Goal: Information Seeking & Learning: Learn about a topic

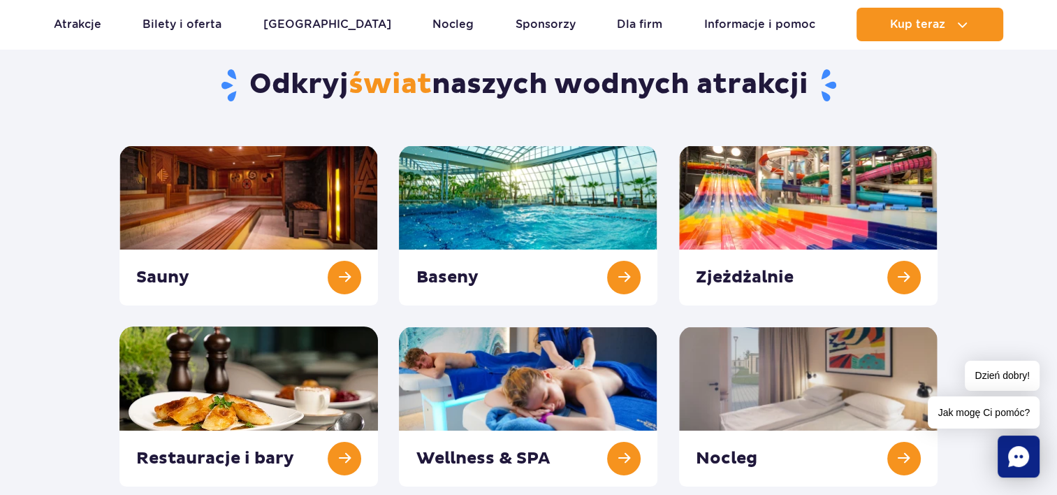
scroll to position [119, 0]
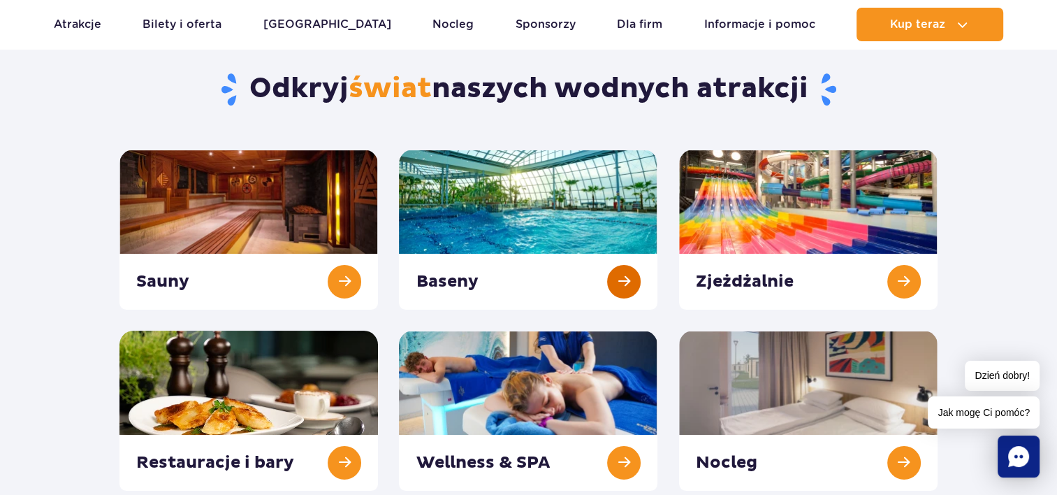
click at [564, 213] on link at bounding box center [528, 230] width 259 height 160
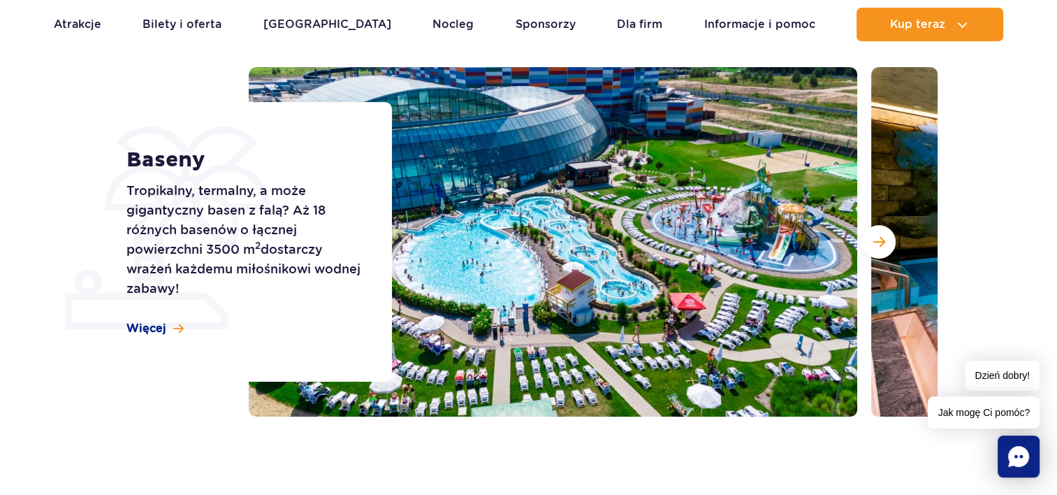
scroll to position [153, 0]
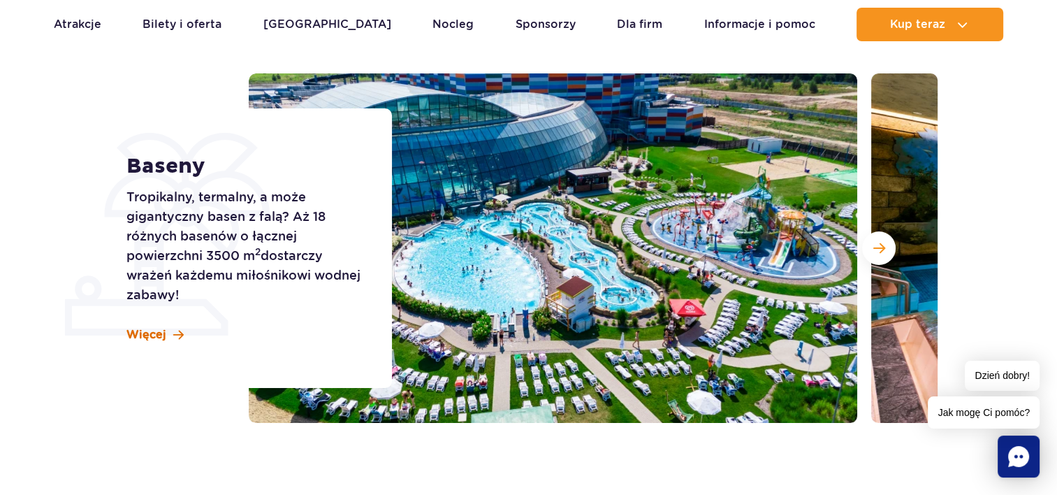
click at [138, 334] on span "Więcej" at bounding box center [147, 334] width 40 height 15
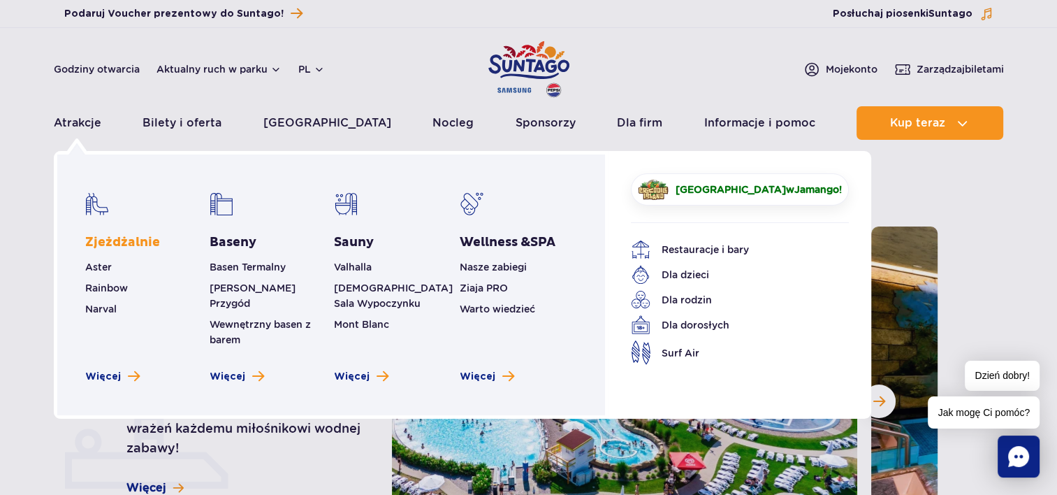
click at [119, 243] on link "Zjeżdżalnie" at bounding box center [122, 242] width 75 height 17
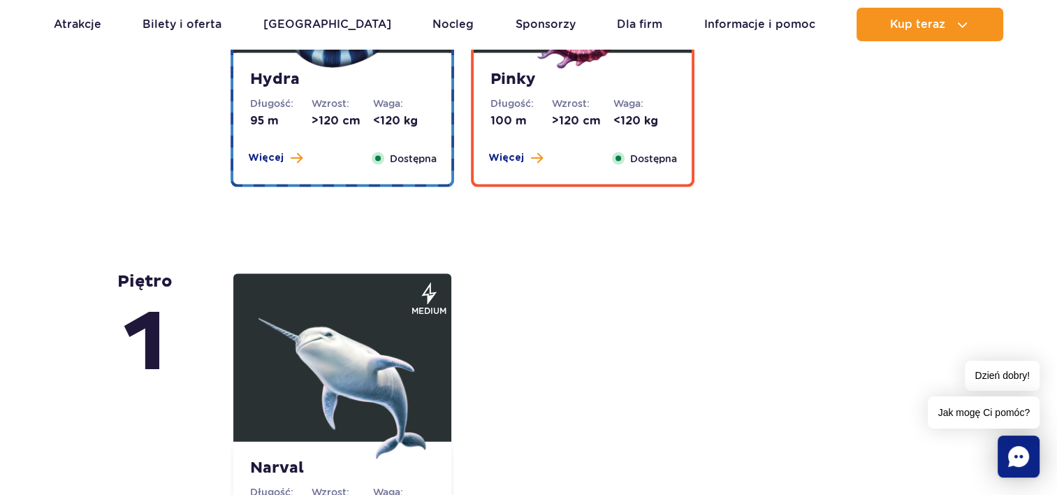
scroll to position [2893, 0]
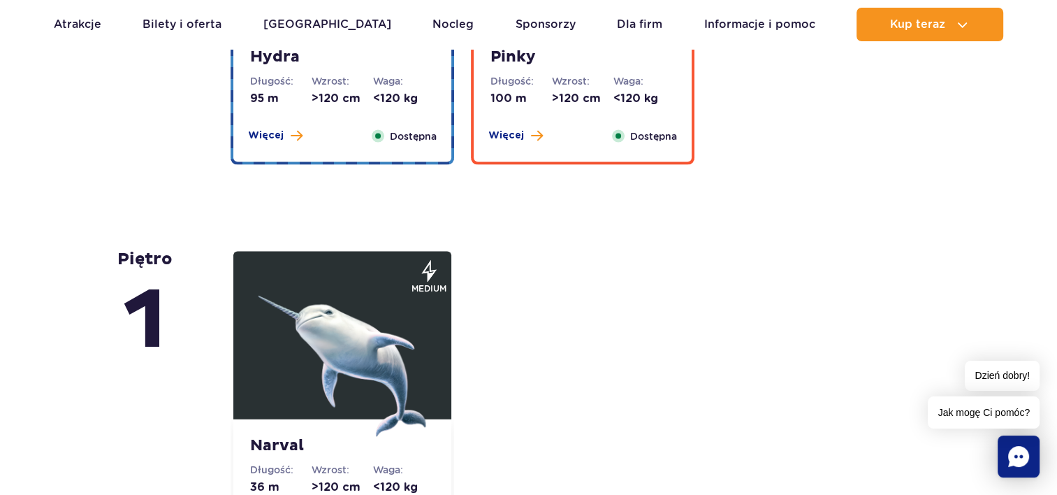
click at [335, 340] on img at bounding box center [343, 353] width 168 height 168
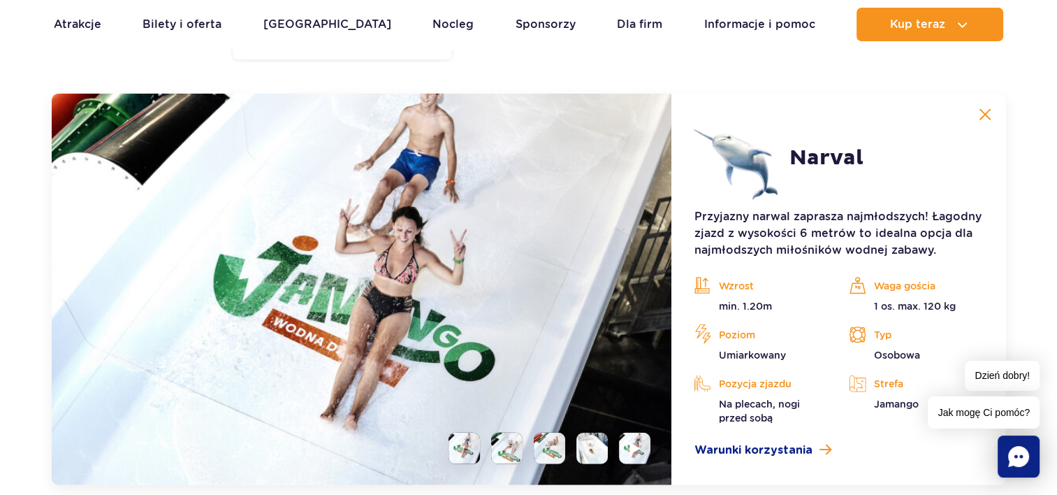
scroll to position [3394, 0]
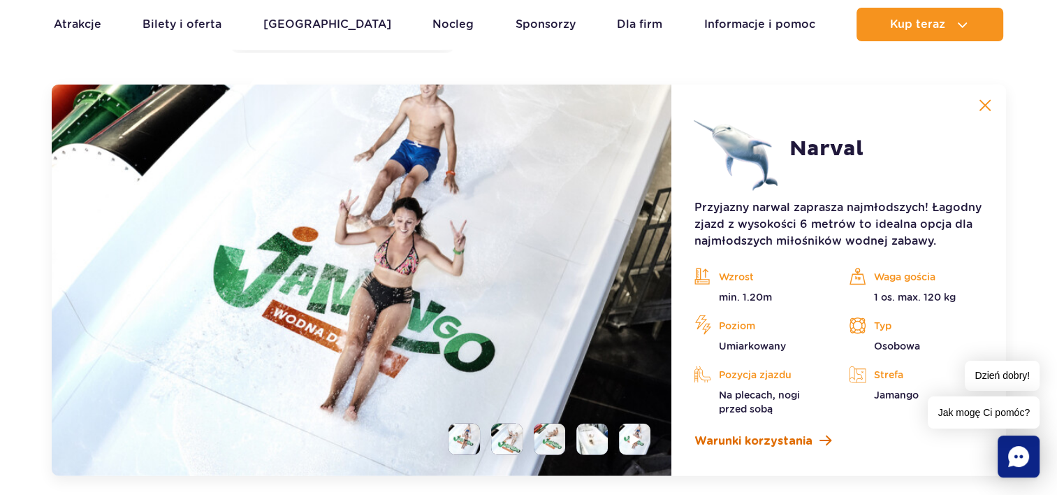
click at [778, 440] on span "Warunki korzystania" at bounding box center [753, 441] width 118 height 17
click at [982, 106] on img at bounding box center [985, 105] width 13 height 13
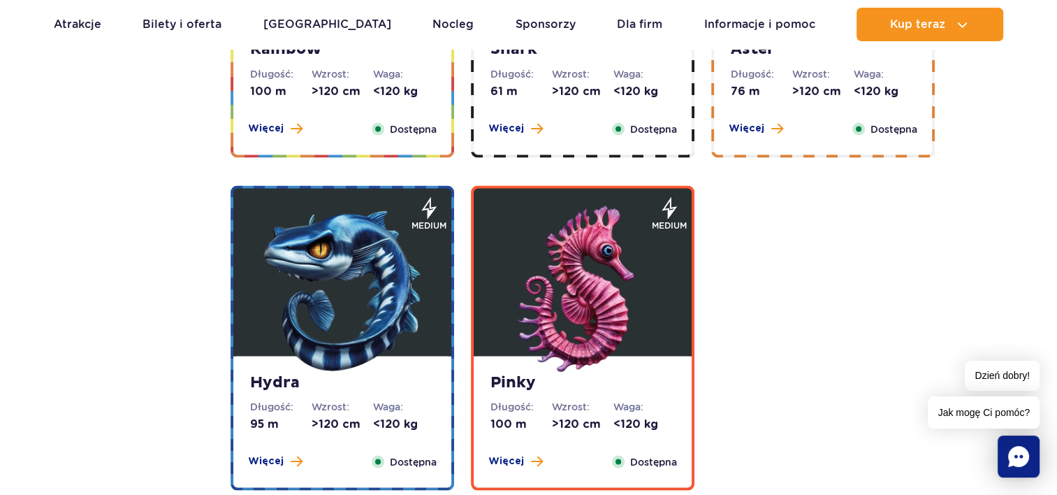
scroll to position [2561, 0]
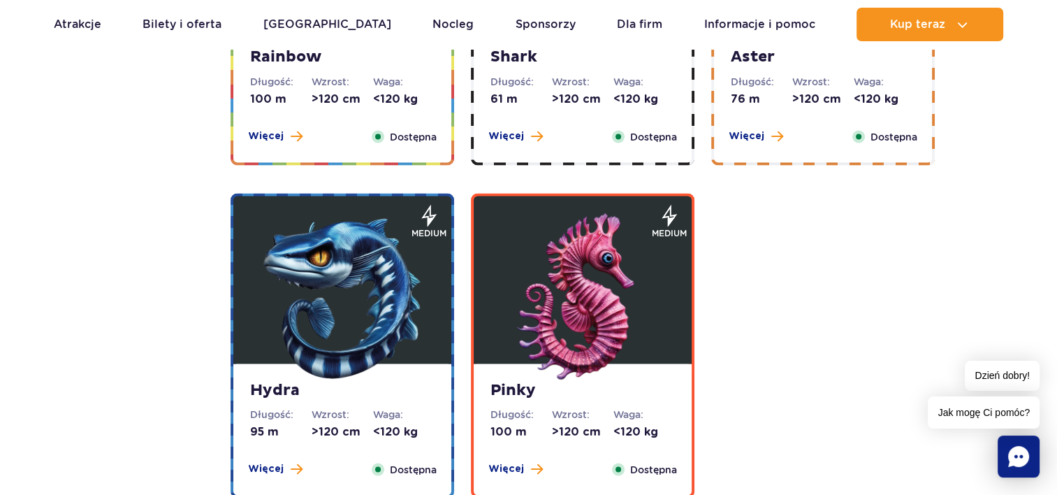
click at [275, 387] on strong "Hydra" at bounding box center [342, 390] width 185 height 20
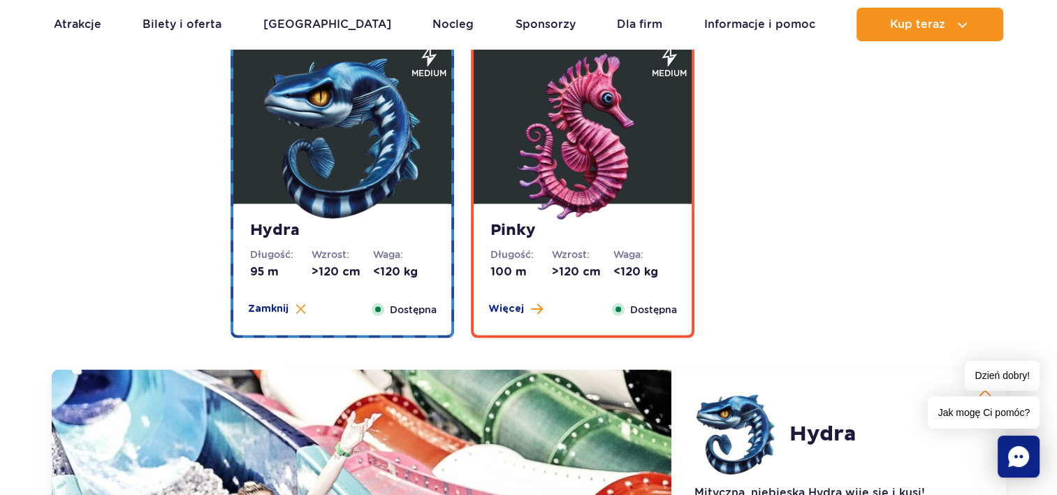
scroll to position [2703, 0]
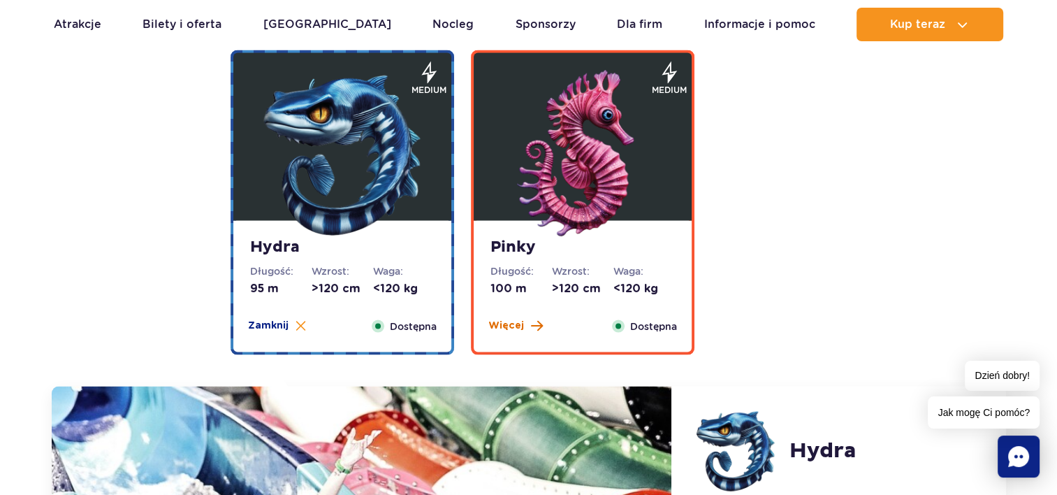
click at [514, 321] on span "Więcej" at bounding box center [507, 326] width 36 height 14
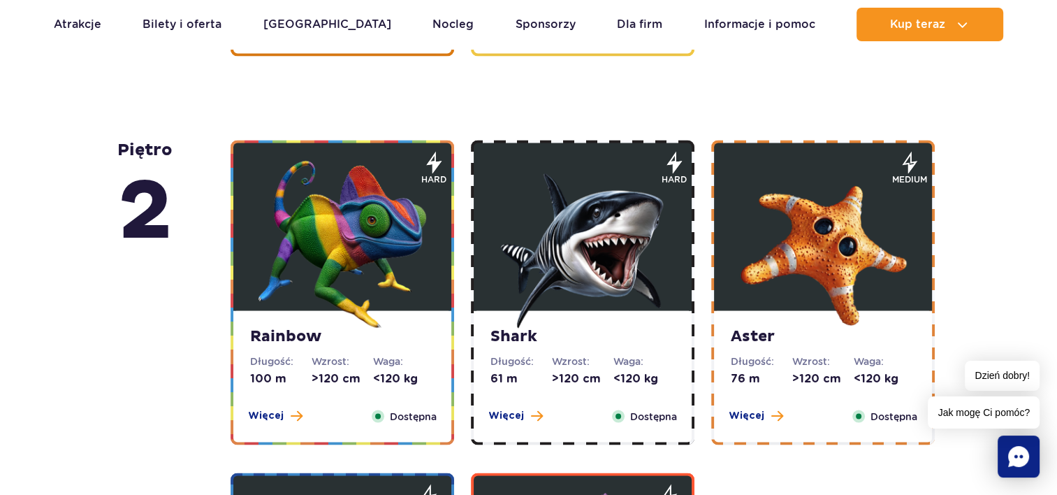
scroll to position [2257, 0]
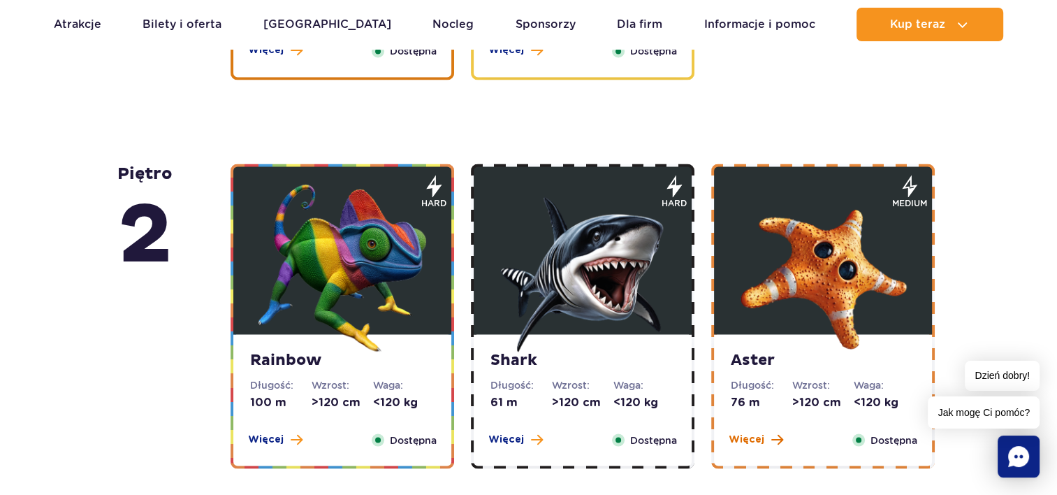
click at [746, 435] on span "Więcej" at bounding box center [747, 439] width 36 height 14
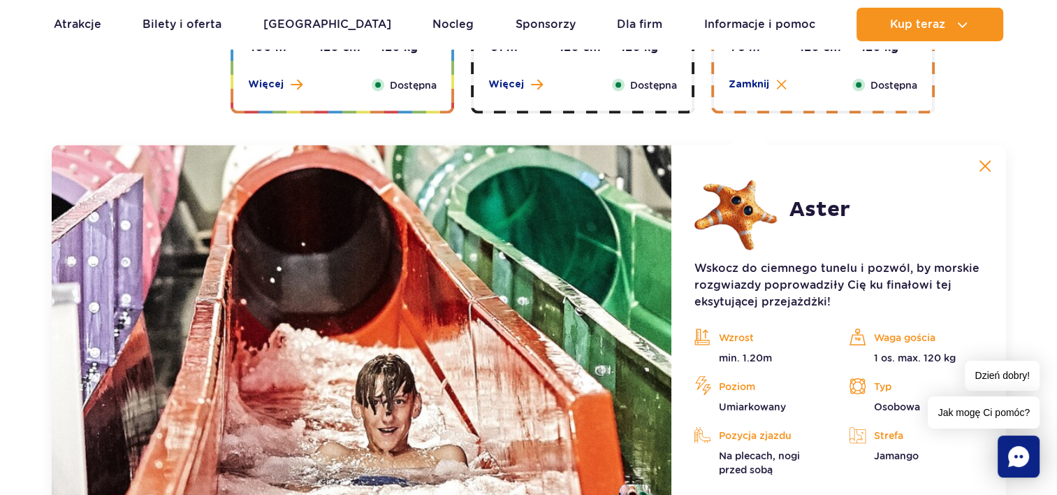
scroll to position [2673, 0]
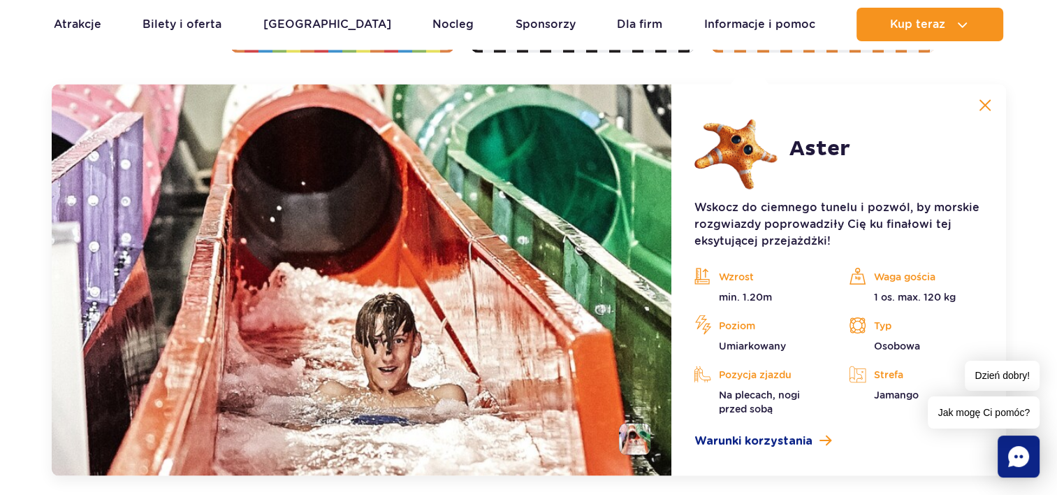
click at [983, 112] on button at bounding box center [985, 106] width 28 height 28
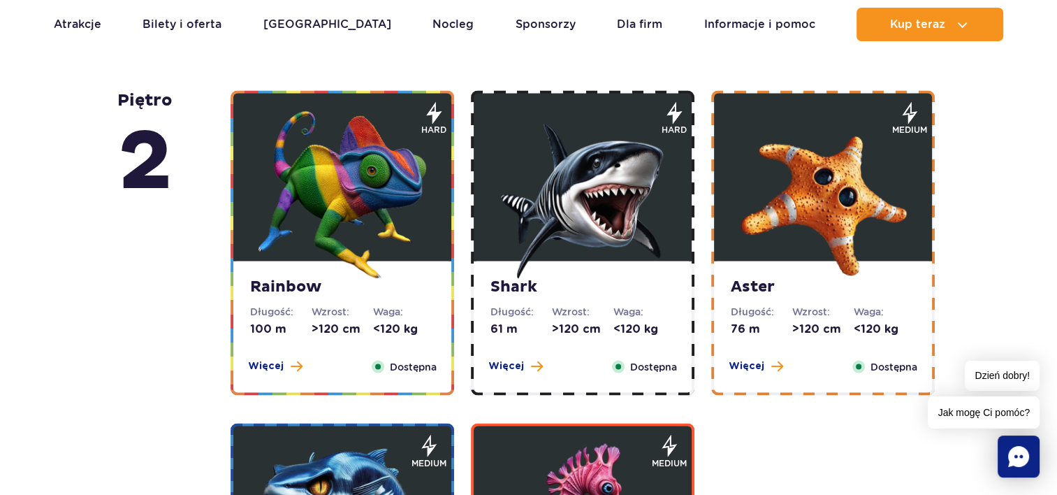
scroll to position [2315, 0]
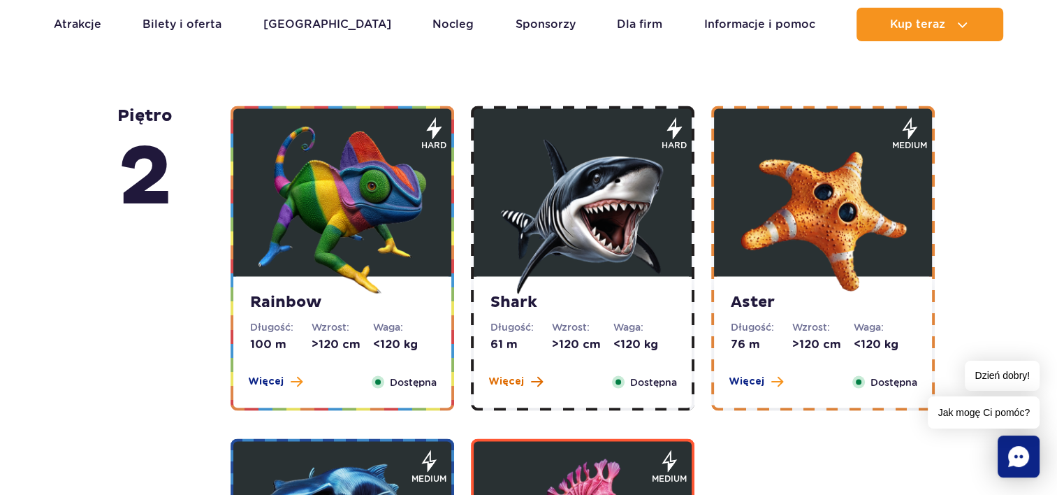
click at [500, 379] on span "Więcej" at bounding box center [507, 381] width 36 height 14
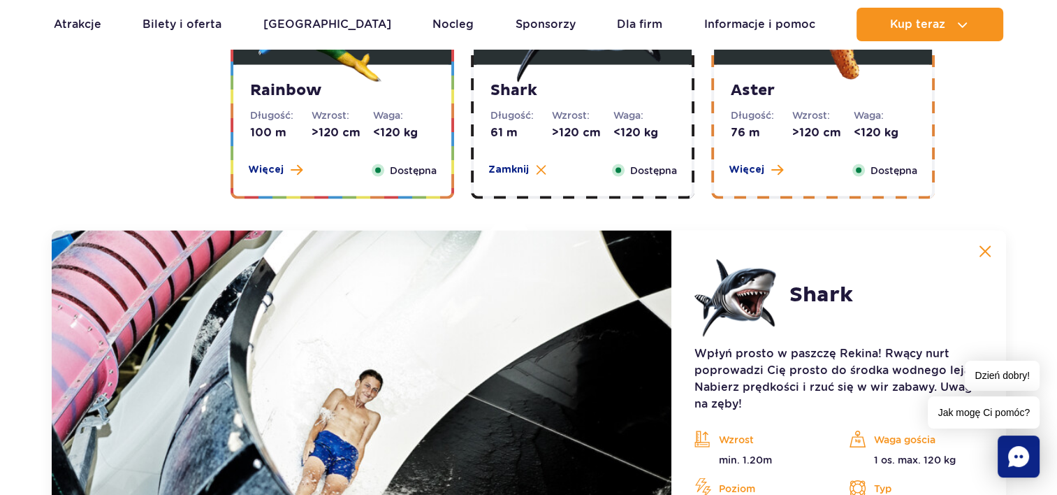
scroll to position [2673, 0]
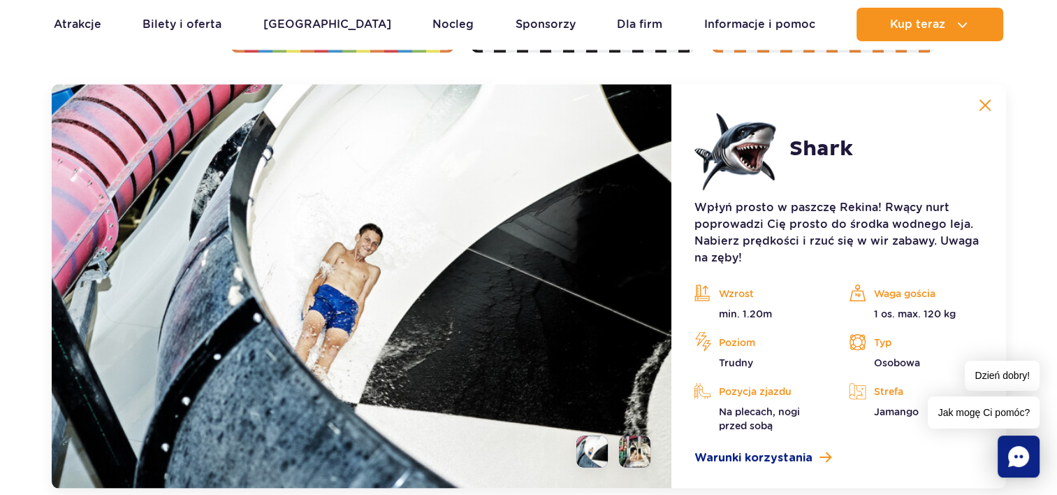
click at [983, 105] on img at bounding box center [985, 105] width 13 height 13
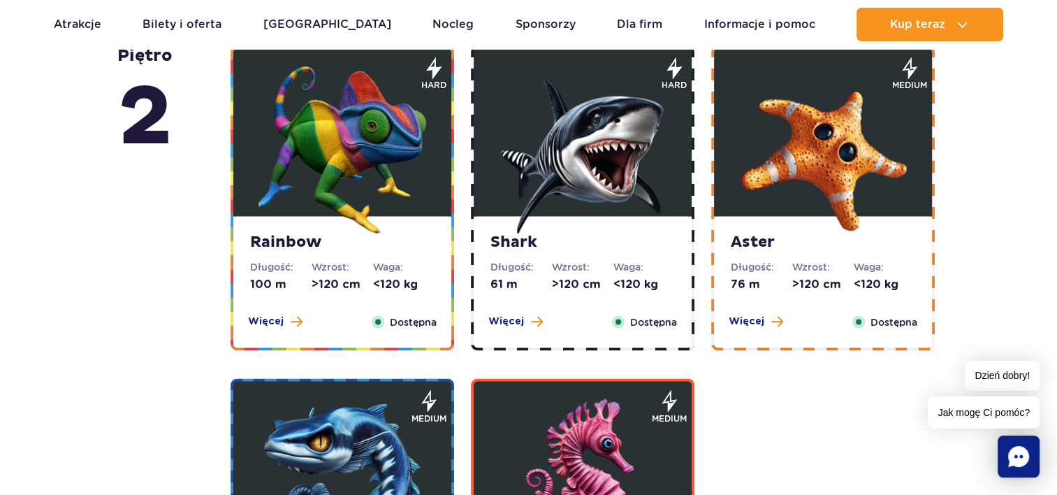
scroll to position [2353, 0]
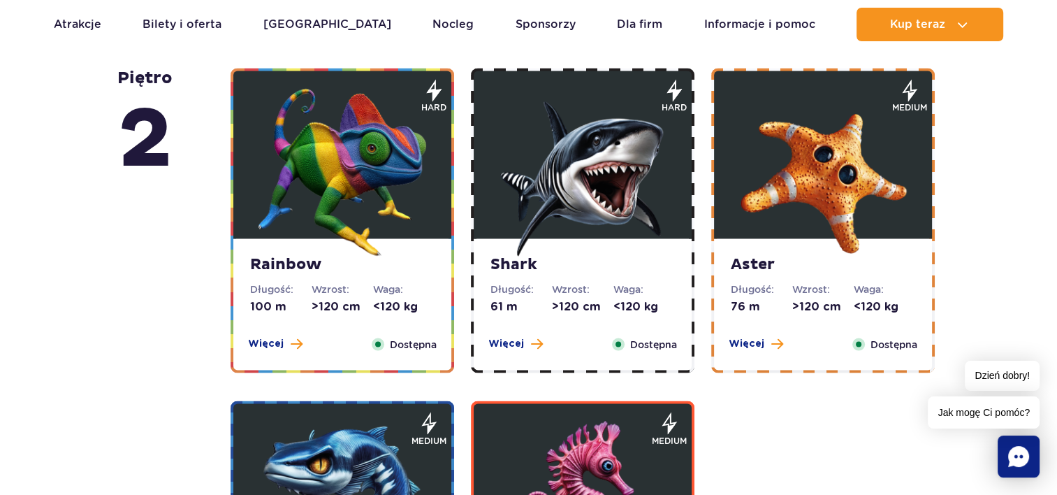
click at [280, 263] on strong "Rainbow" at bounding box center [342, 265] width 185 height 20
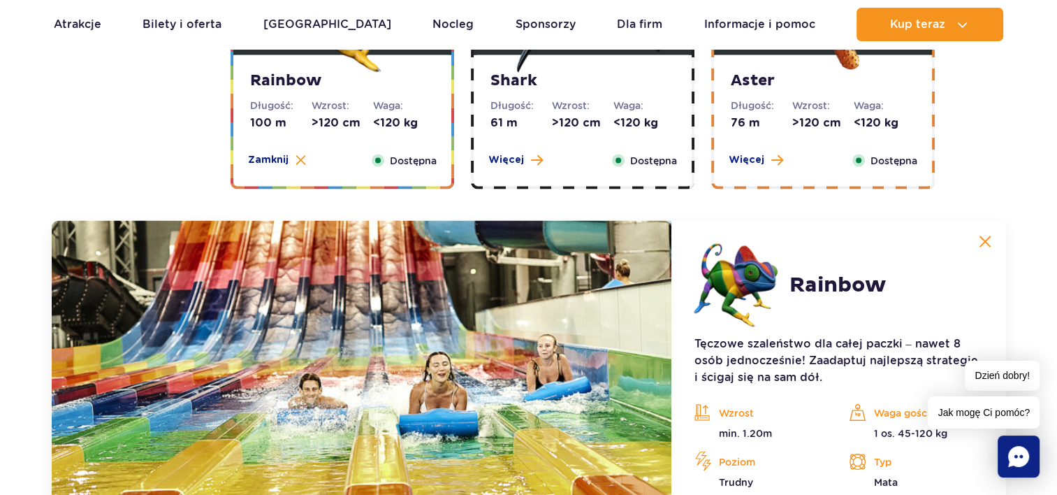
scroll to position [2673, 0]
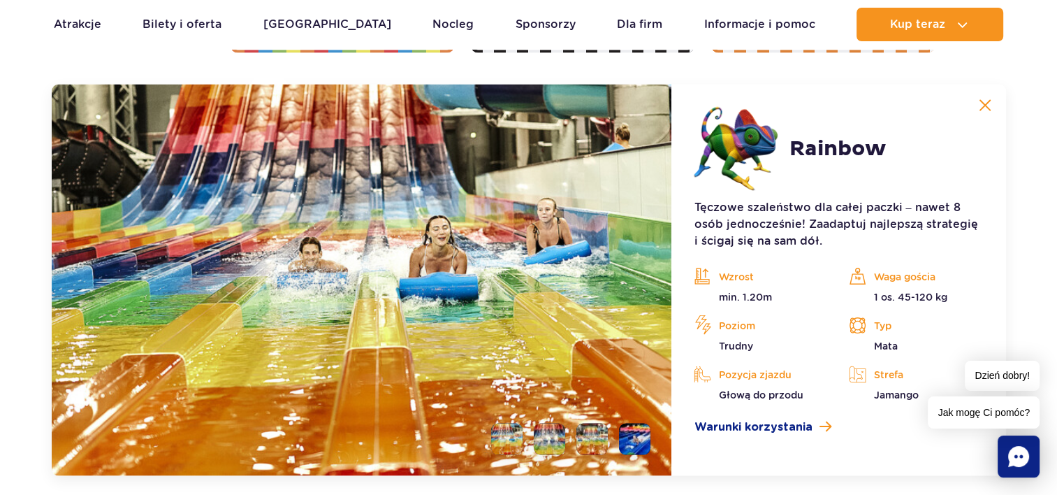
click at [981, 104] on img at bounding box center [985, 105] width 13 height 13
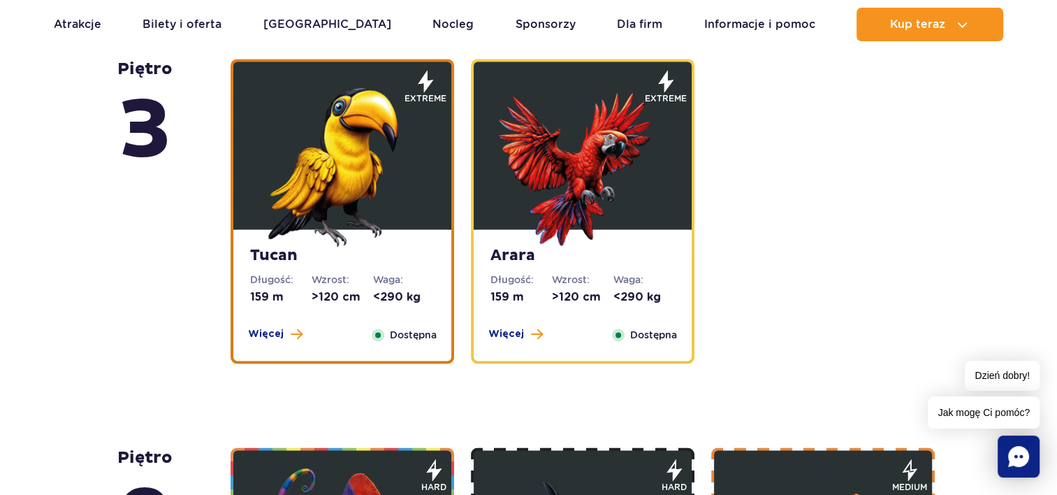
scroll to position [1966, 0]
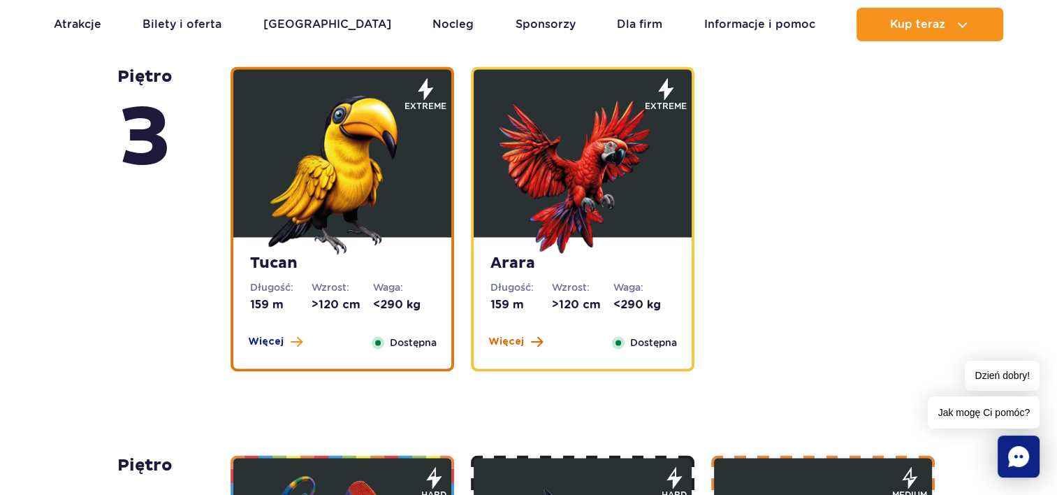
click at [514, 342] on span "Więcej" at bounding box center [507, 342] width 36 height 14
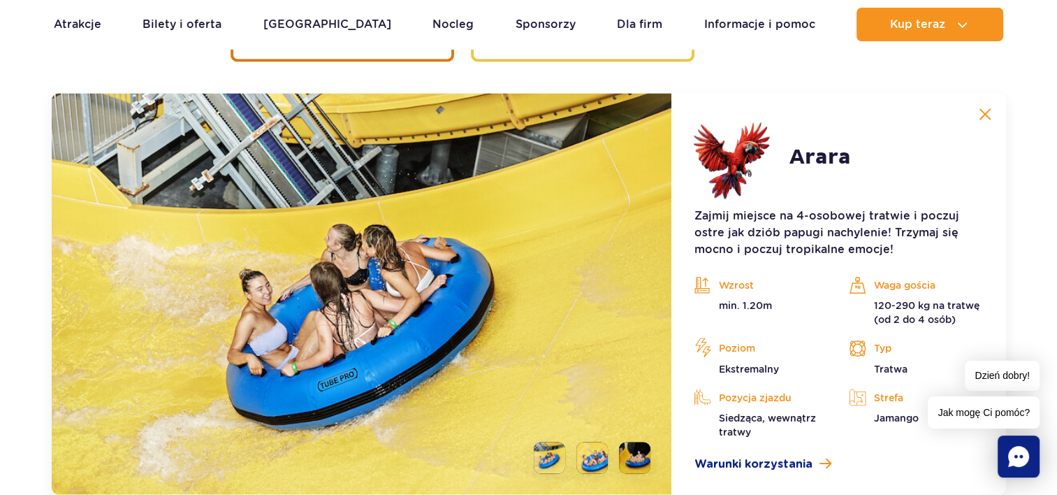
scroll to position [2284, 0]
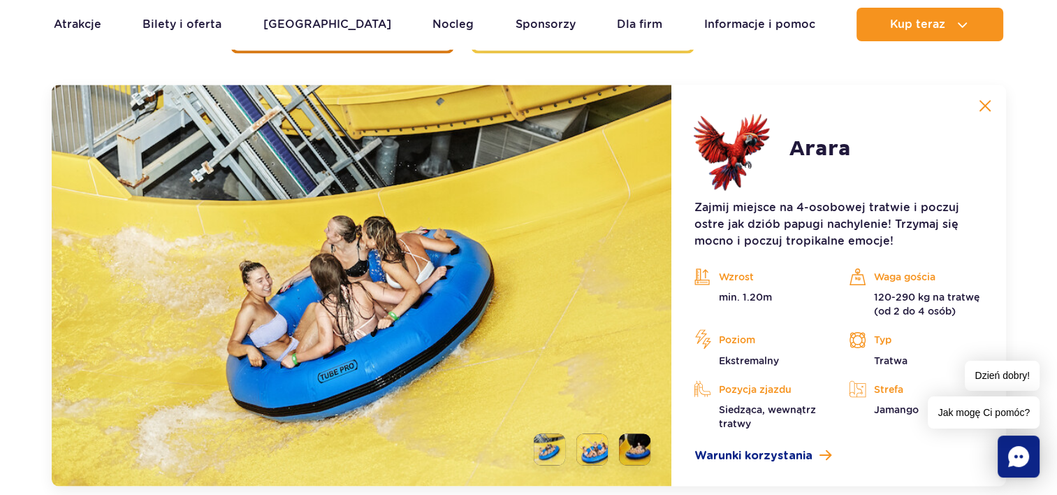
click at [593, 445] on li at bounding box center [592, 448] width 31 height 31
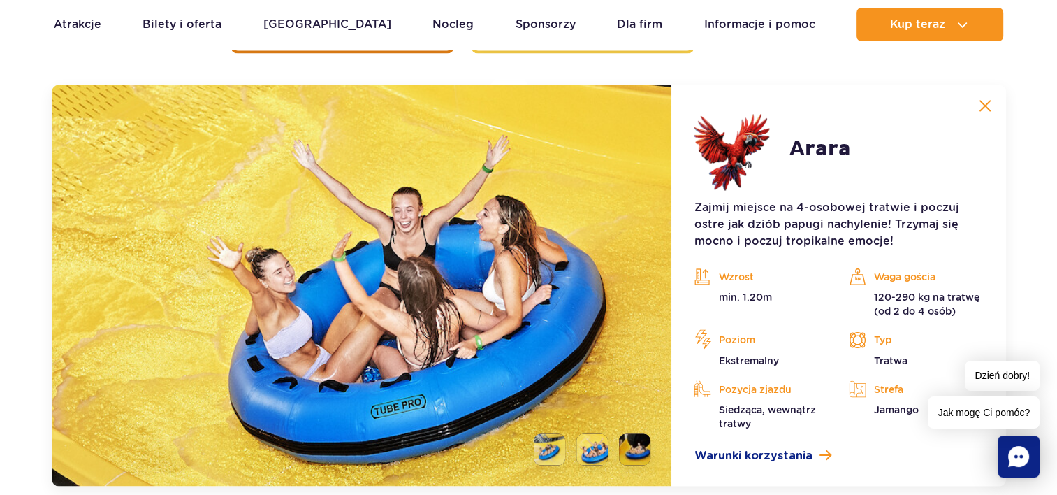
click at [632, 450] on li at bounding box center [634, 448] width 31 height 31
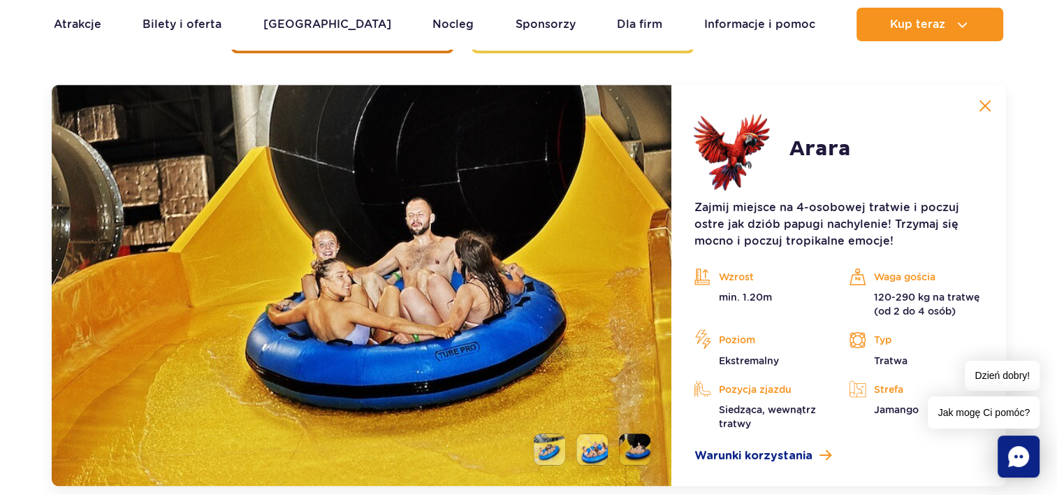
click at [978, 100] on button at bounding box center [985, 106] width 28 height 28
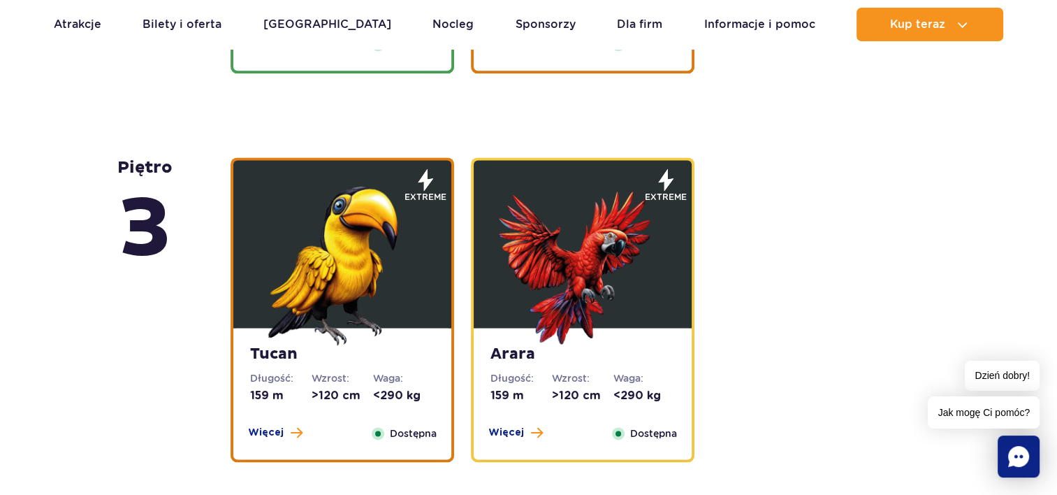
scroll to position [1949, 0]
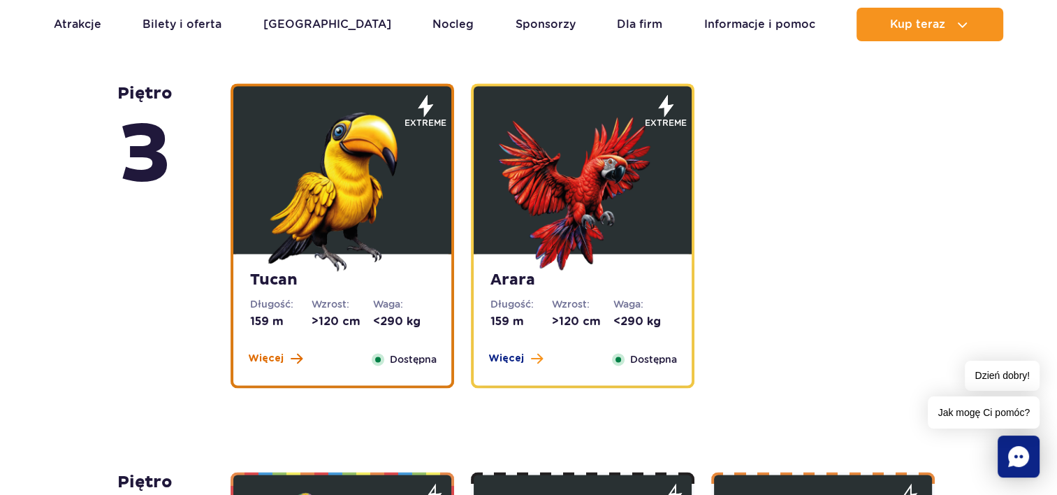
click at [275, 363] on span "Więcej" at bounding box center [266, 359] width 36 height 14
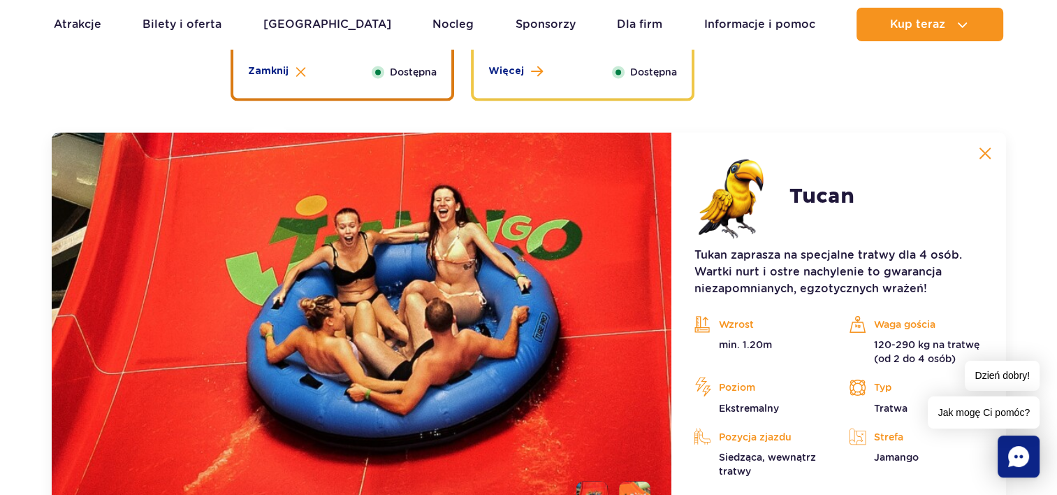
scroll to position [2284, 0]
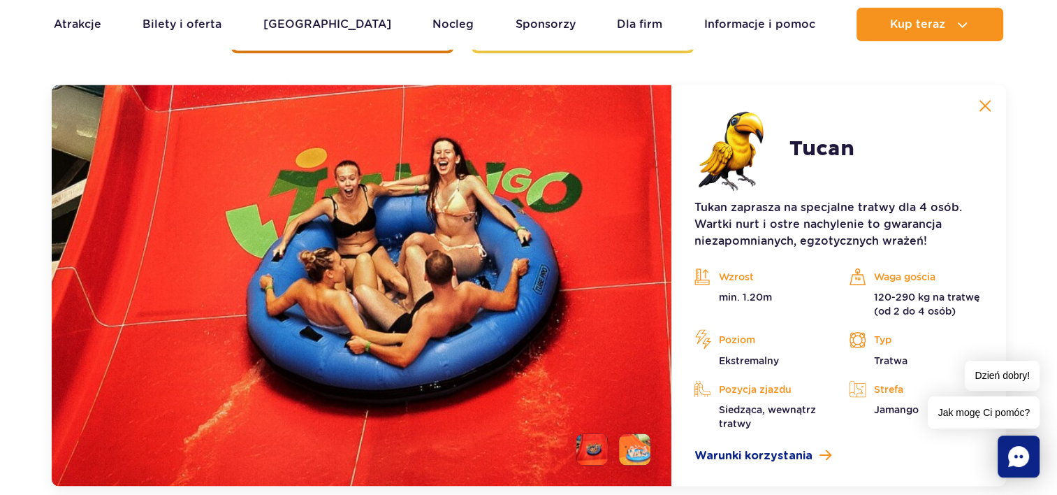
click at [983, 95] on button at bounding box center [985, 106] width 28 height 28
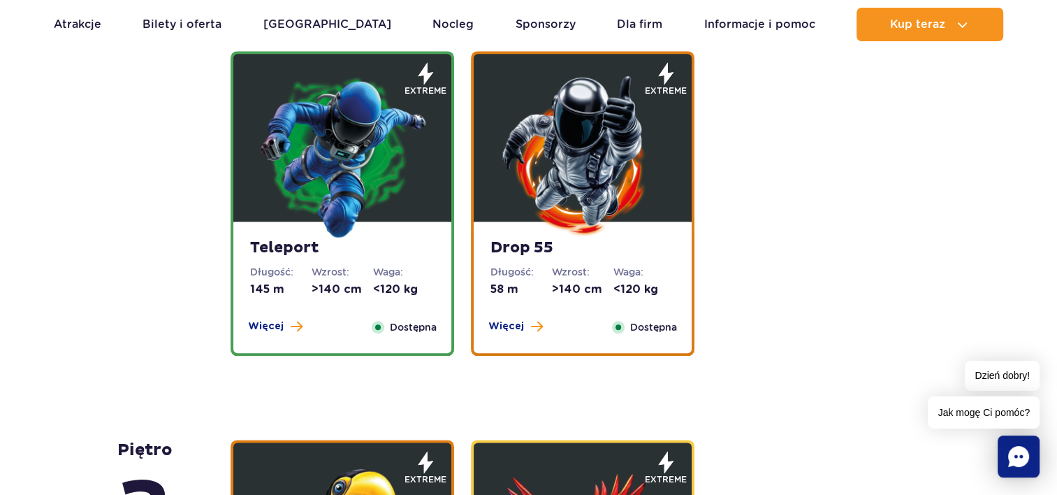
scroll to position [1563, 0]
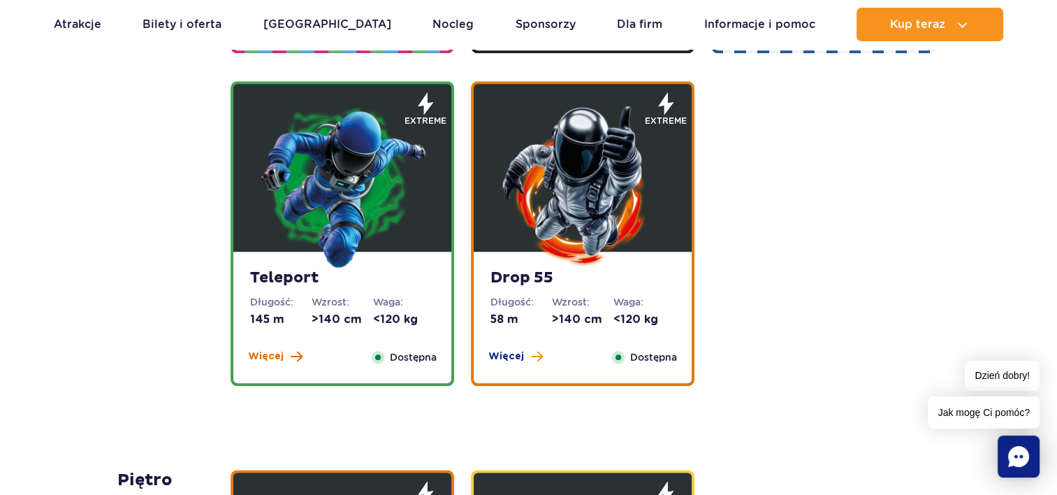
click at [271, 355] on span "Więcej" at bounding box center [266, 356] width 36 height 14
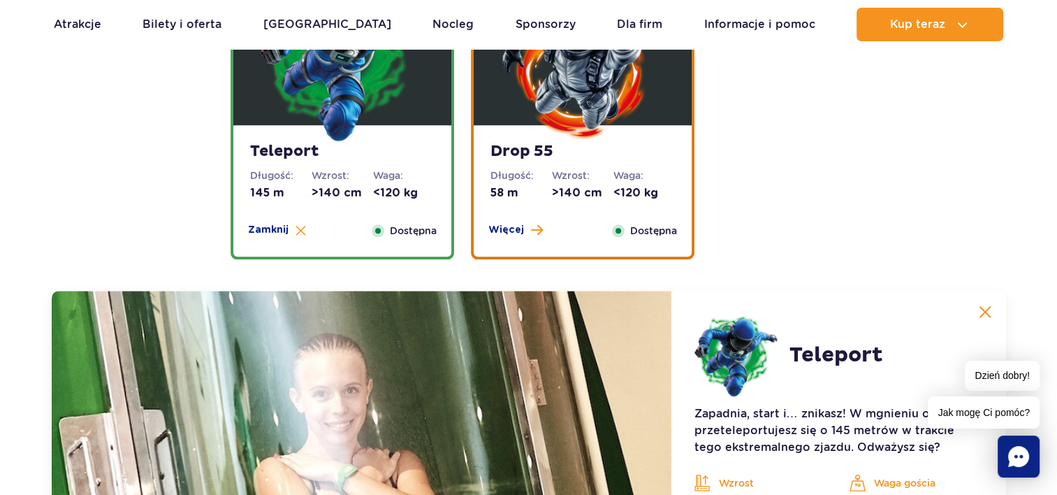
scroll to position [1705, 0]
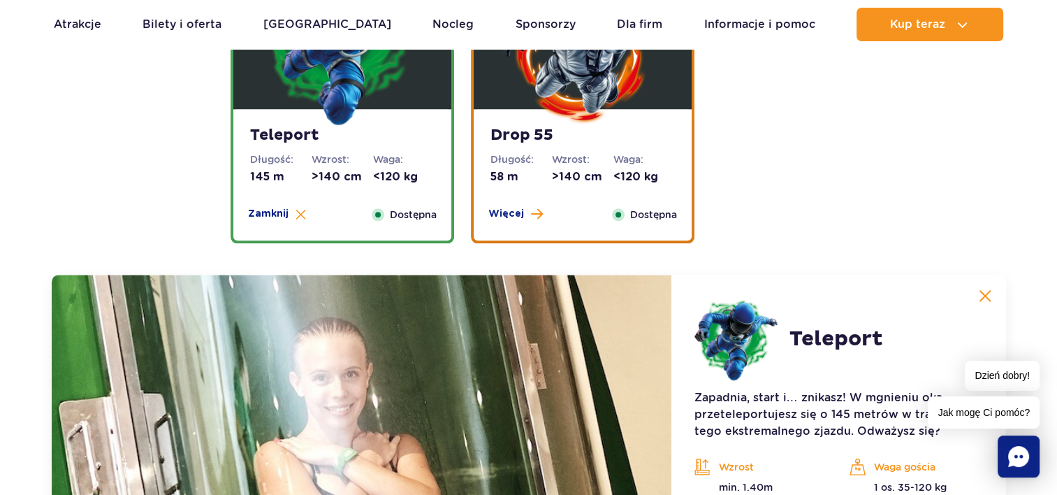
click at [975, 294] on button at bounding box center [985, 296] width 28 height 28
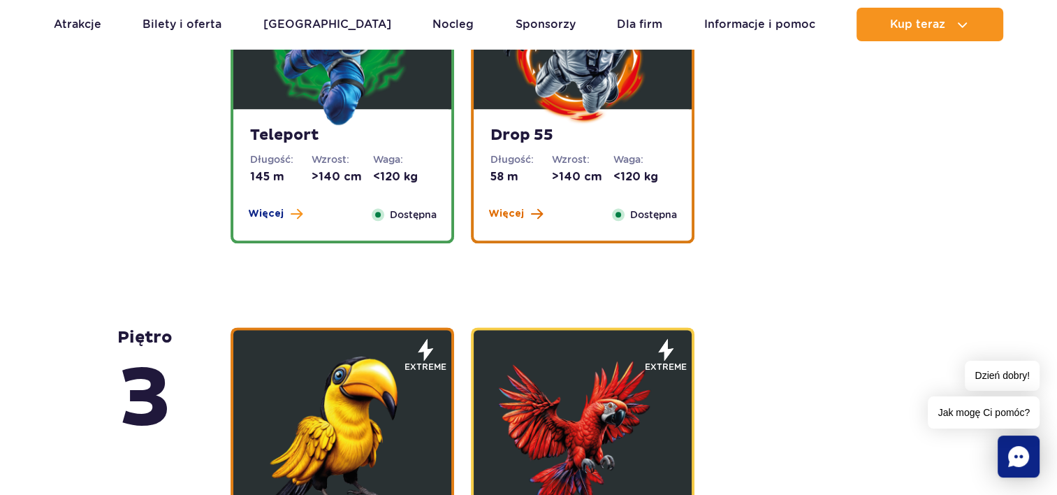
click at [503, 213] on span "Więcej" at bounding box center [507, 214] width 36 height 14
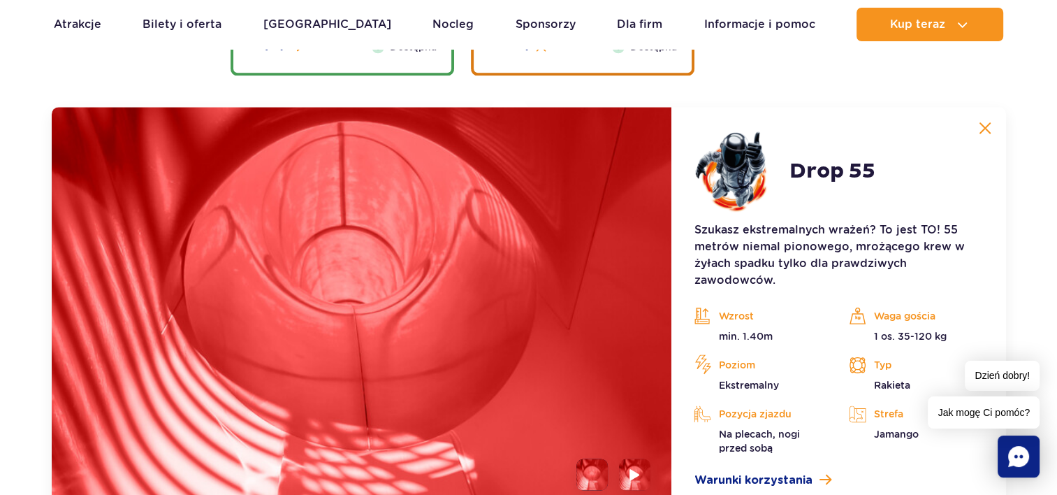
scroll to position [1895, 0]
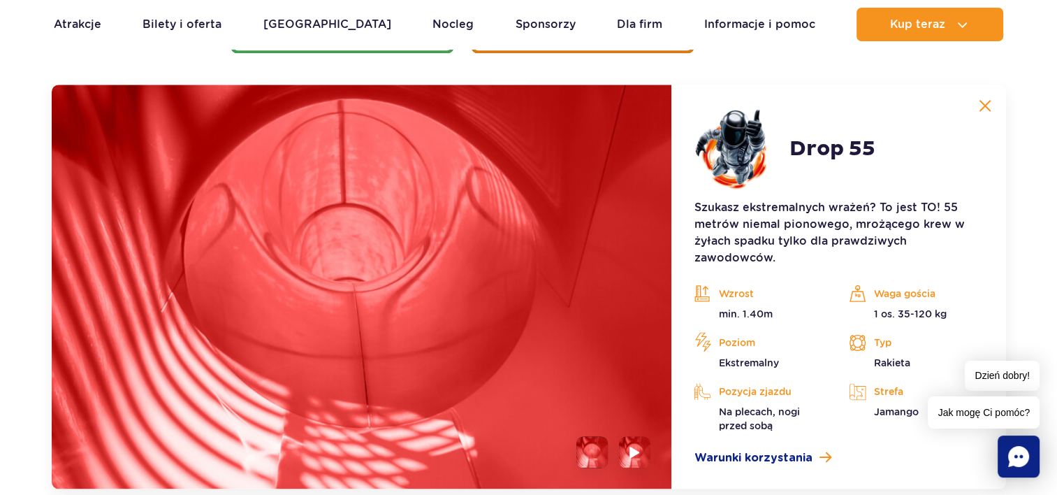
click at [987, 112] on button at bounding box center [985, 106] width 28 height 28
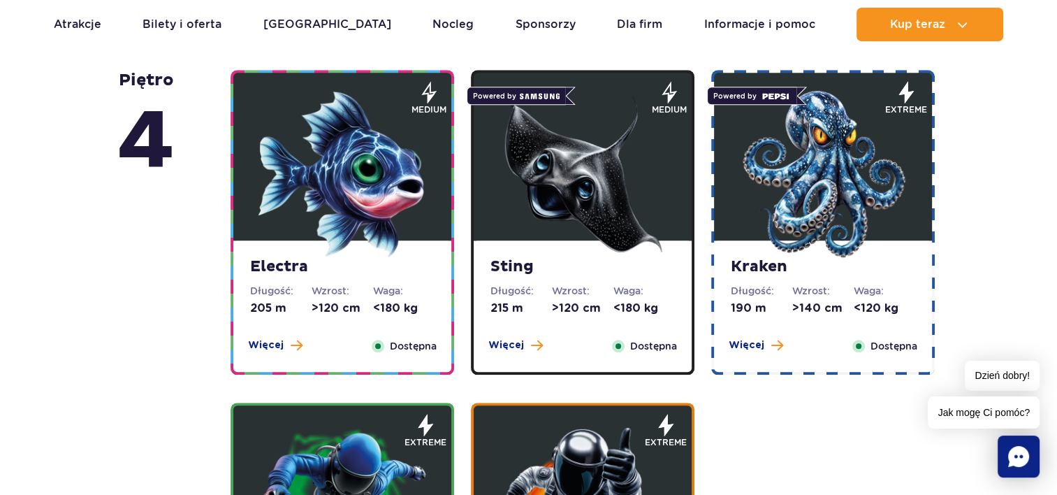
scroll to position [1144, 0]
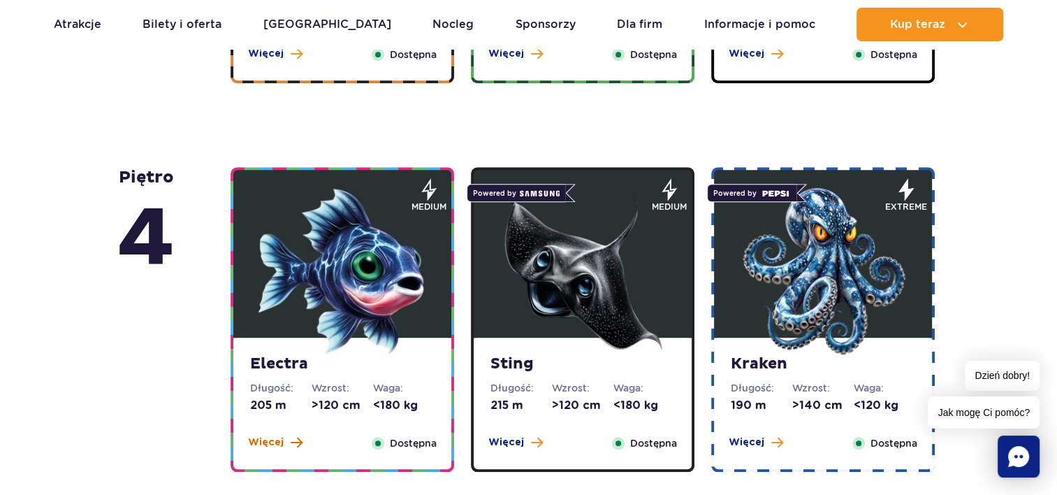
click at [271, 435] on span "Więcej" at bounding box center [266, 442] width 36 height 14
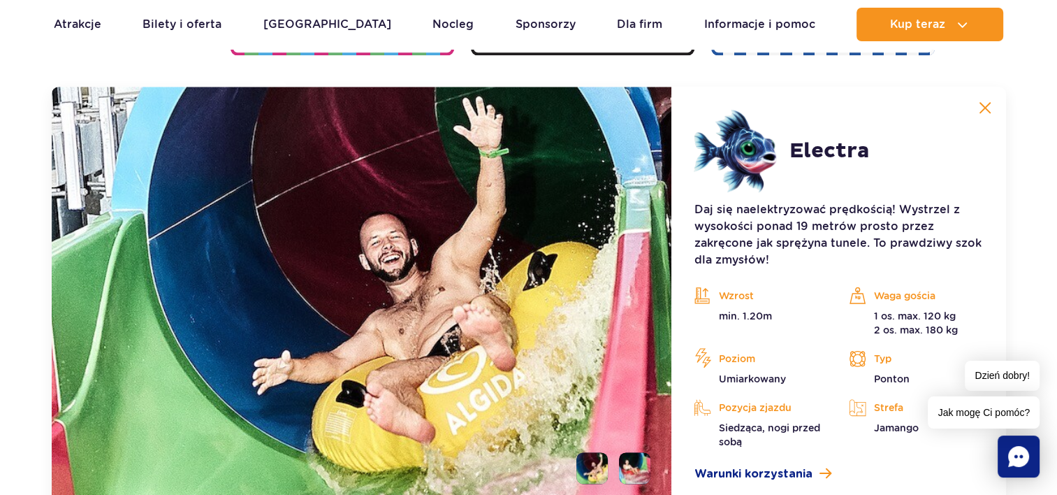
scroll to position [1563, 0]
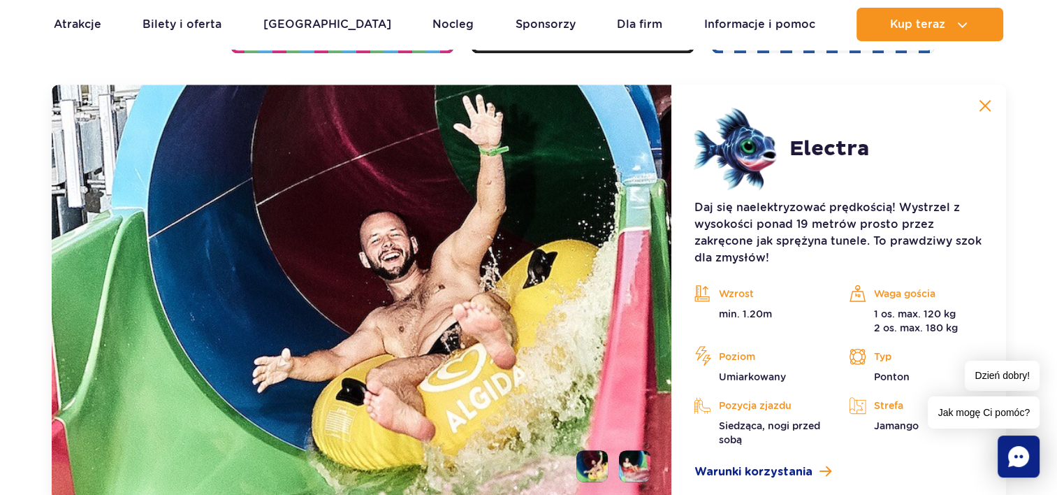
click at [986, 106] on img at bounding box center [985, 105] width 13 height 13
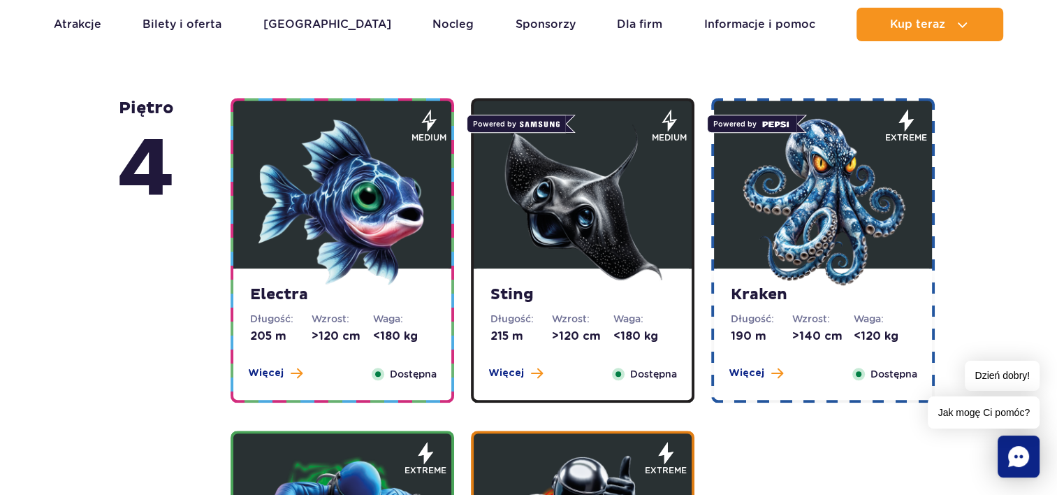
scroll to position [1206, 0]
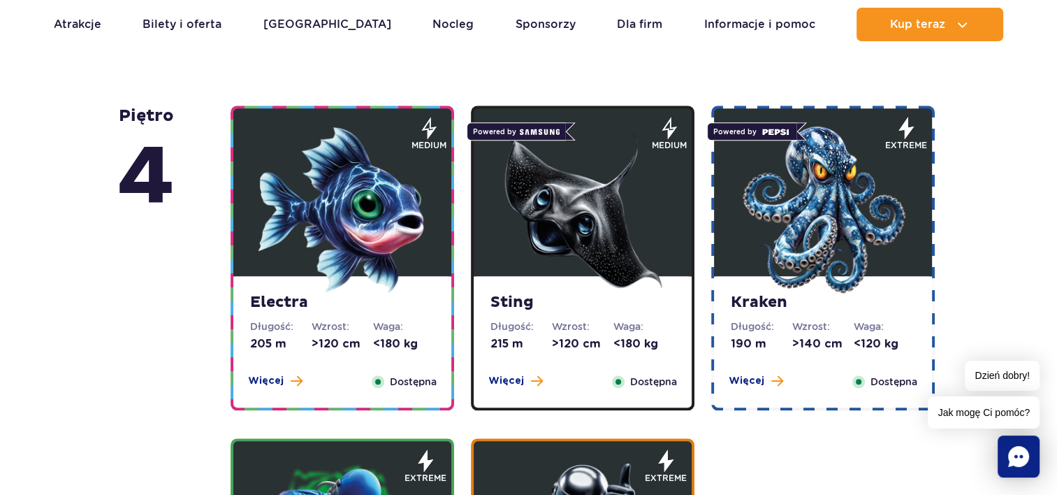
click at [518, 301] on strong "Sting" at bounding box center [583, 303] width 185 height 20
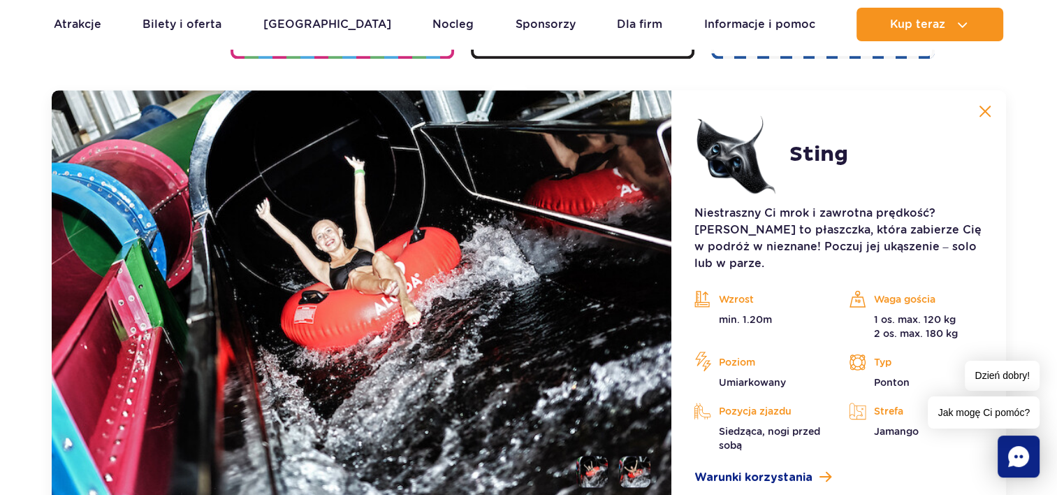
scroll to position [1563, 0]
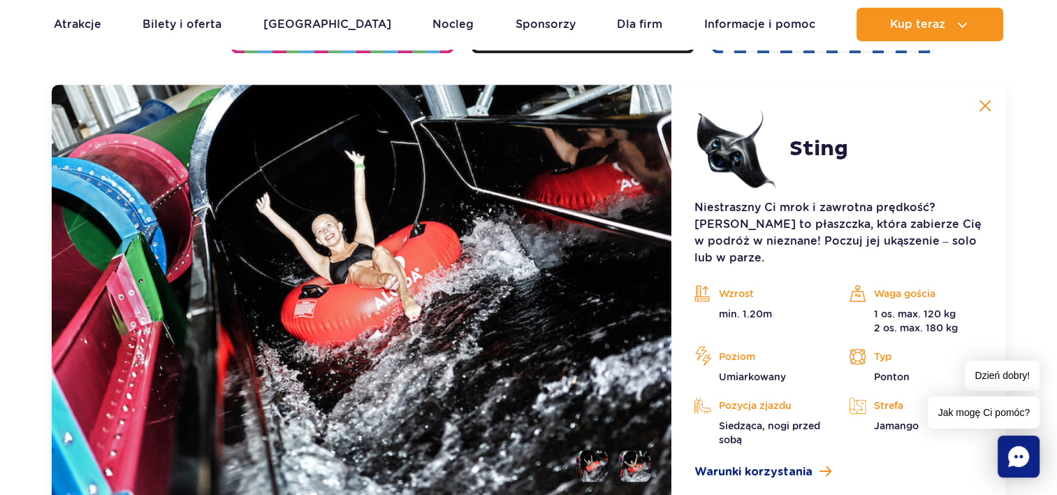
click at [988, 108] on img at bounding box center [985, 105] width 13 height 13
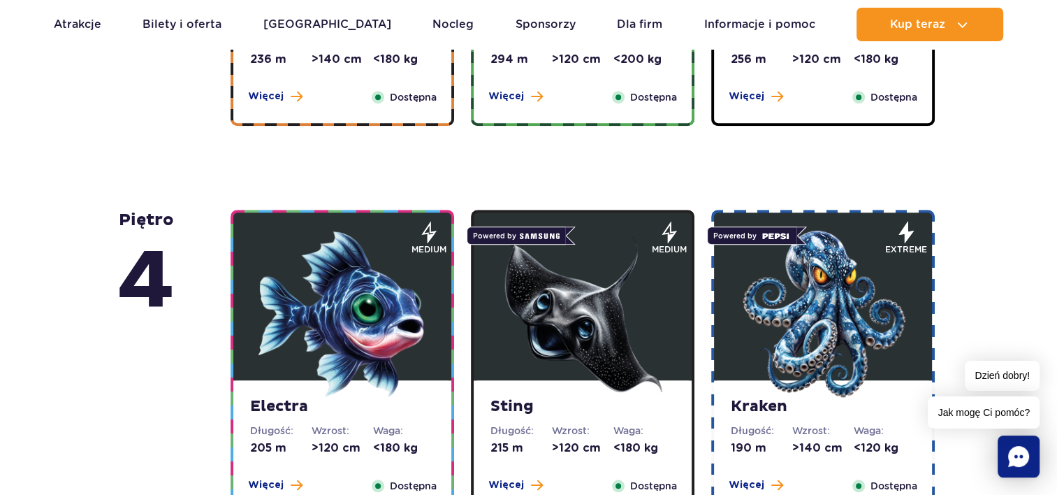
scroll to position [1109, 0]
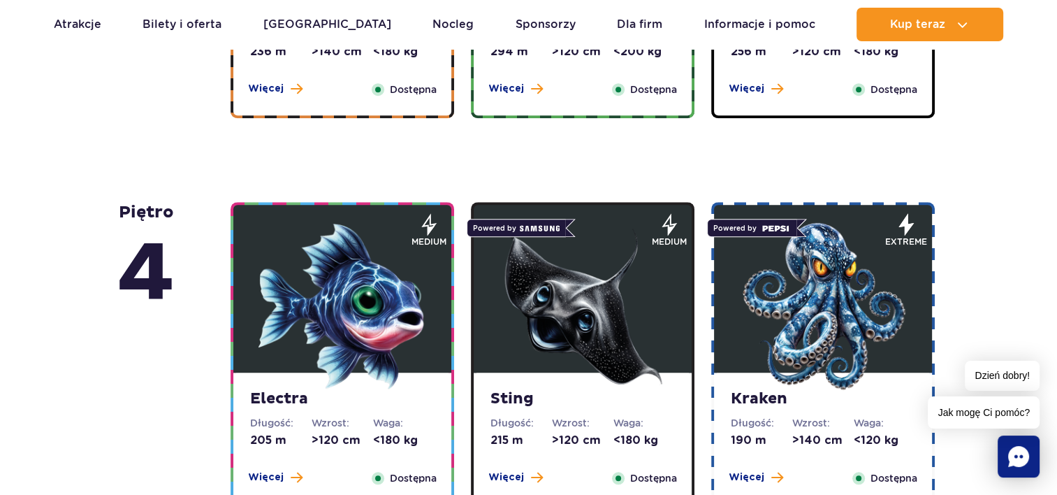
click at [760, 397] on strong "Kraken" at bounding box center [823, 399] width 185 height 20
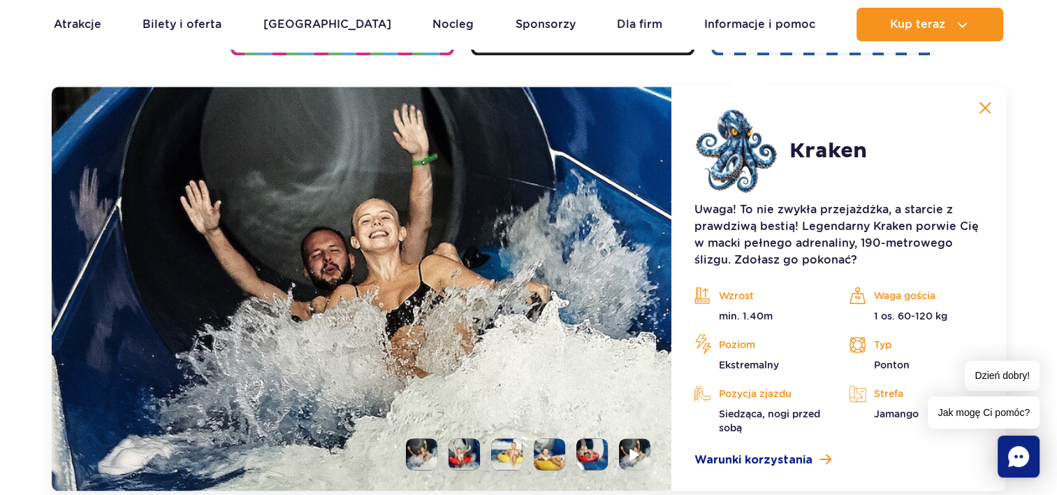
scroll to position [1563, 0]
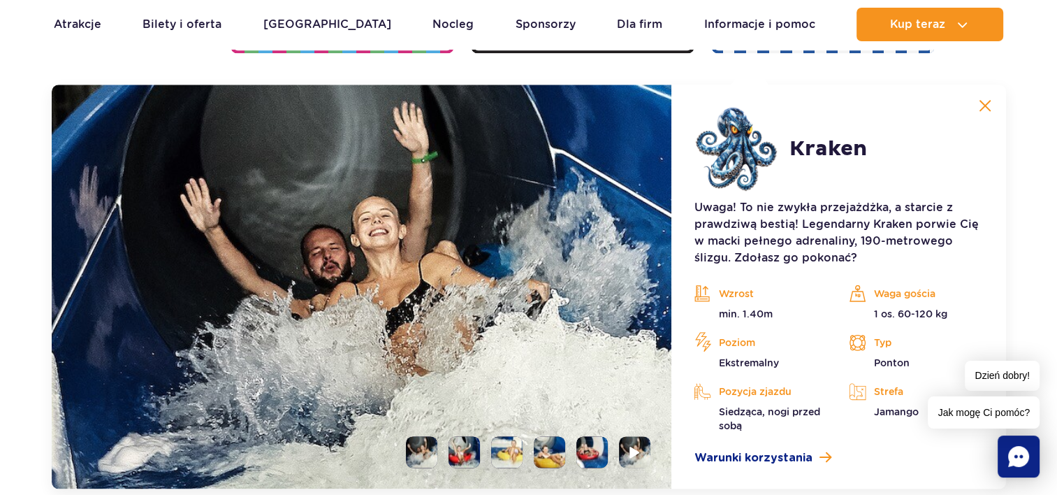
click at [988, 106] on img at bounding box center [985, 105] width 13 height 13
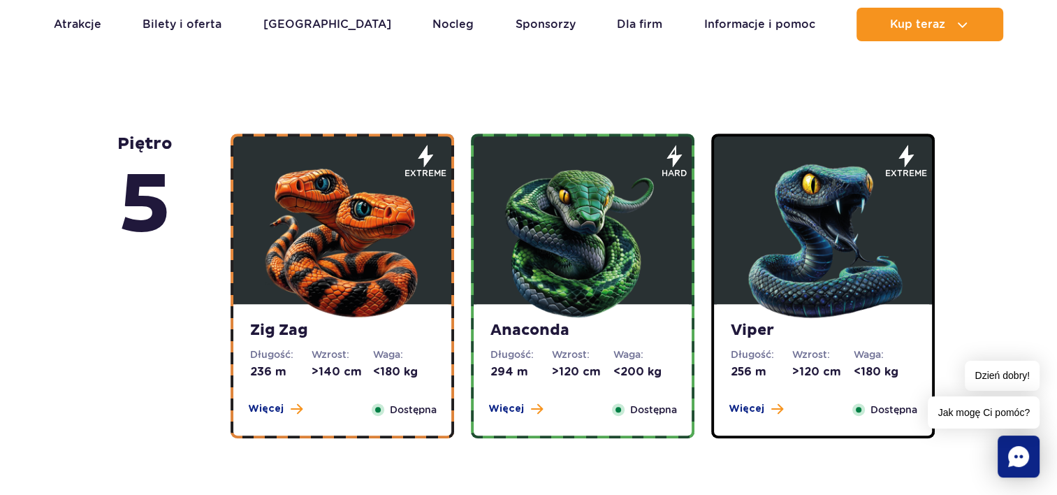
scroll to position [864, 0]
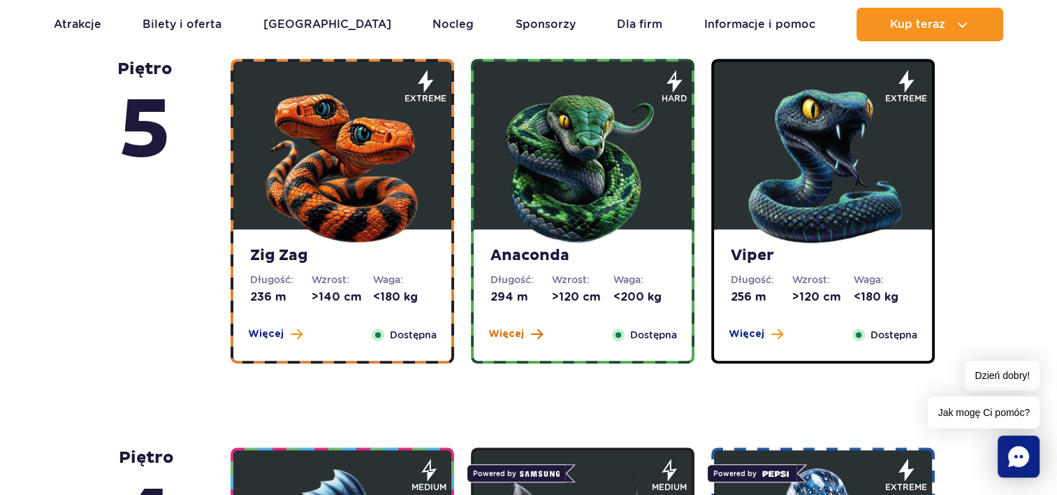
click at [513, 334] on span "Więcej" at bounding box center [507, 334] width 36 height 14
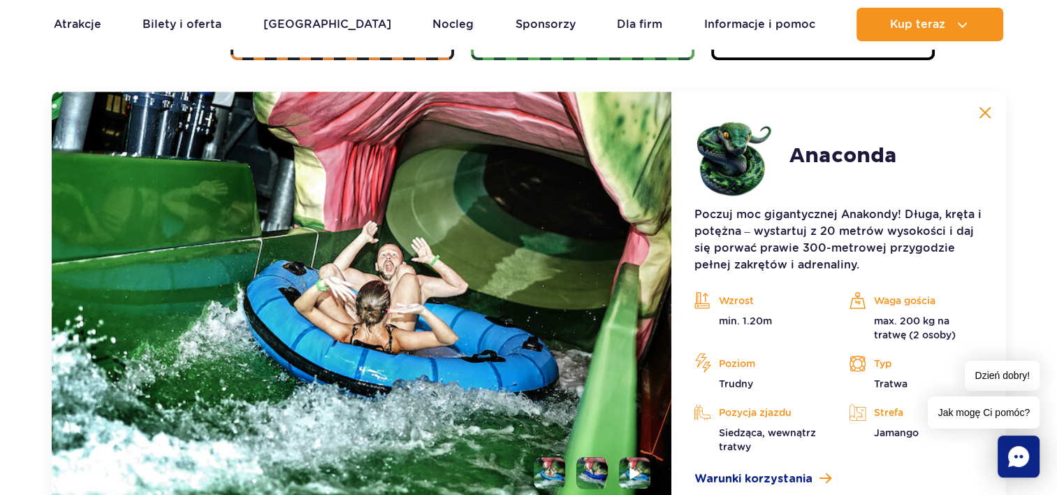
scroll to position [1174, 0]
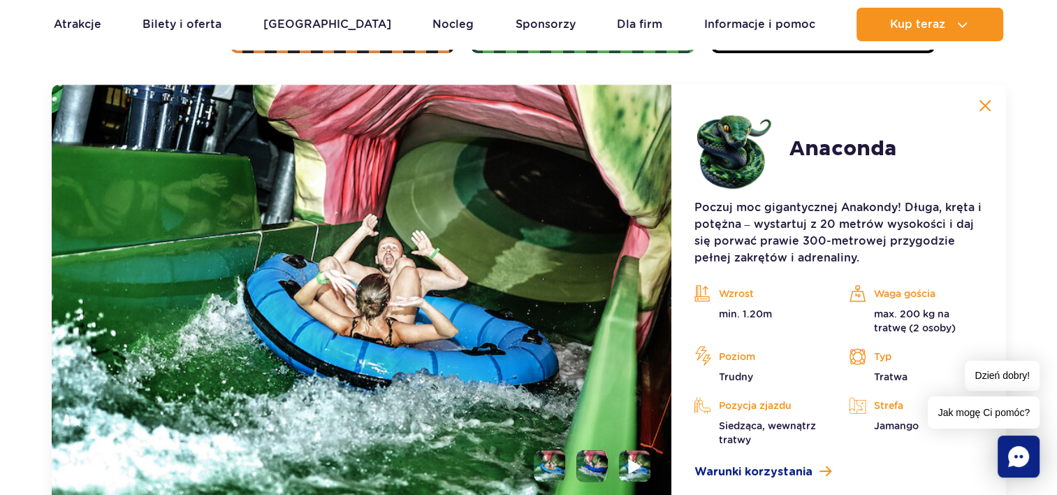
click at [632, 458] on img at bounding box center [635, 466] width 13 height 16
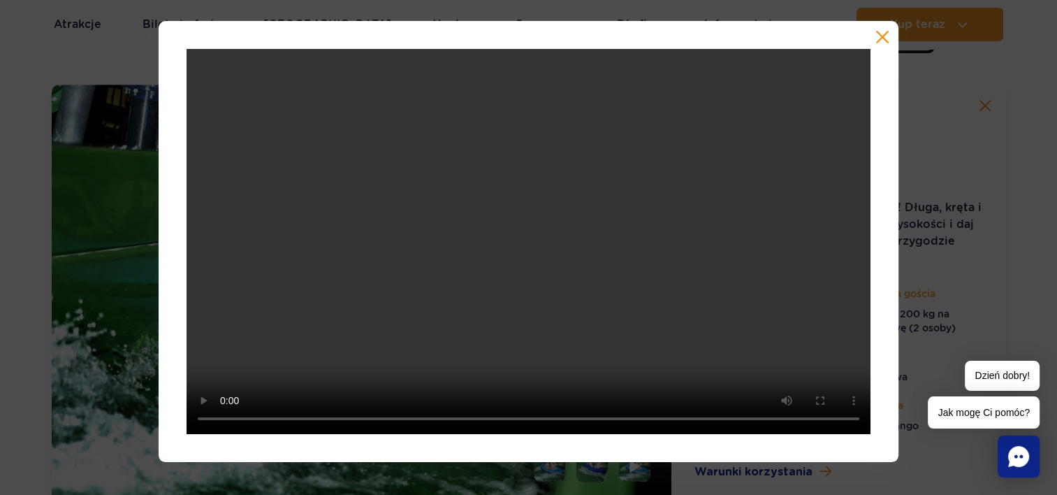
click at [882, 39] on button "button" at bounding box center [883, 37] width 14 height 14
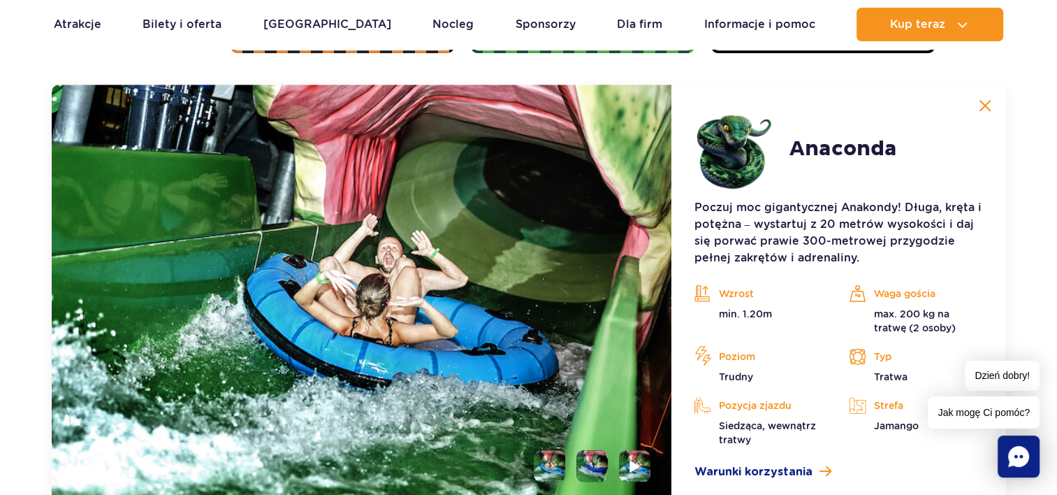
click at [984, 106] on img at bounding box center [985, 105] width 13 height 13
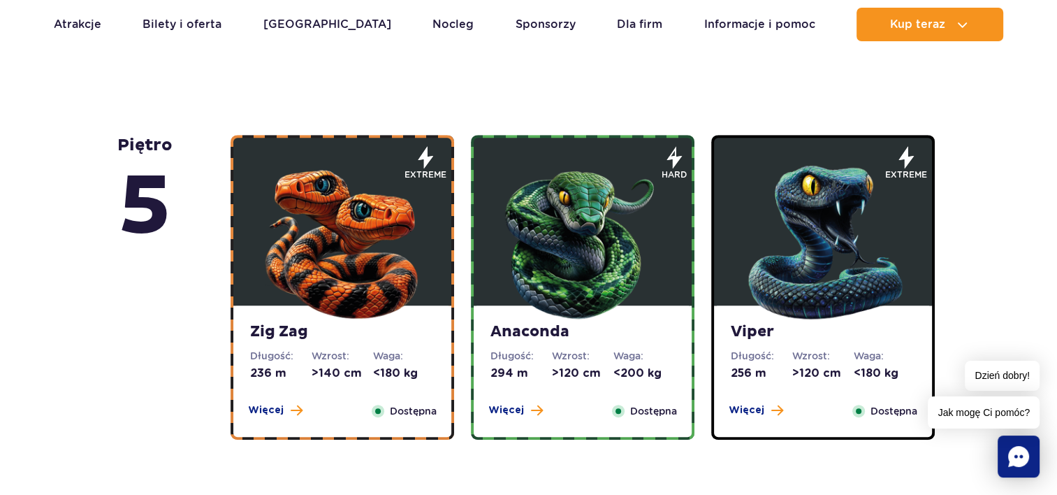
scroll to position [773, 0]
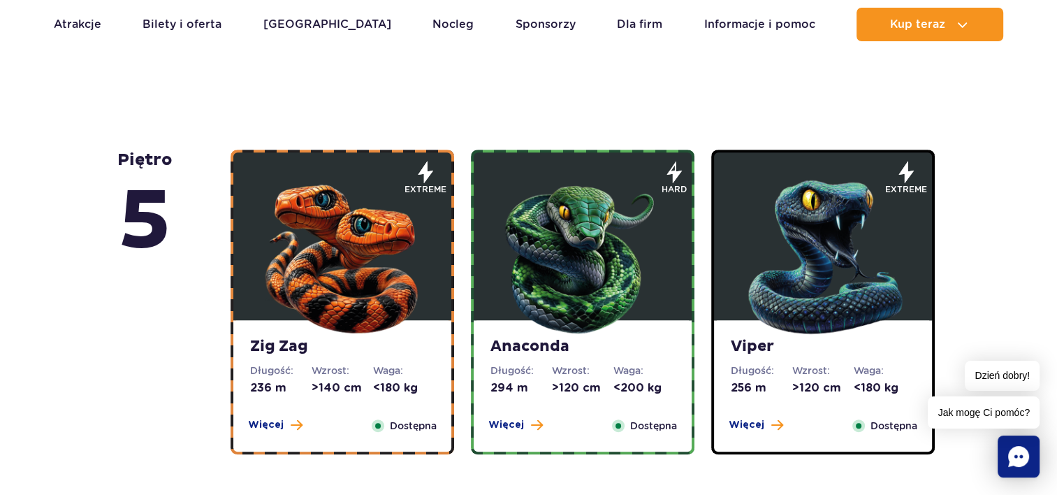
click at [261, 347] on strong "Zig Zag" at bounding box center [342, 347] width 185 height 20
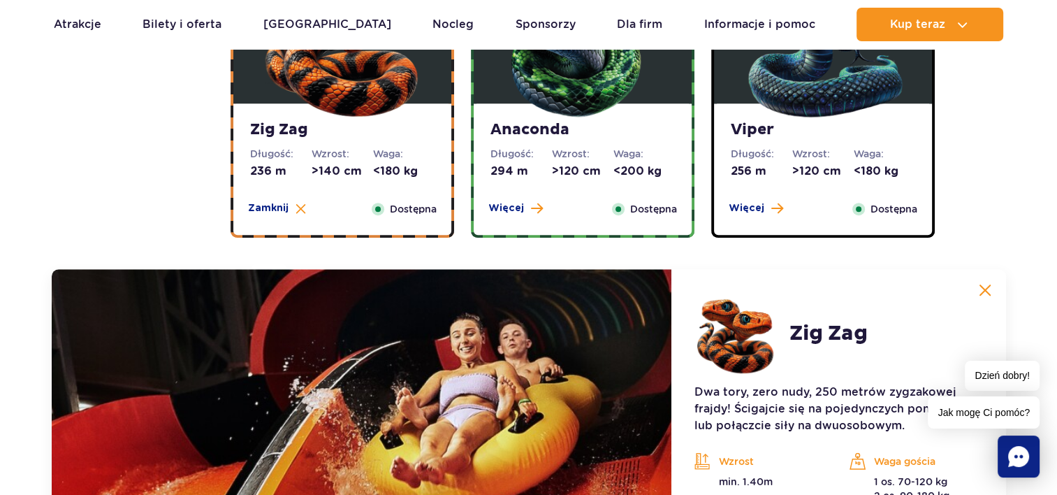
scroll to position [1174, 0]
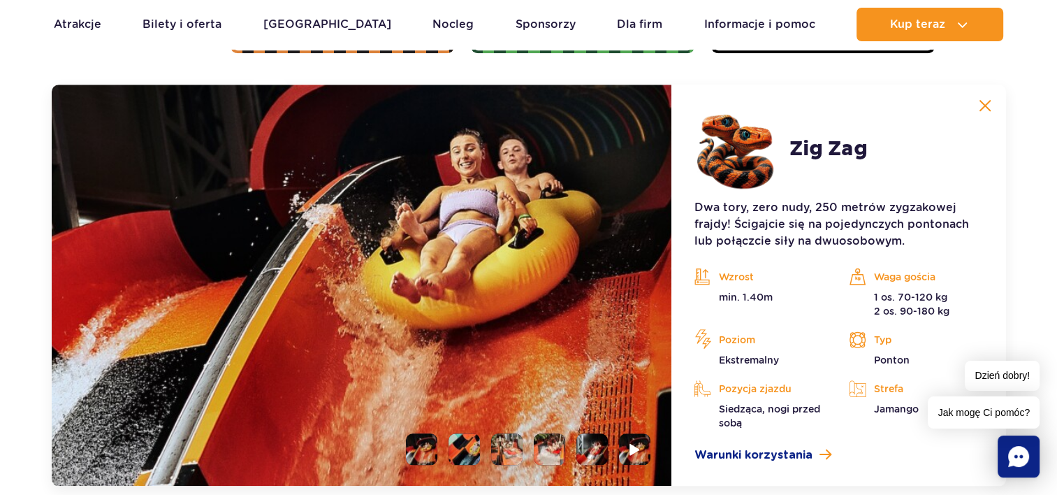
click at [990, 103] on img at bounding box center [985, 105] width 13 height 13
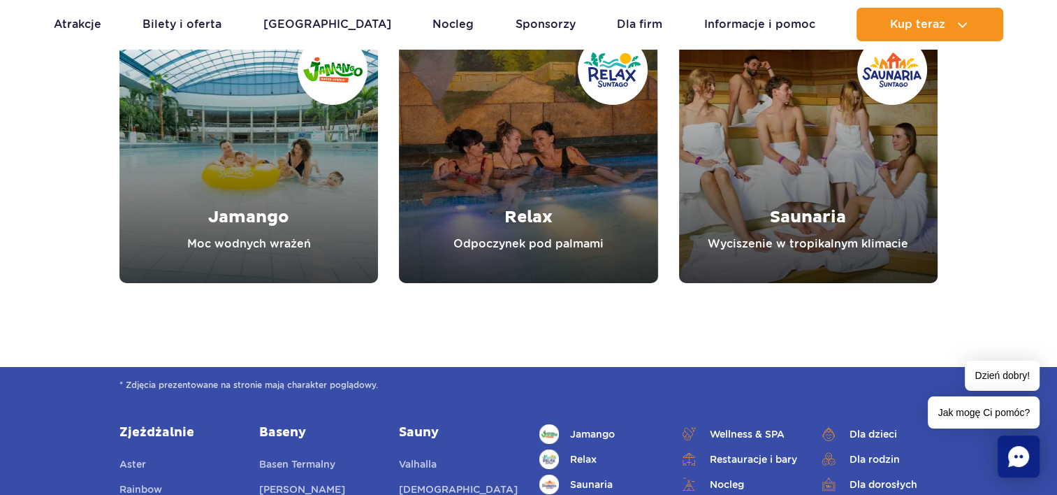
scroll to position [4923, 0]
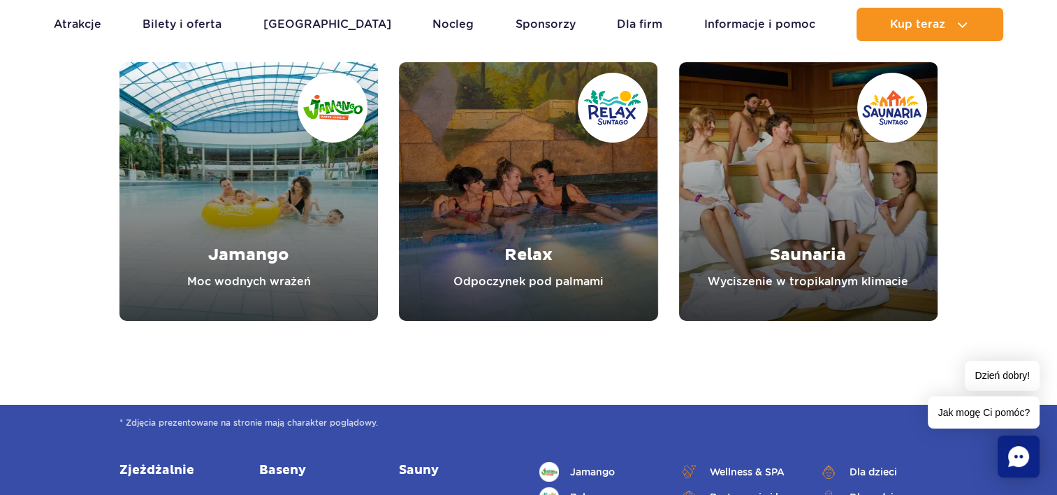
click at [532, 251] on link "Relax" at bounding box center [528, 191] width 259 height 259
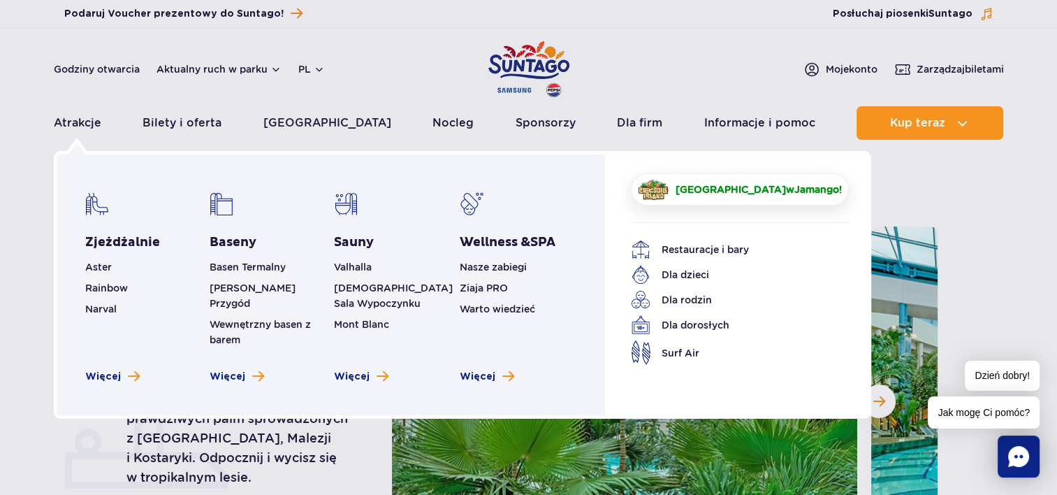
click at [714, 190] on span "[GEOGRAPHIC_DATA]" at bounding box center [730, 189] width 110 height 11
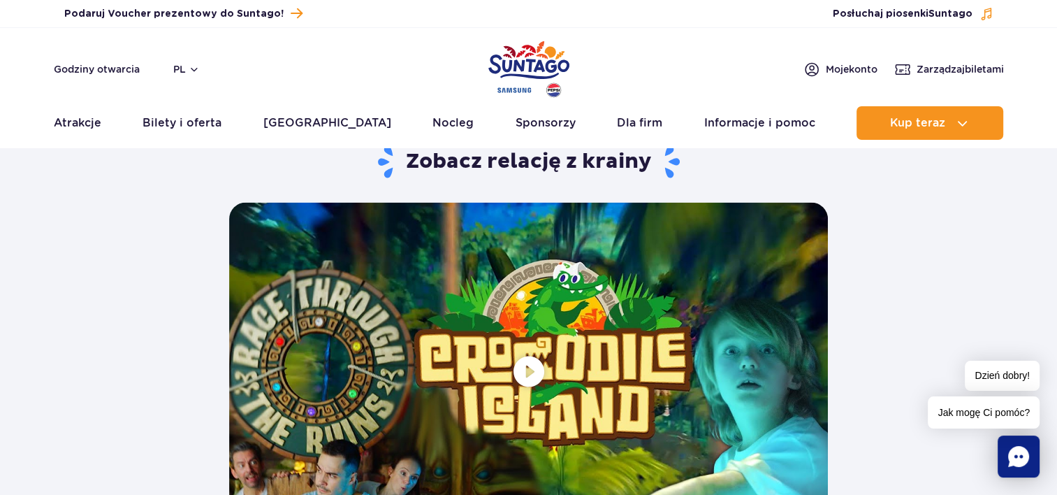
scroll to position [2606, 0]
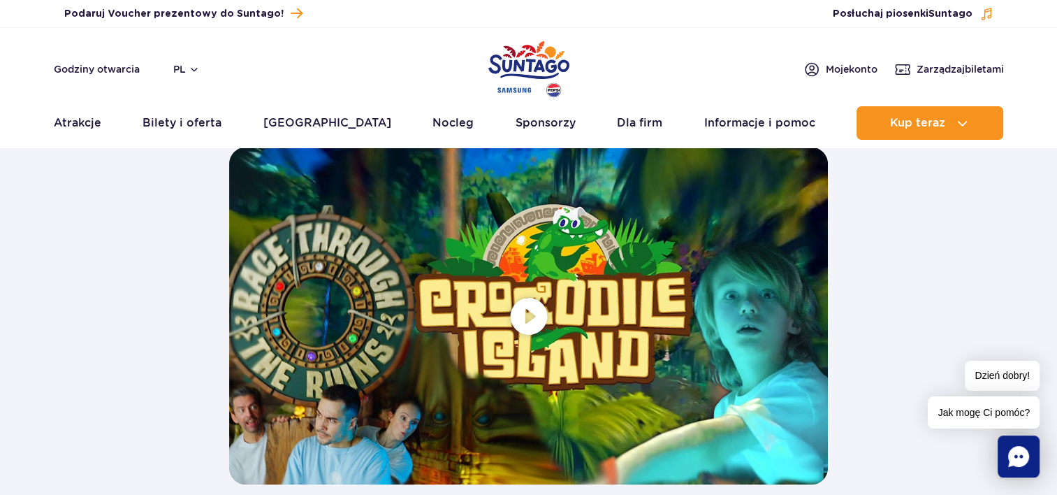
click at [524, 308] on span at bounding box center [528, 315] width 599 height 337
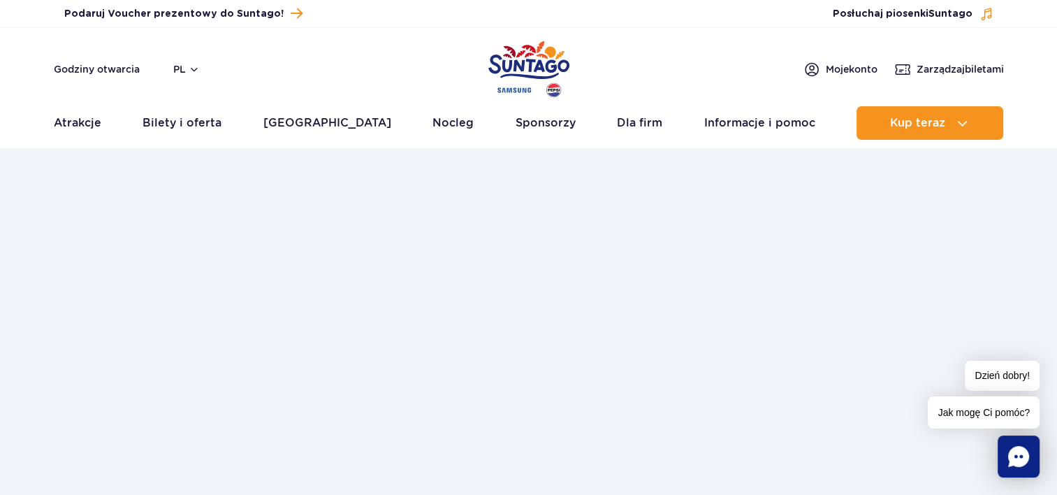
click at [893, 311] on div "Zobacz relację z krainy" at bounding box center [529, 286] width 818 height 395
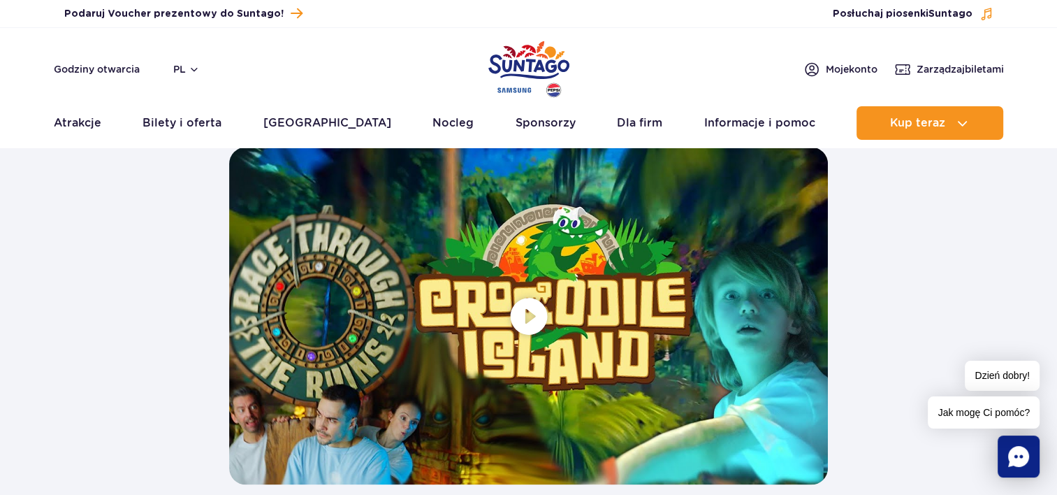
click at [528, 324] on span at bounding box center [528, 315] width 599 height 337
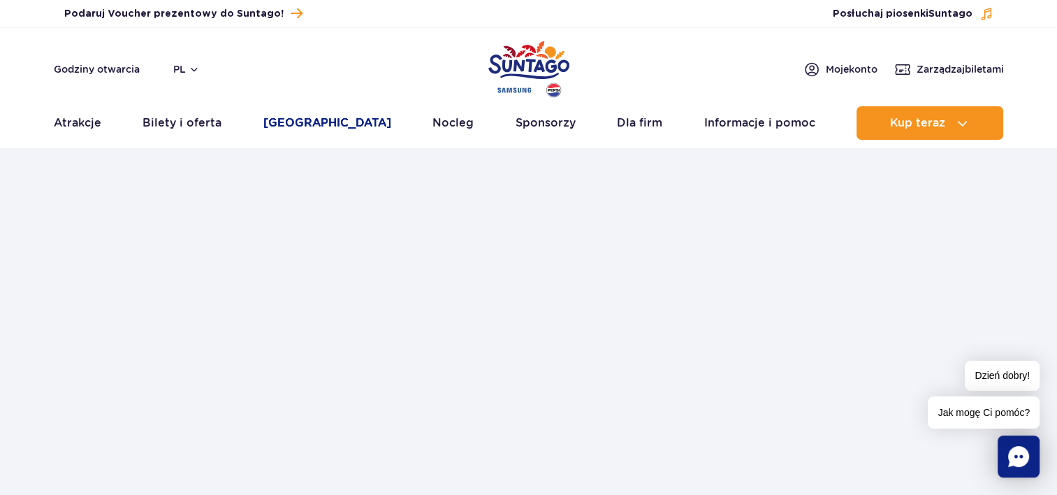
click at [317, 122] on link "[GEOGRAPHIC_DATA]" at bounding box center [327, 123] width 128 height 34
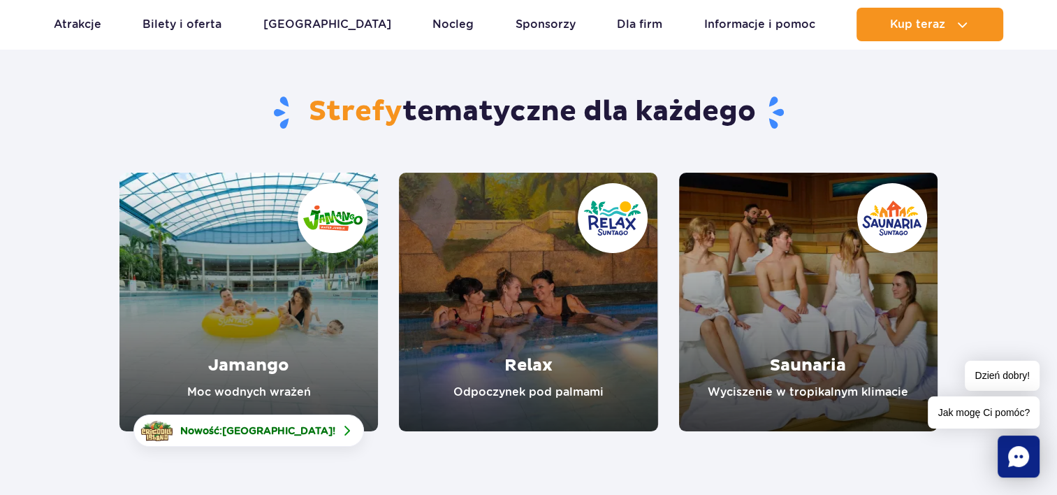
scroll to position [118, 0]
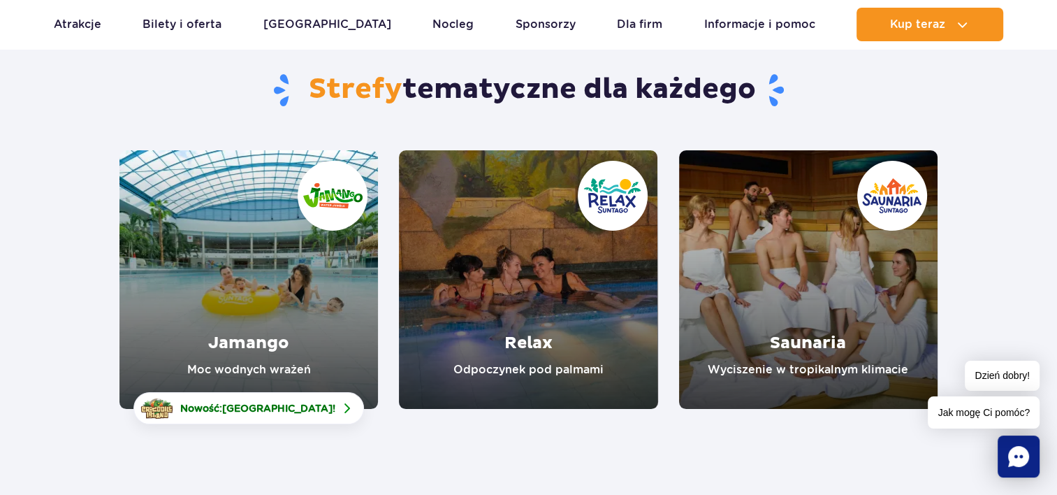
click at [232, 375] on link "Jamango" at bounding box center [249, 279] width 259 height 259
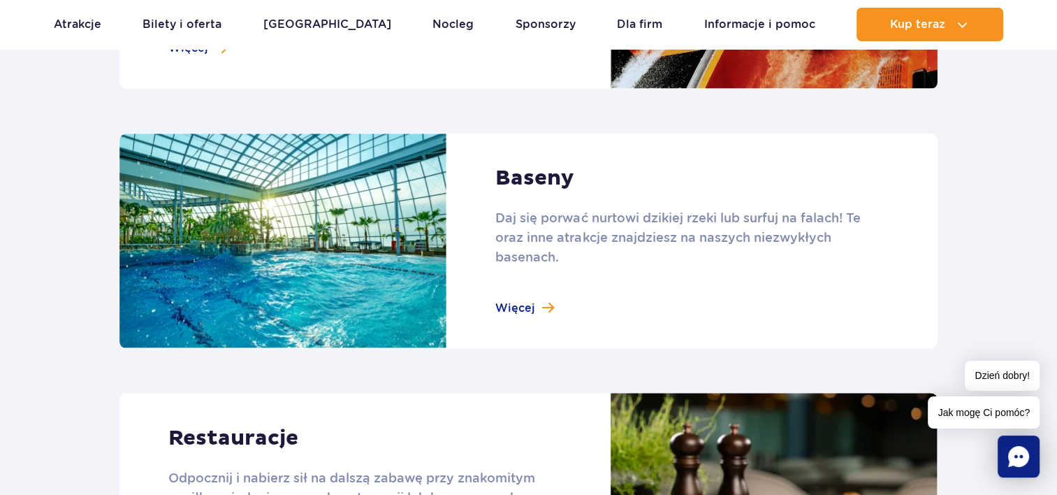
scroll to position [1426, 0]
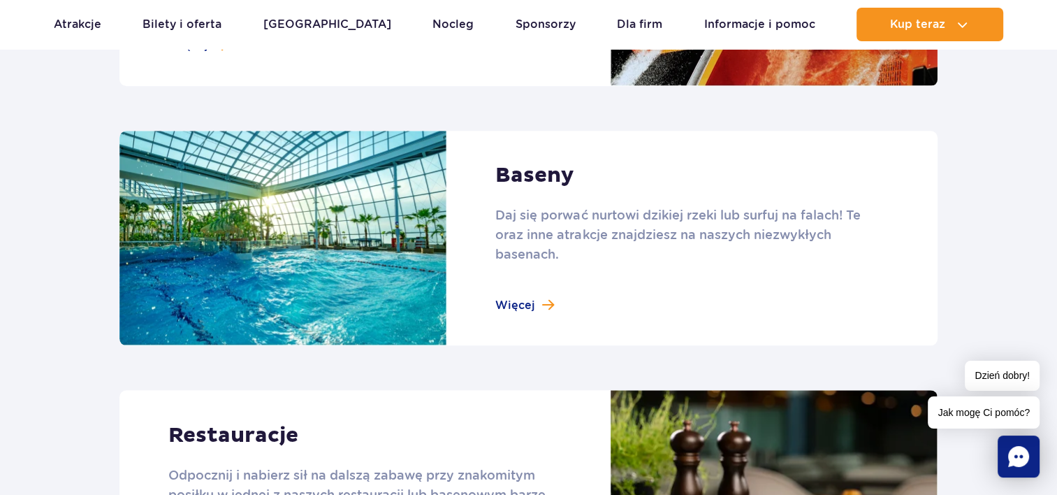
click at [506, 308] on link at bounding box center [529, 238] width 818 height 215
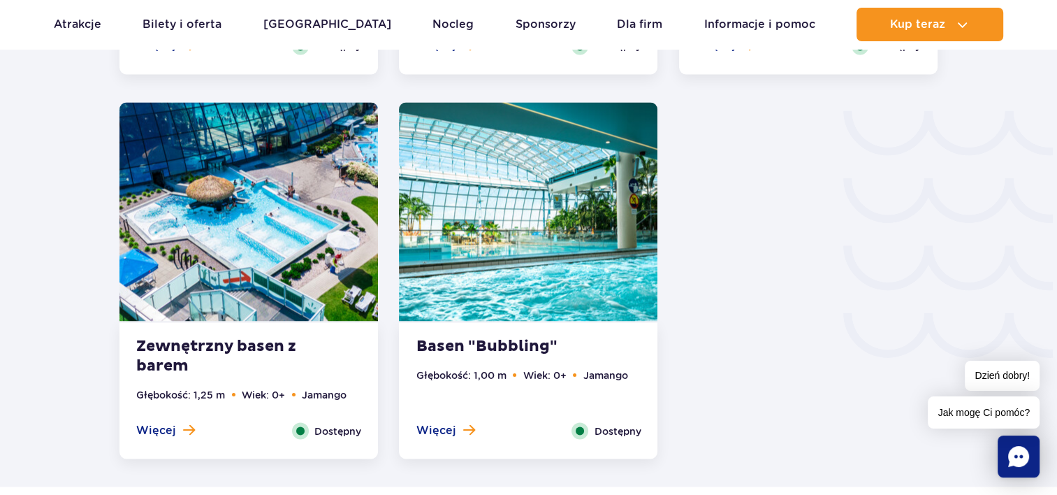
scroll to position [2292, 0]
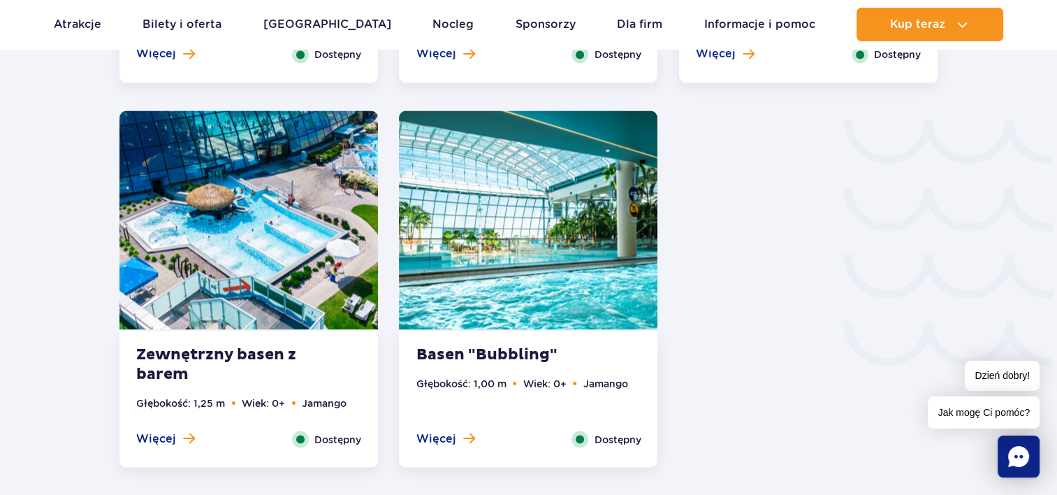
click at [445, 428] on ul "Głębokość: 1,00 m Wiek: 0+ Jamango" at bounding box center [528, 402] width 225 height 55
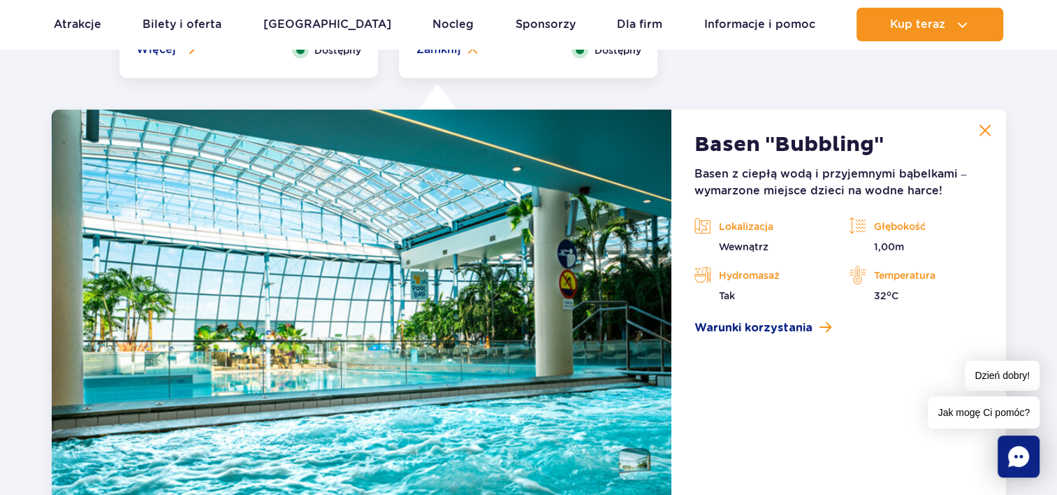
scroll to position [2678, 0]
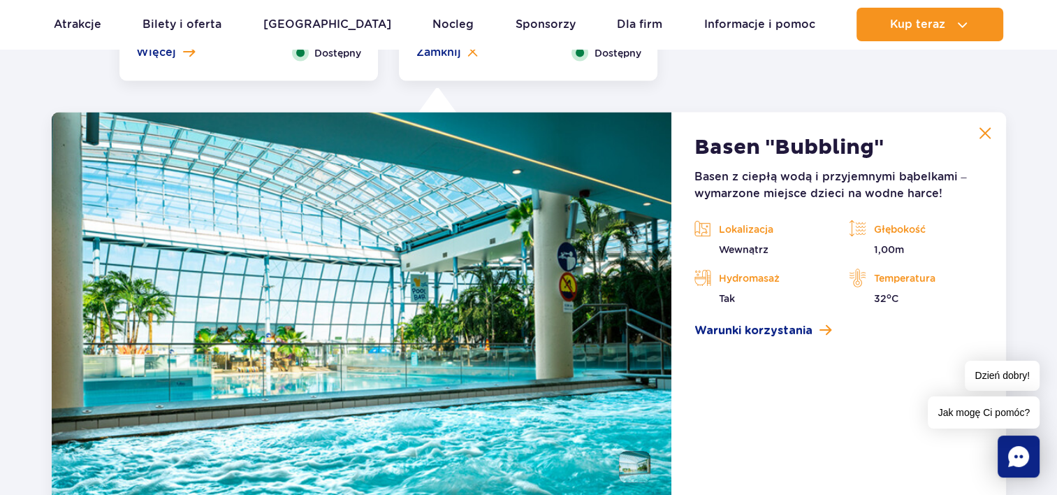
click at [985, 133] on img at bounding box center [985, 133] width 13 height 13
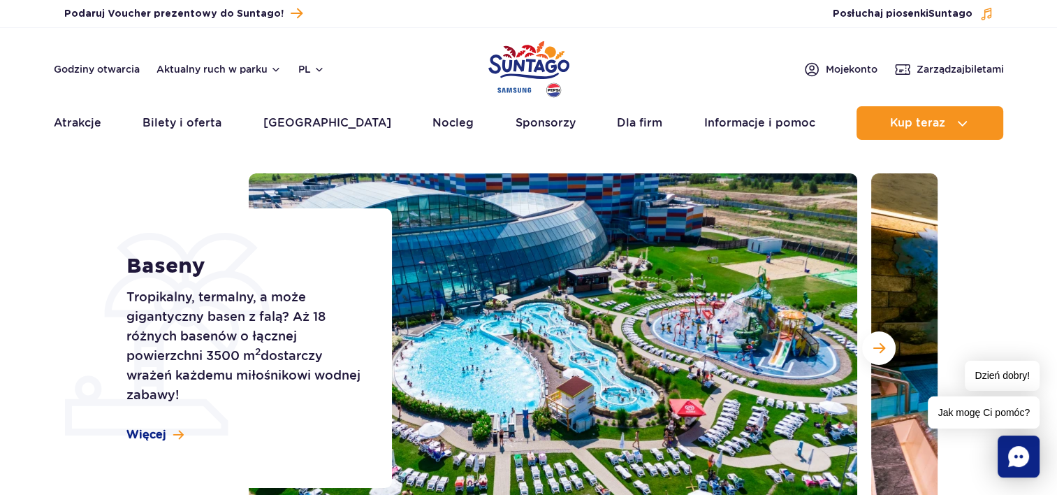
scroll to position [0, 0]
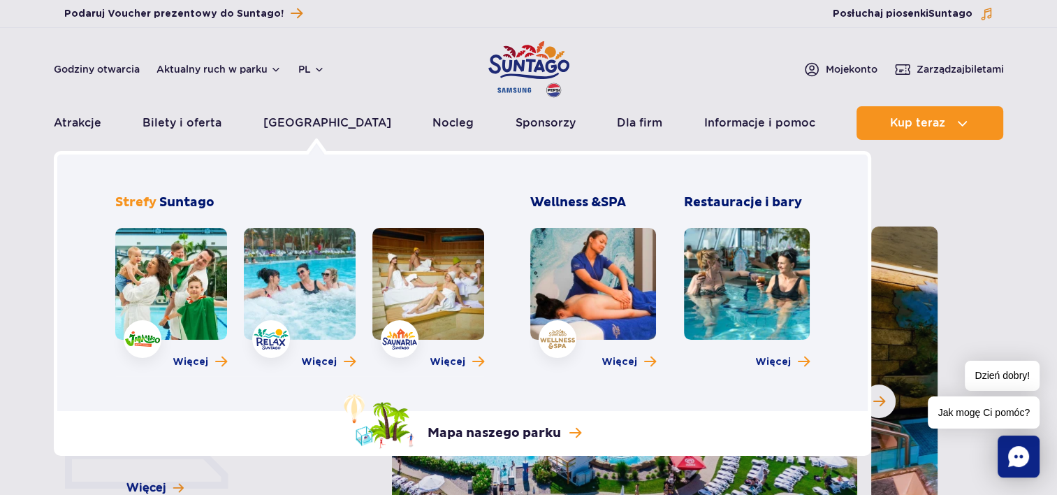
click at [168, 305] on link at bounding box center [171, 284] width 112 height 112
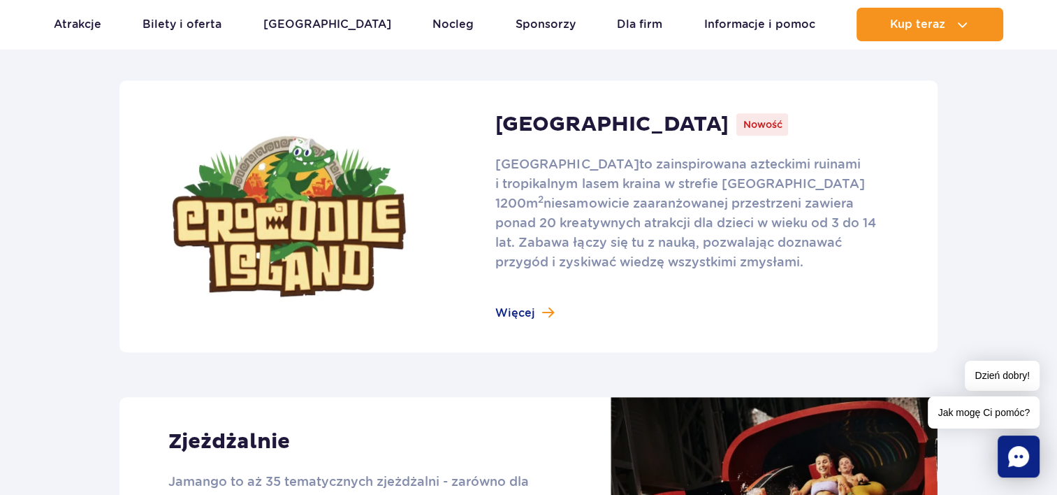
scroll to position [925, 0]
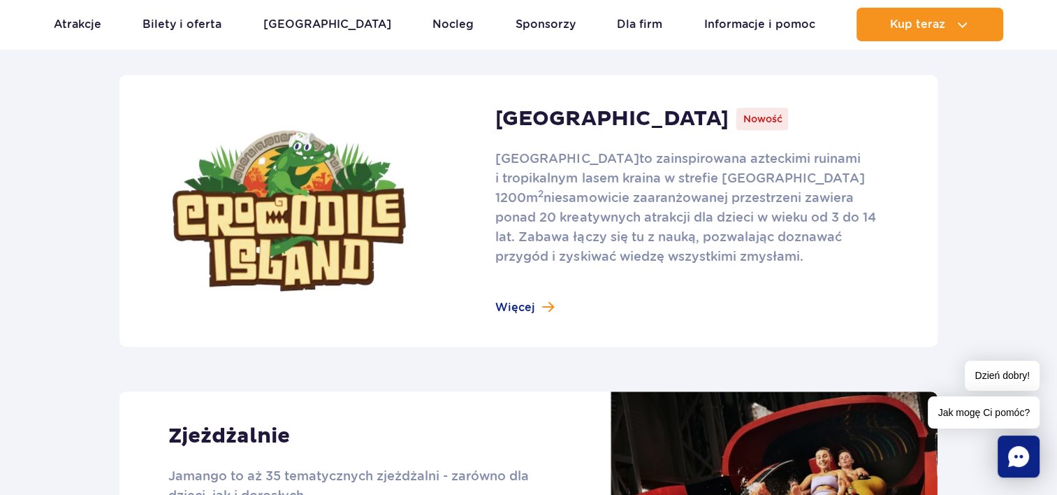
click at [510, 305] on link at bounding box center [529, 211] width 818 height 272
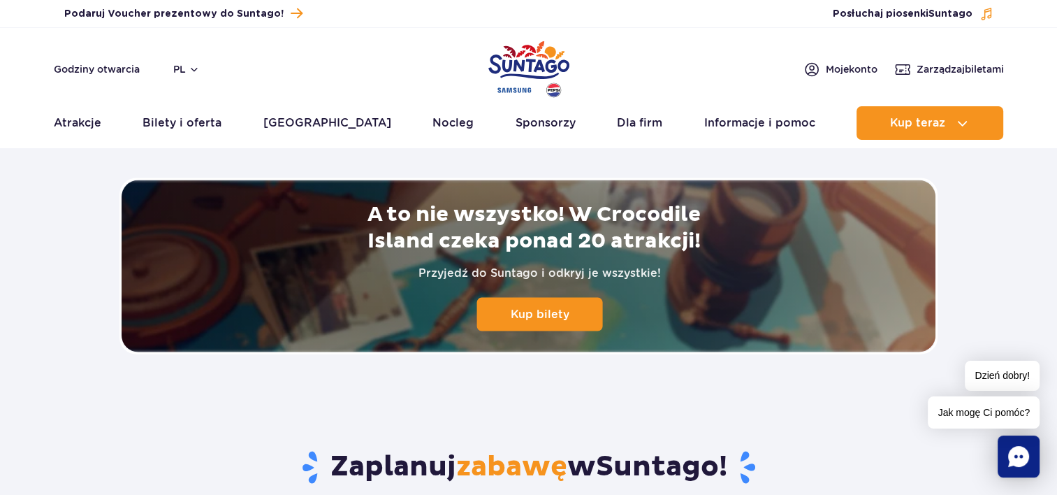
scroll to position [2896, 0]
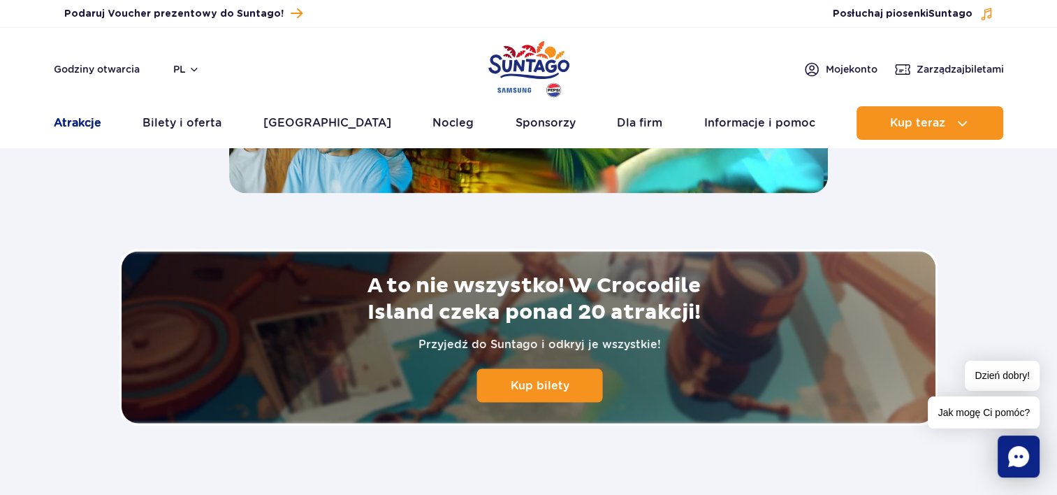
click at [89, 122] on link "Atrakcje" at bounding box center [78, 123] width 48 height 34
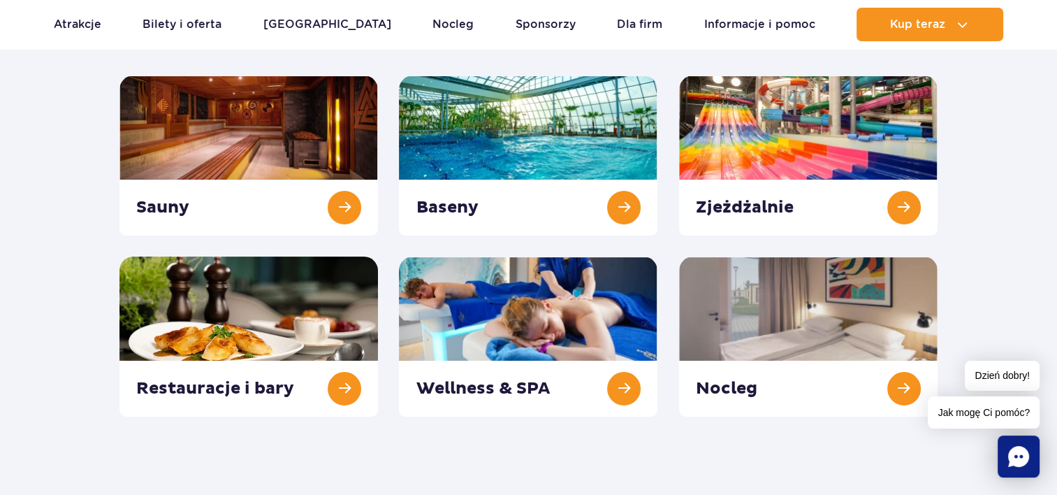
scroll to position [179, 0]
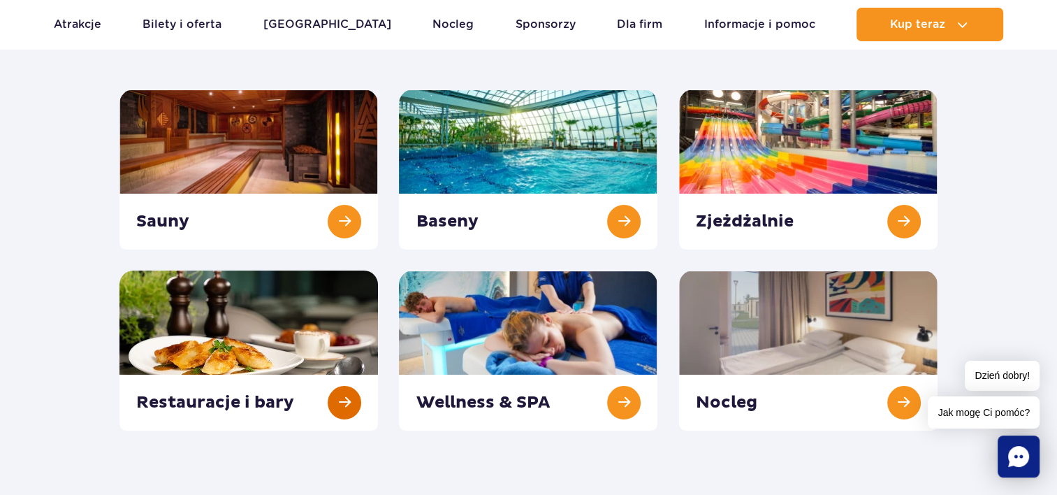
click at [349, 411] on link at bounding box center [249, 350] width 259 height 160
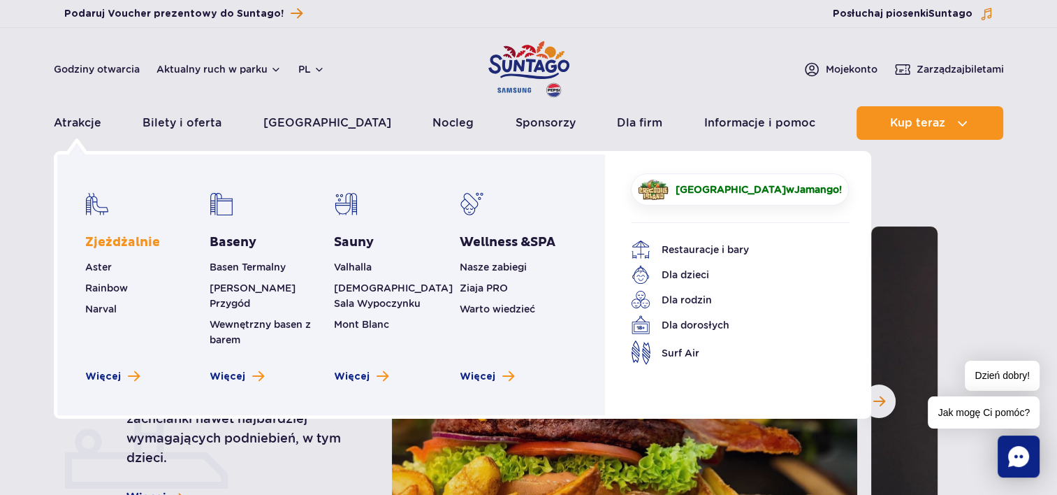
click at [123, 240] on link "Zjeżdżalnie" at bounding box center [122, 242] width 75 height 17
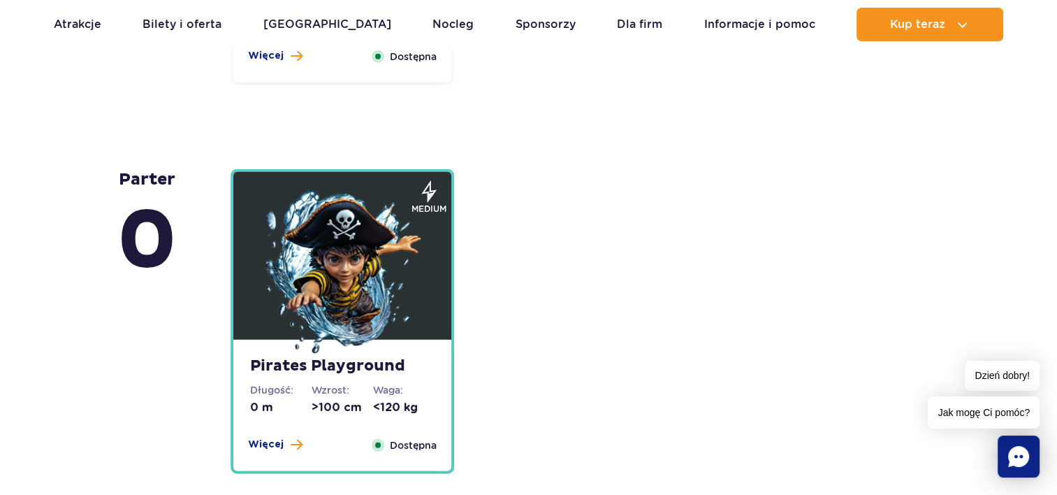
scroll to position [3436, 0]
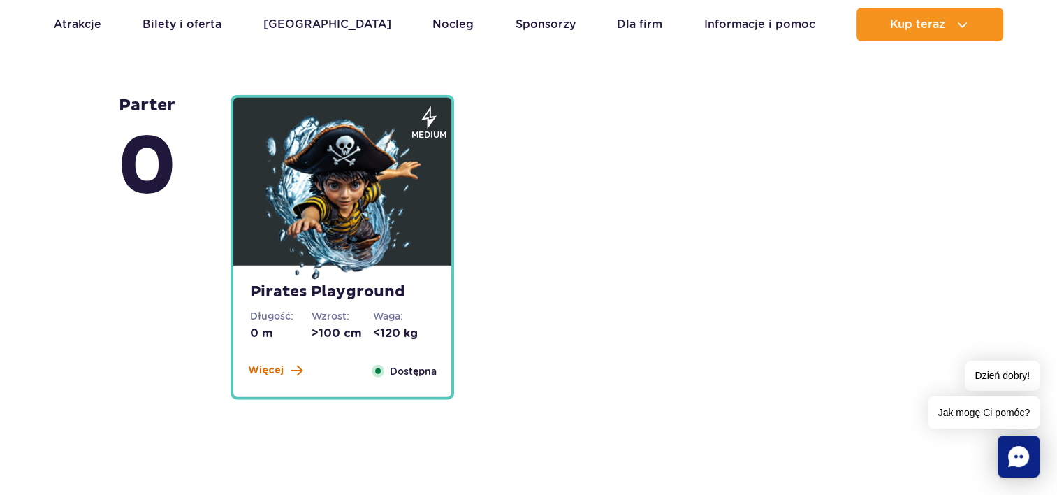
click at [268, 363] on span "Więcej" at bounding box center [266, 370] width 36 height 14
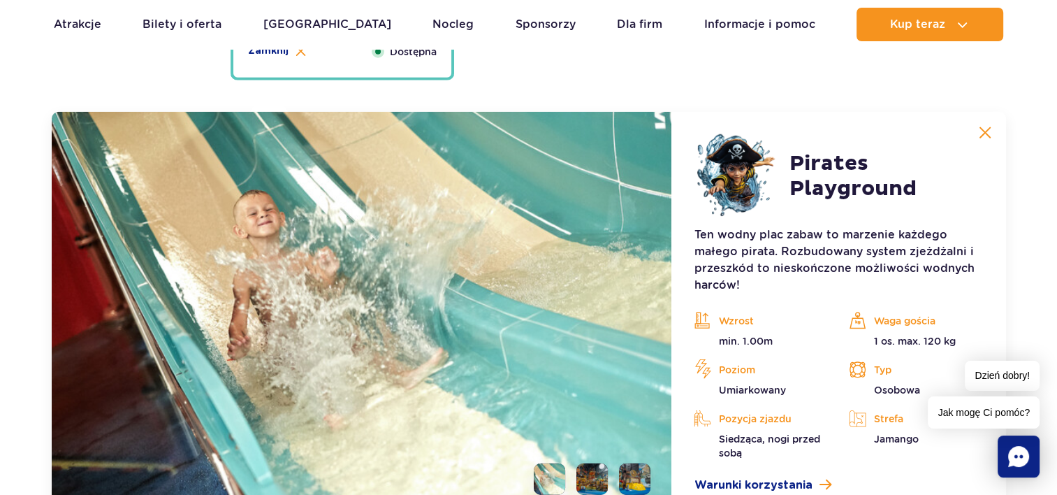
scroll to position [3783, 0]
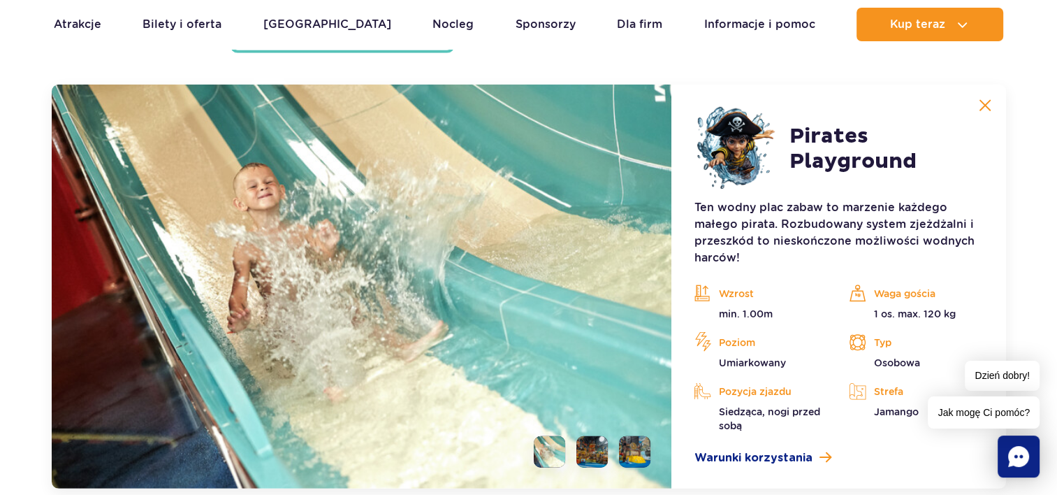
click at [984, 107] on img at bounding box center [985, 105] width 13 height 13
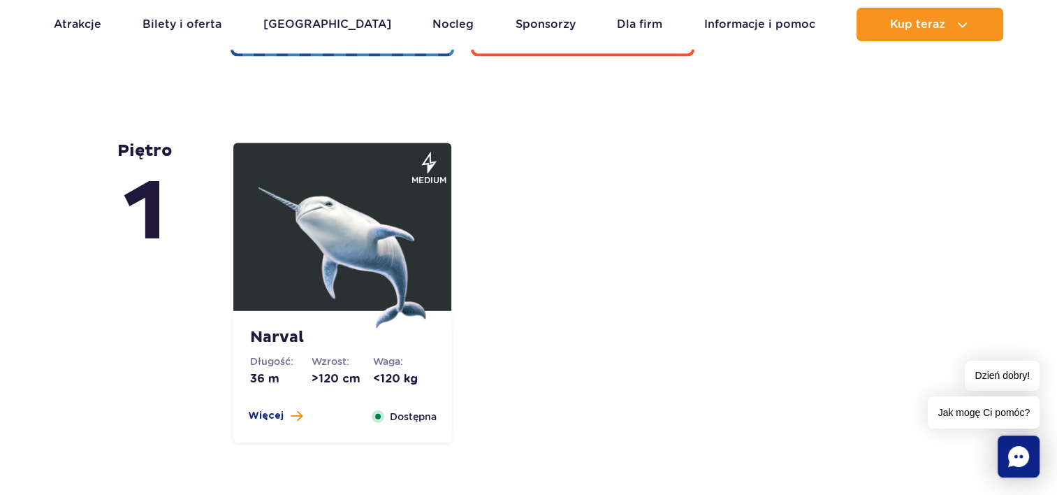
scroll to position [2927, 0]
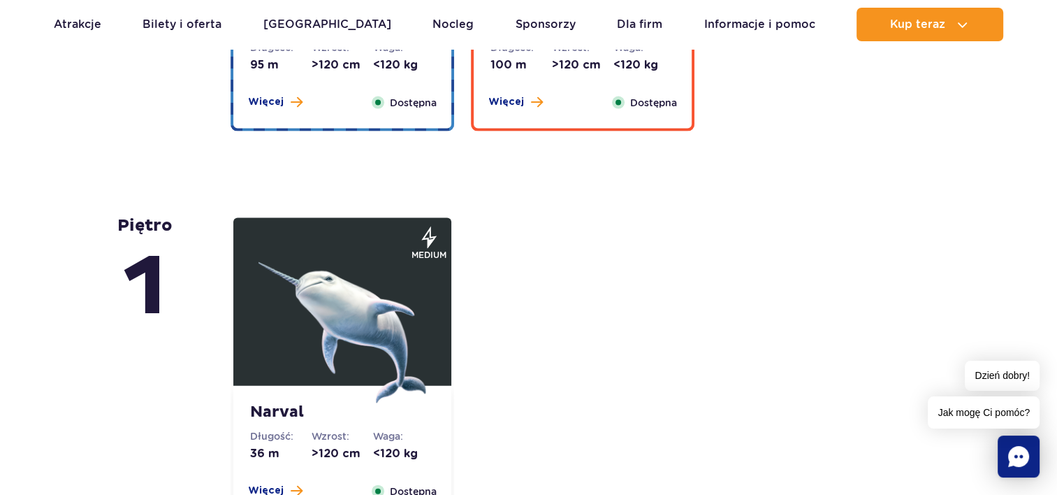
click at [302, 326] on img at bounding box center [343, 320] width 168 height 168
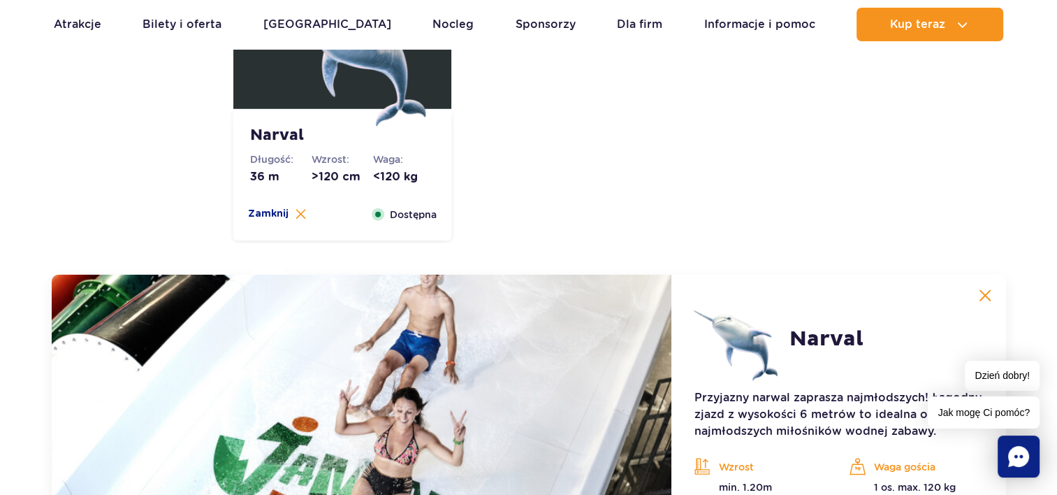
scroll to position [3394, 0]
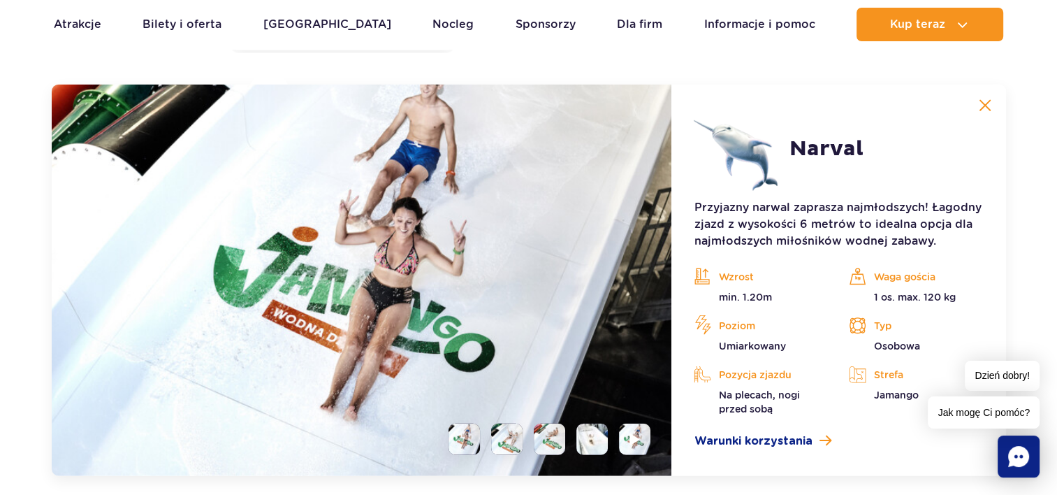
click at [981, 106] on img at bounding box center [985, 105] width 13 height 13
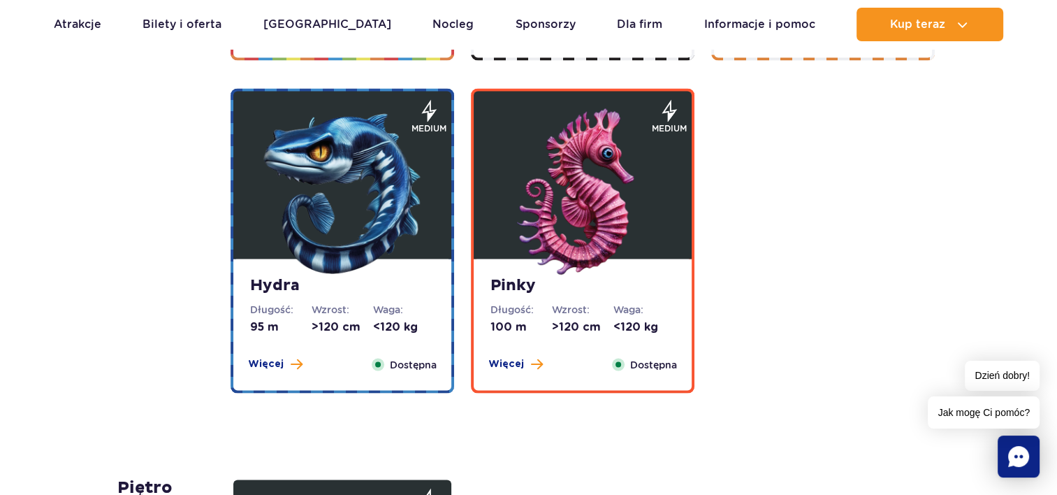
scroll to position [2650, 0]
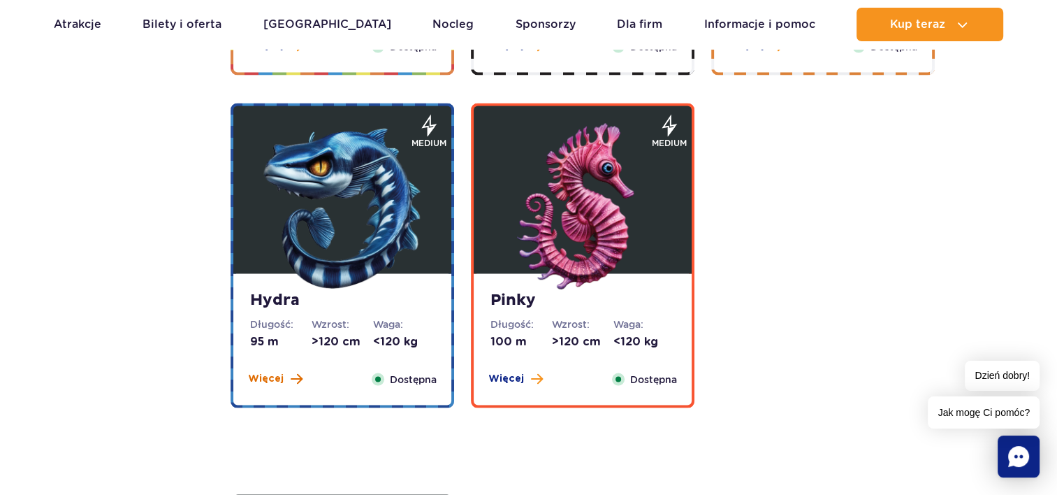
click at [274, 376] on span "Więcej" at bounding box center [266, 379] width 36 height 14
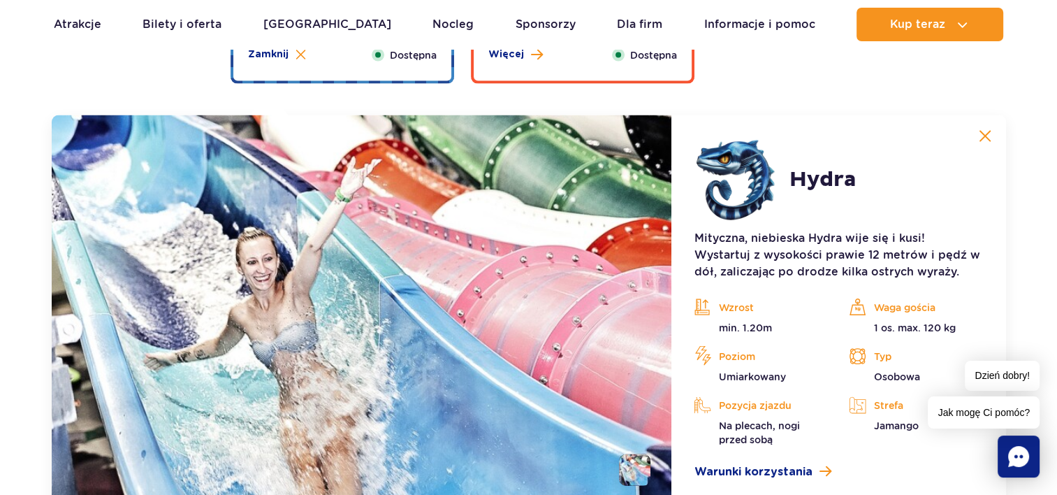
scroll to position [3005, 0]
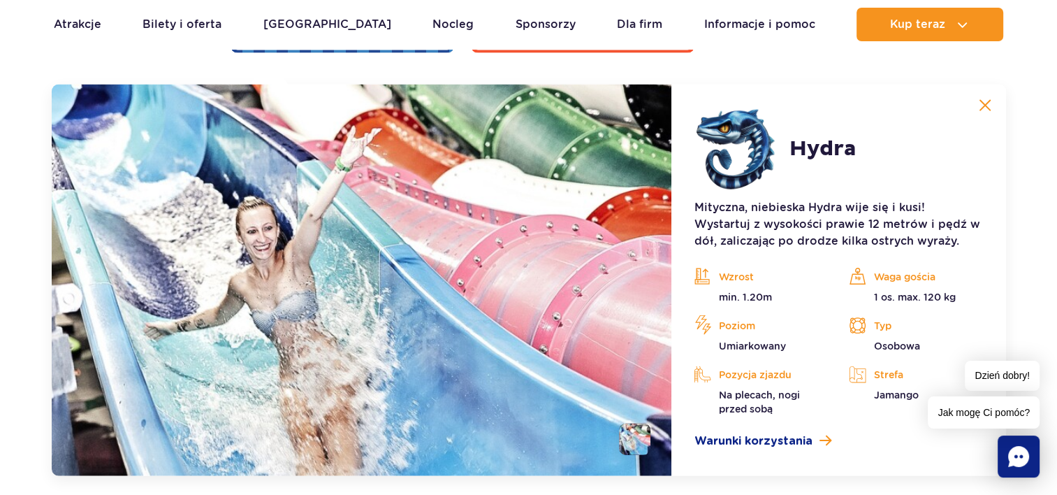
click at [980, 107] on img at bounding box center [985, 105] width 13 height 13
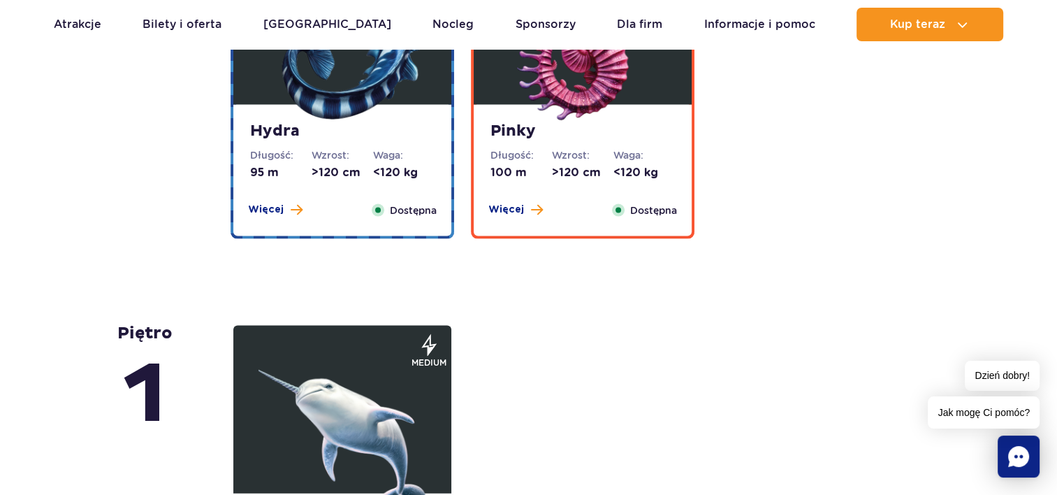
scroll to position [2723, 0]
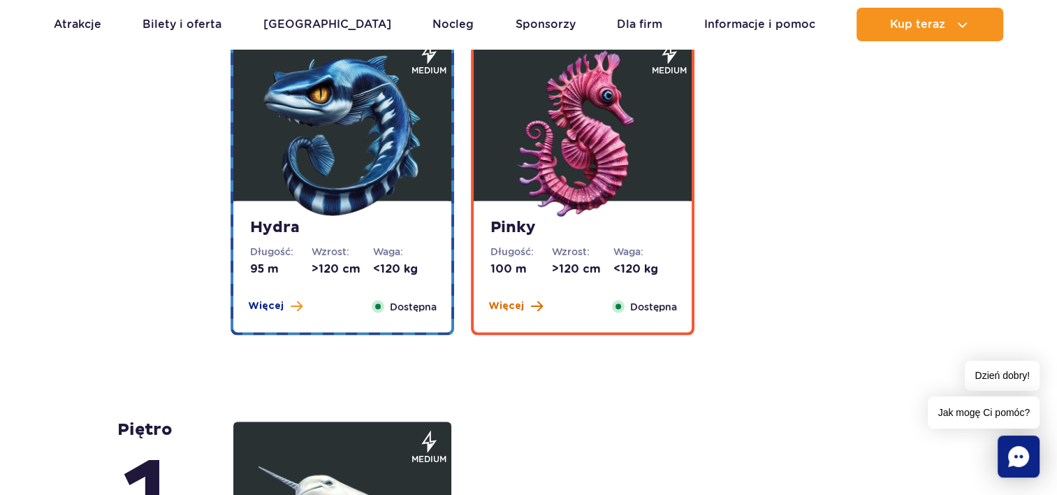
click at [519, 303] on span "Więcej" at bounding box center [507, 306] width 36 height 14
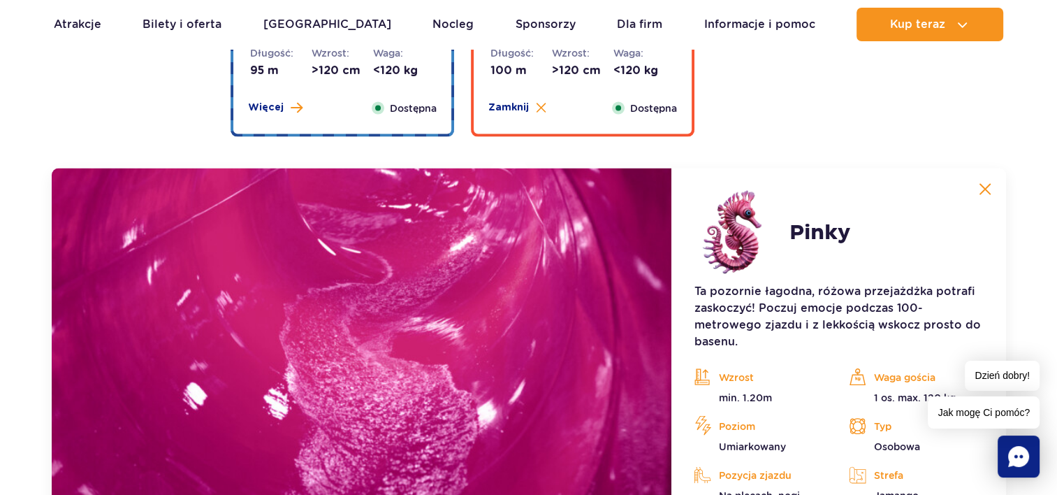
scroll to position [3005, 0]
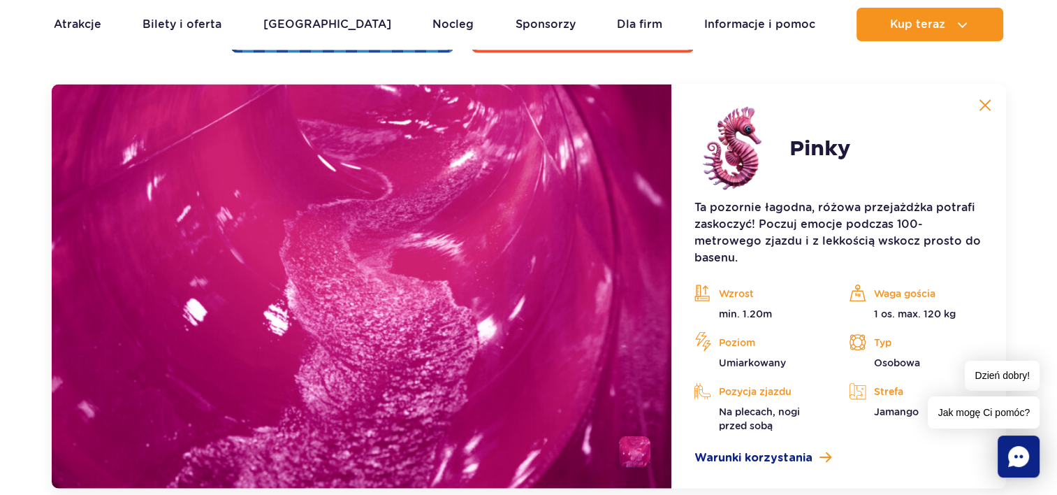
drag, startPoint x: 1055, startPoint y: 236, endPoint x: 1051, endPoint y: 268, distance: 31.6
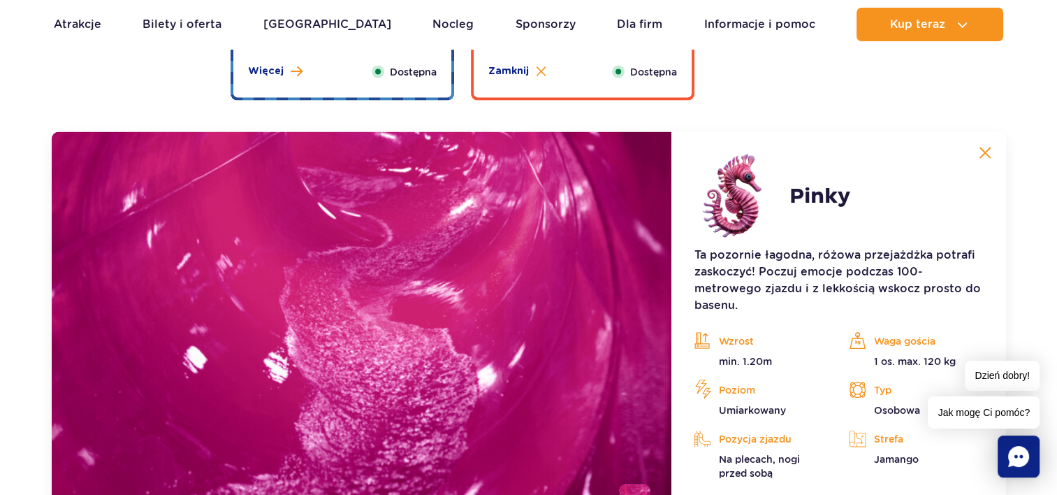
scroll to position [2934, 0]
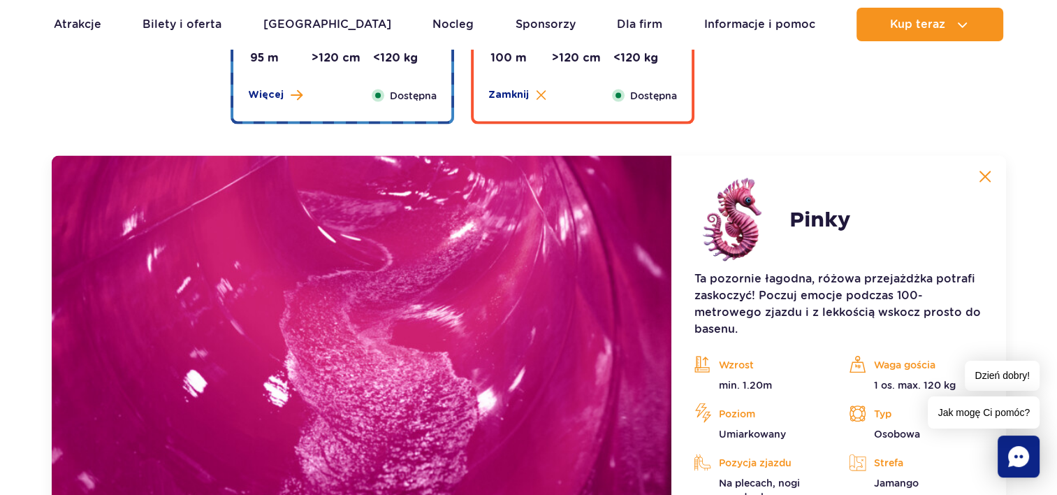
click at [983, 161] on article "Pinky Ta pozornie łagodna, różowa przejażdżka potrafi zaskoczyć! Poczuj emocje …" at bounding box center [839, 358] width 334 height 404
click at [985, 180] on img at bounding box center [985, 177] width 13 height 13
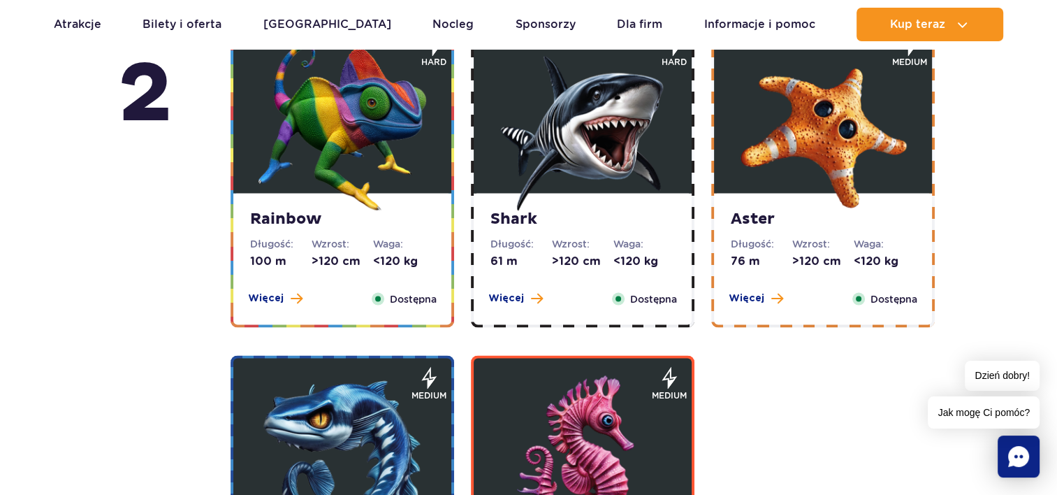
scroll to position [2354, 0]
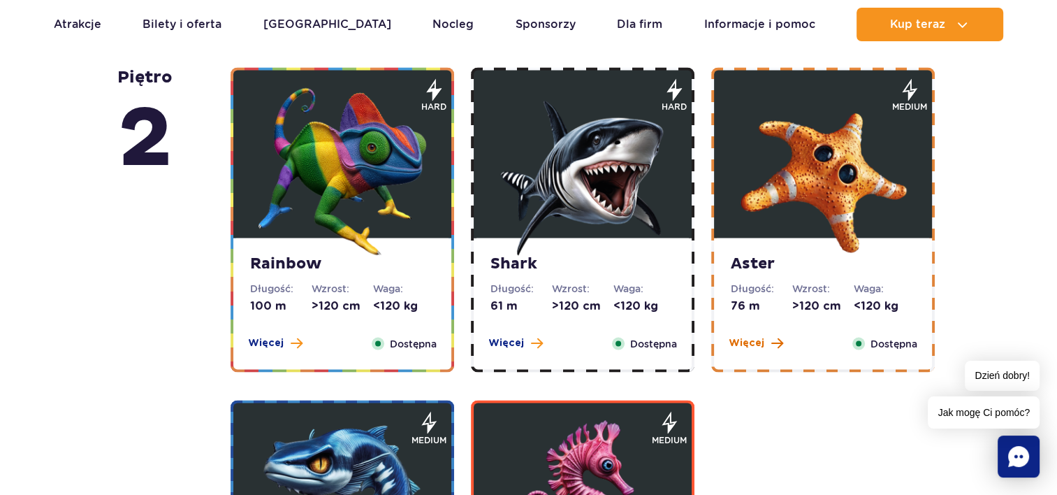
click at [753, 340] on span "Więcej" at bounding box center [747, 342] width 36 height 14
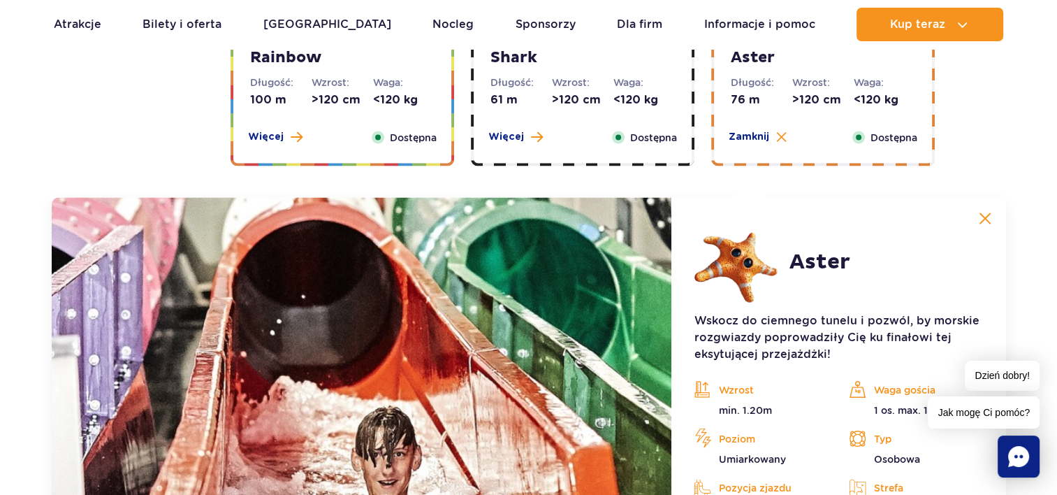
scroll to position [2673, 0]
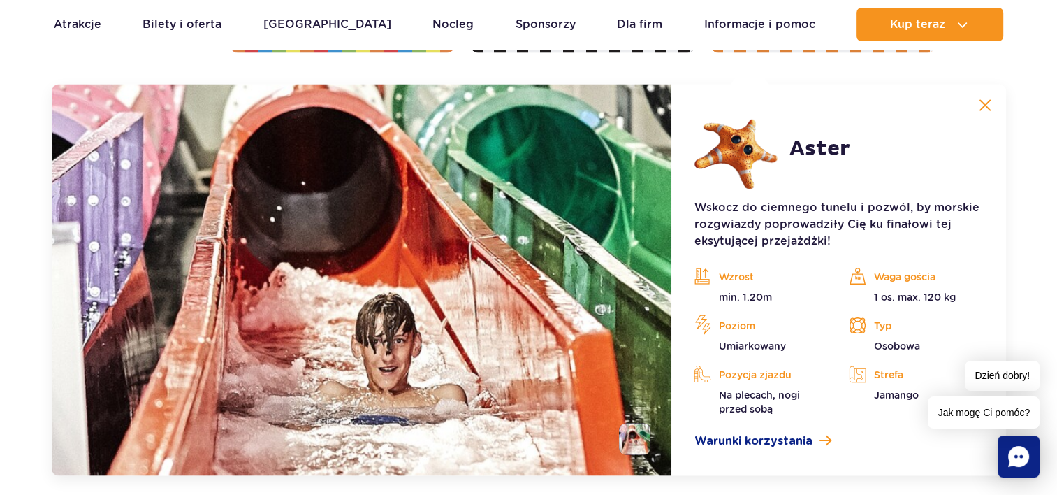
click at [982, 103] on img at bounding box center [985, 105] width 13 height 13
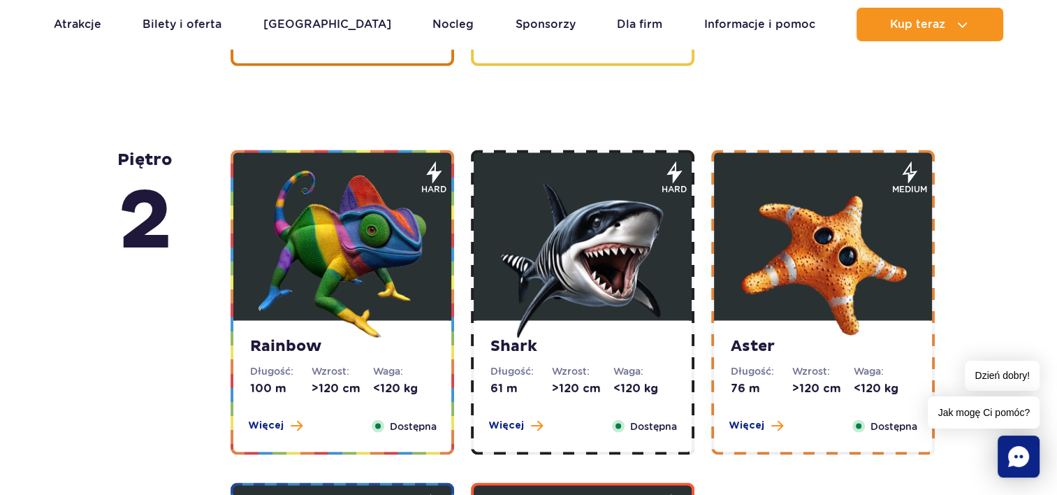
scroll to position [2264, 0]
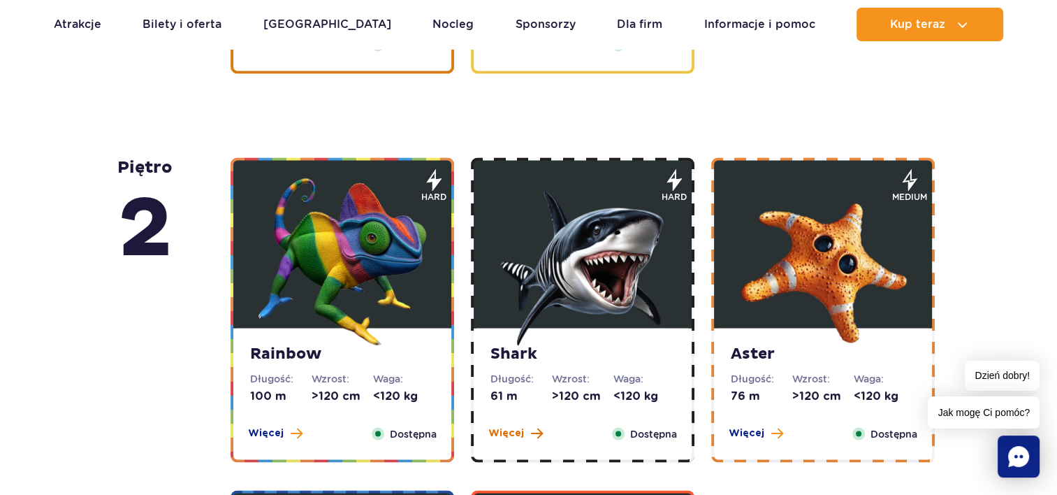
click at [516, 428] on span "Więcej" at bounding box center [507, 433] width 36 height 14
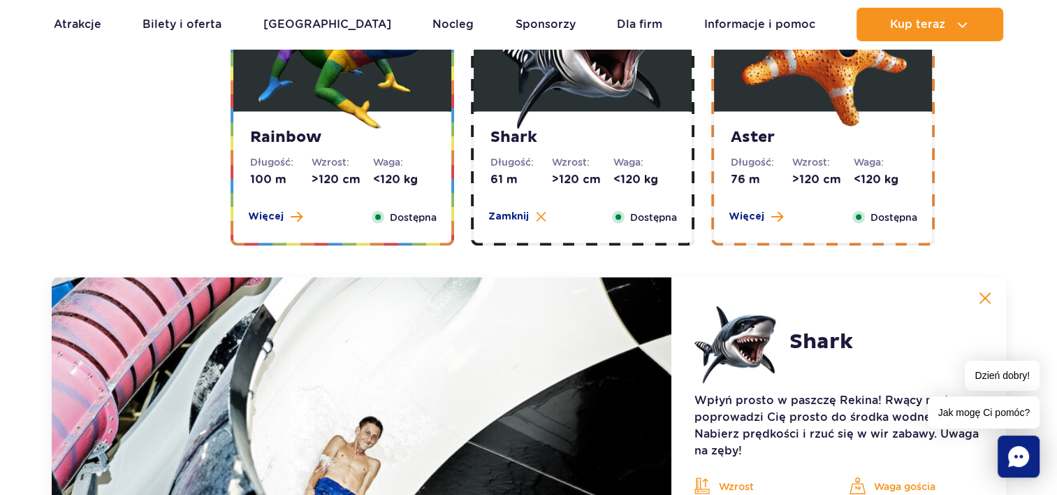
scroll to position [2673, 0]
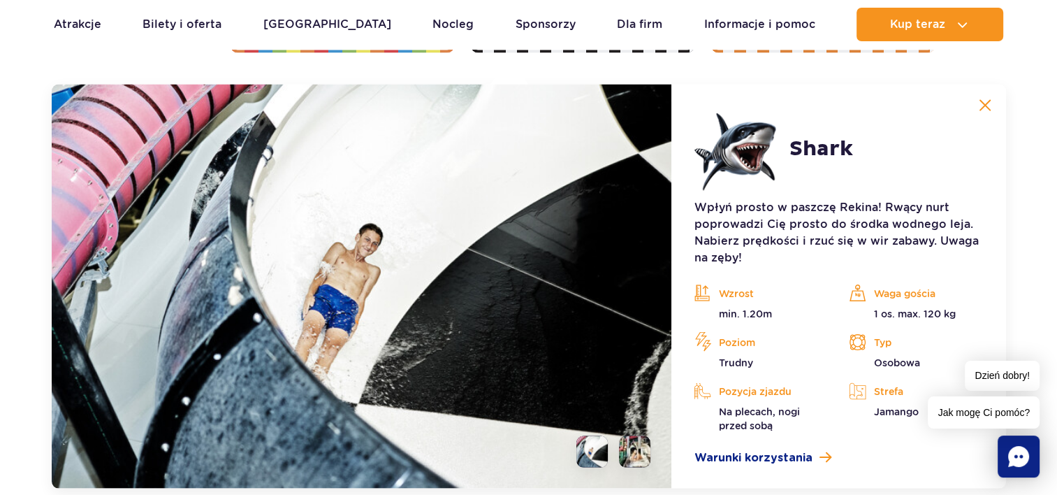
click at [985, 103] on img at bounding box center [985, 105] width 13 height 13
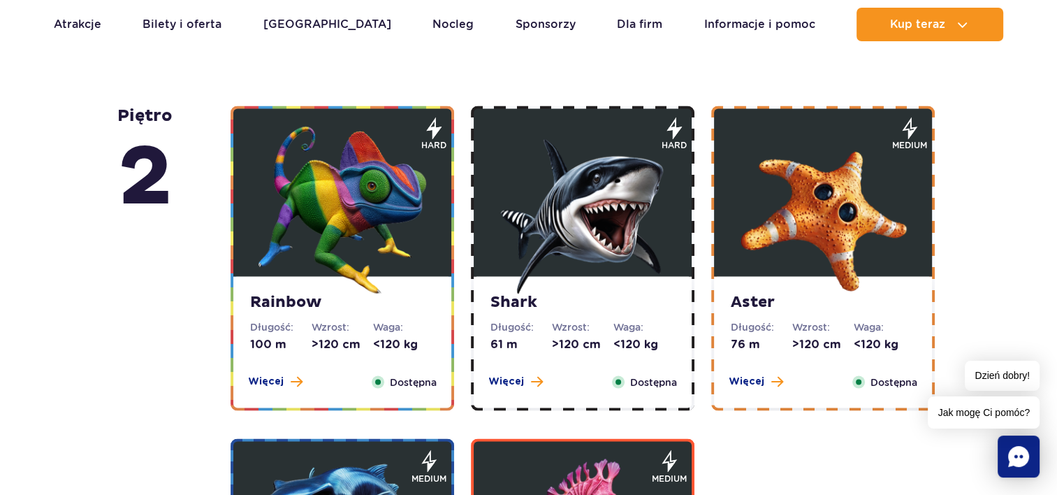
scroll to position [2293, 0]
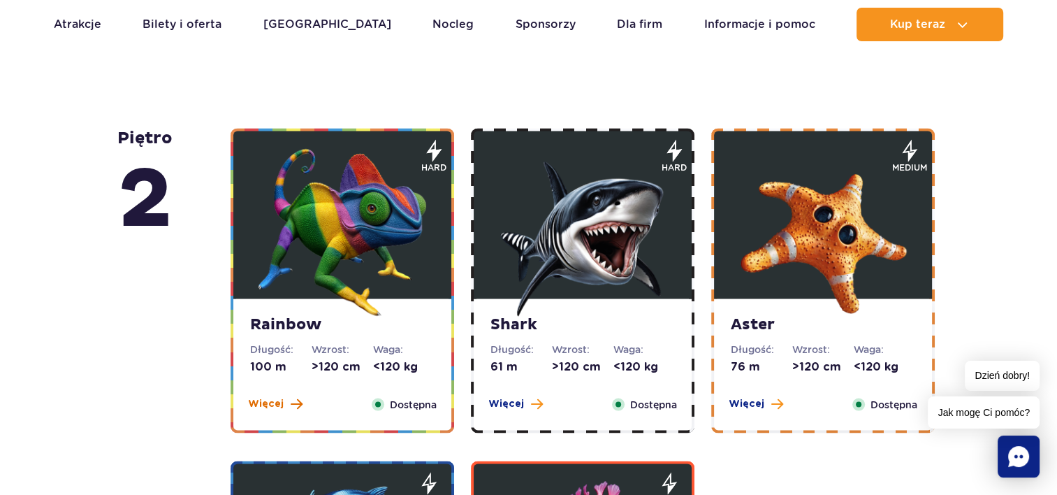
click at [252, 405] on span "Więcej" at bounding box center [266, 403] width 36 height 14
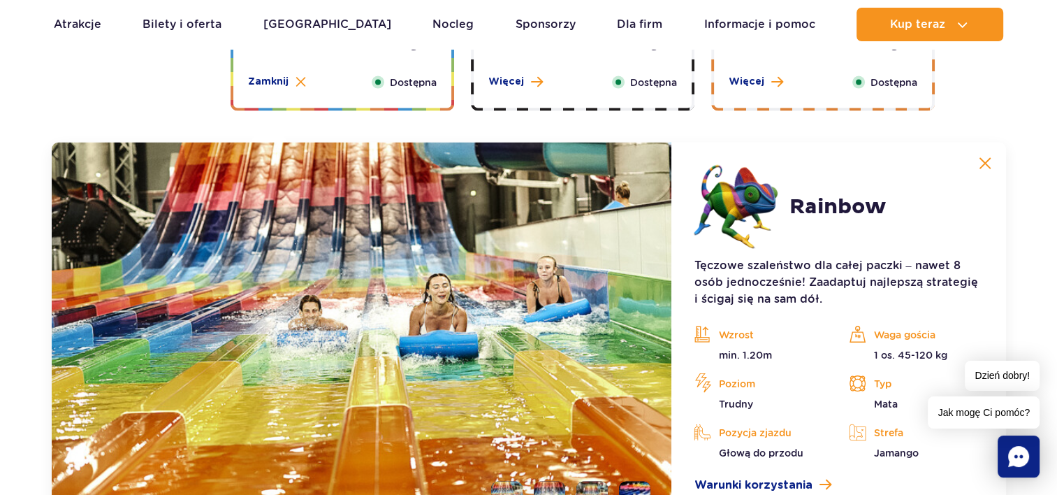
scroll to position [2673, 0]
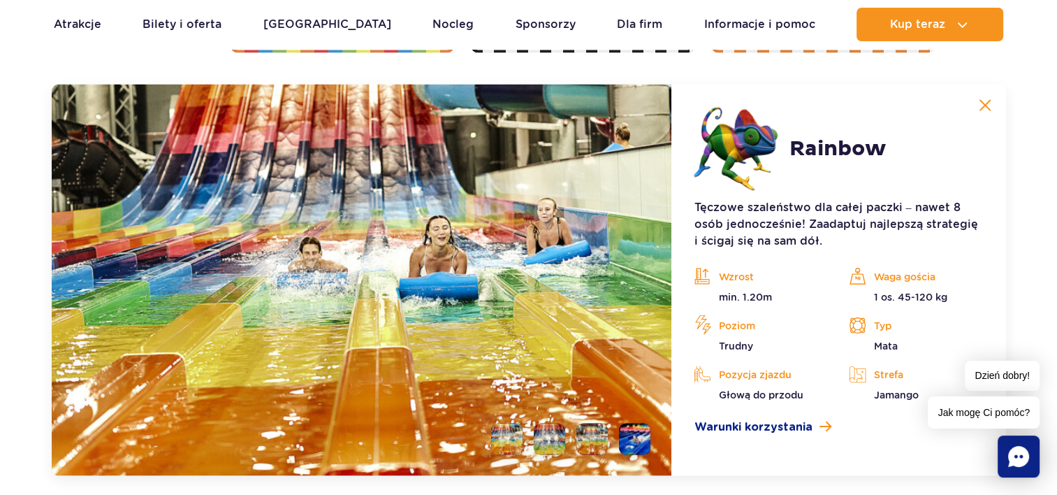
click at [988, 104] on img at bounding box center [985, 105] width 13 height 13
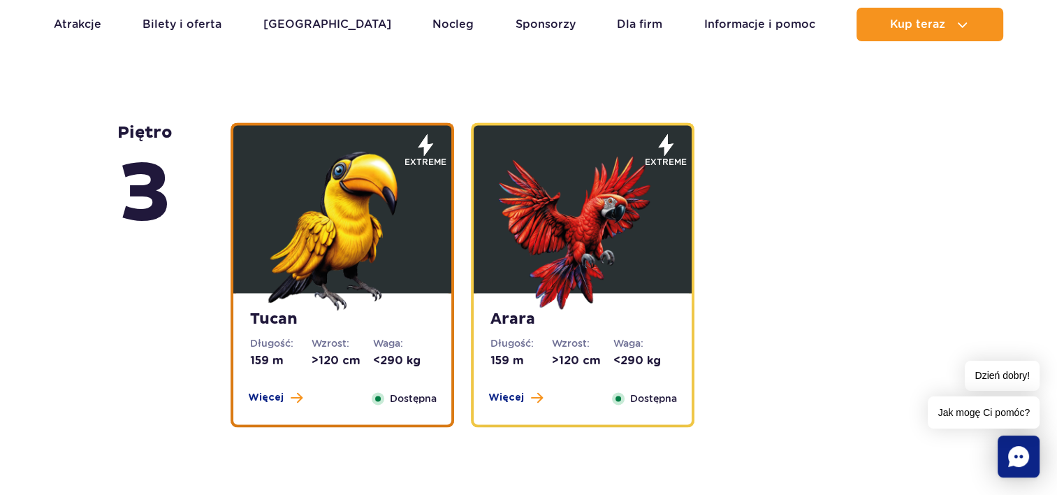
scroll to position [1895, 0]
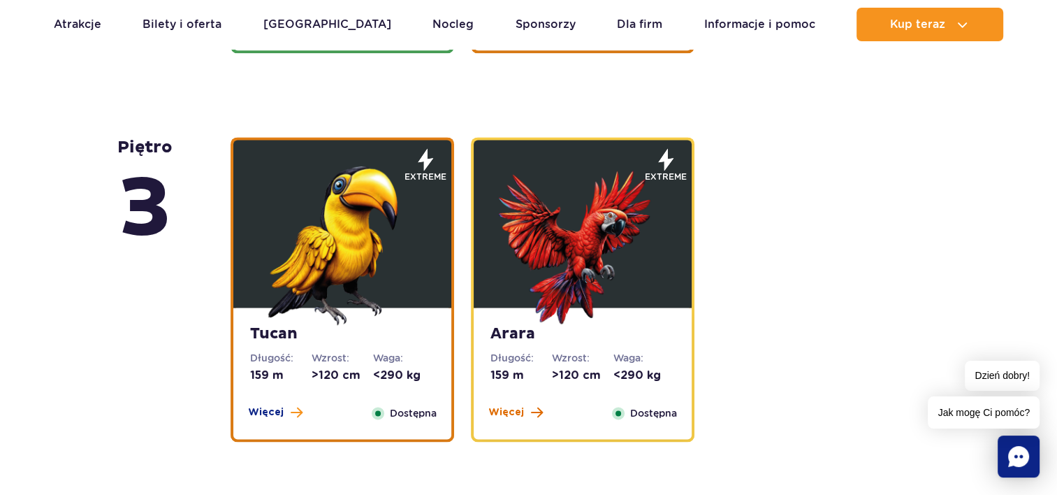
click at [519, 410] on span "Więcej" at bounding box center [507, 412] width 36 height 14
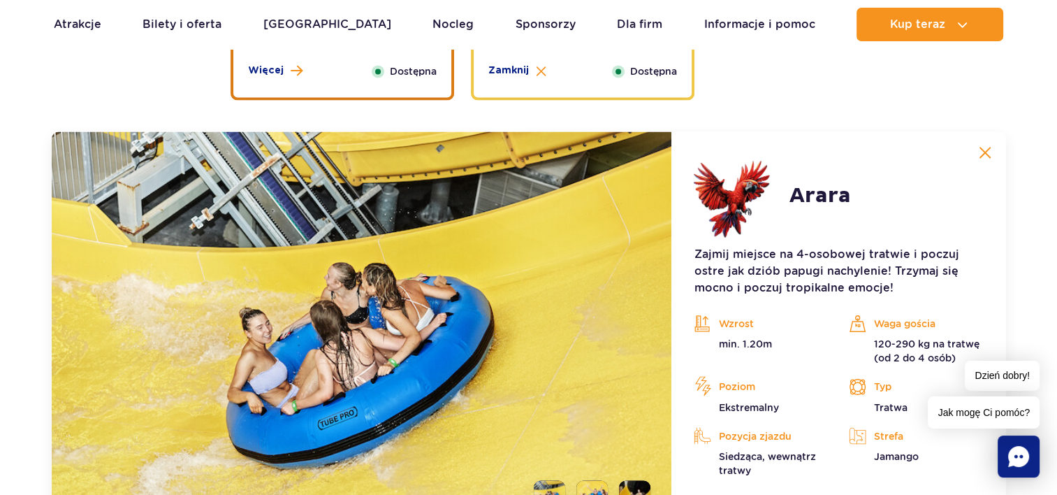
scroll to position [2284, 0]
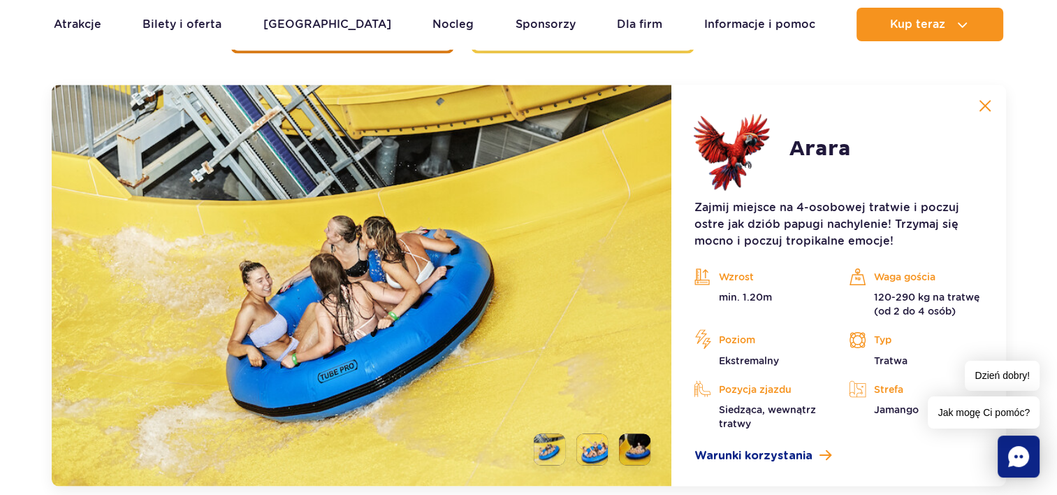
click at [981, 103] on img at bounding box center [985, 105] width 13 height 13
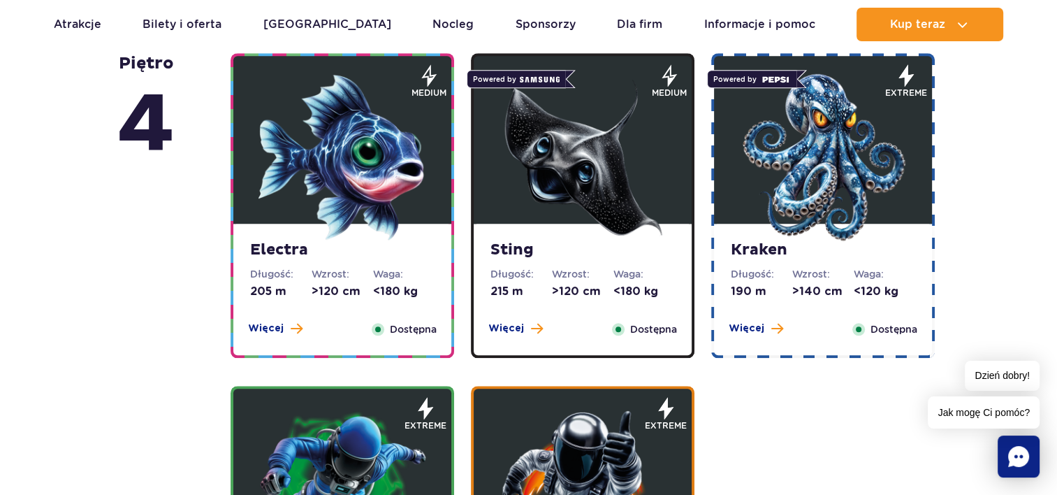
scroll to position [1213, 0]
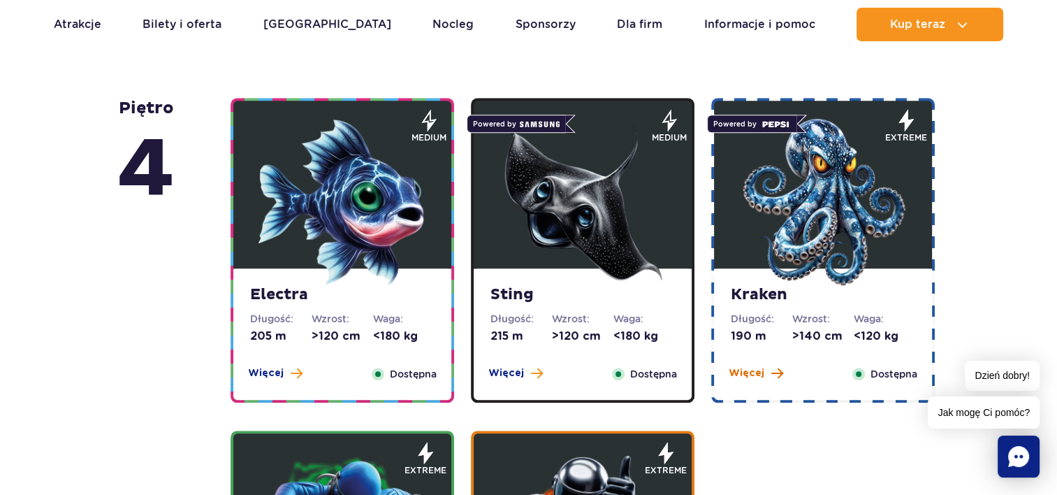
click at [751, 366] on span "Więcej" at bounding box center [747, 373] width 36 height 14
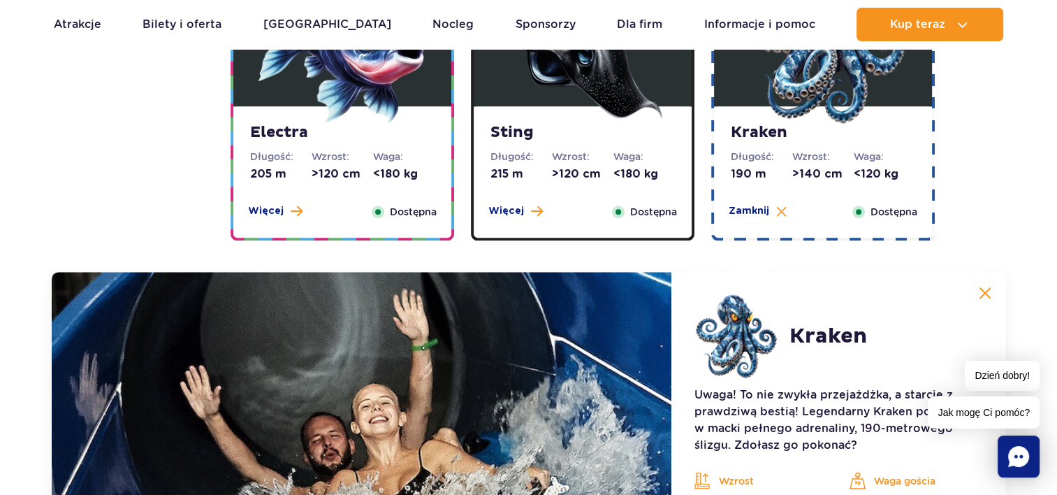
scroll to position [1563, 0]
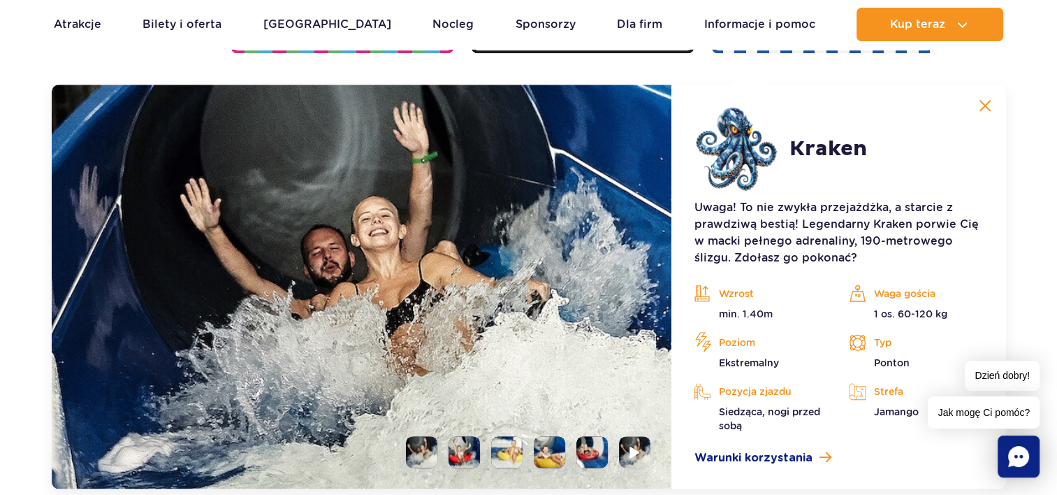
click at [976, 107] on button at bounding box center [985, 106] width 28 height 28
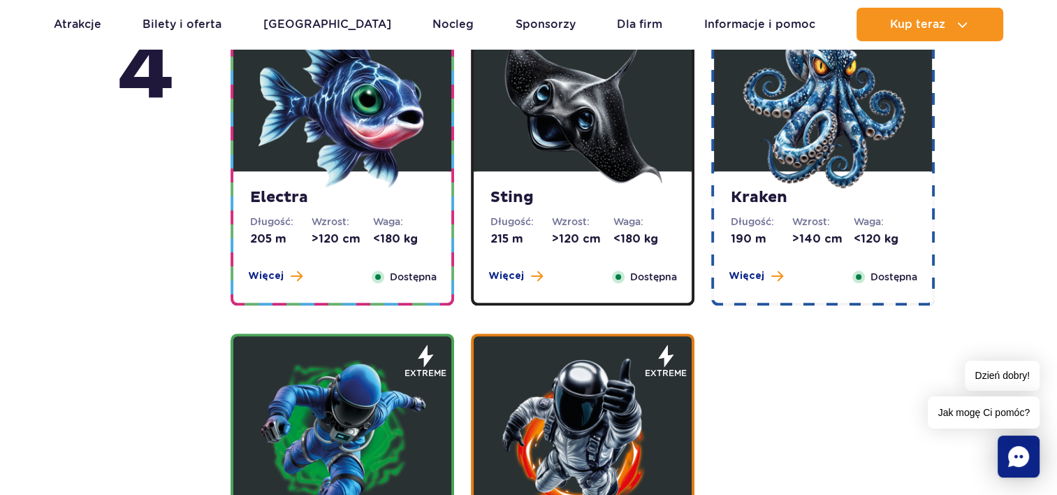
scroll to position [1280, 0]
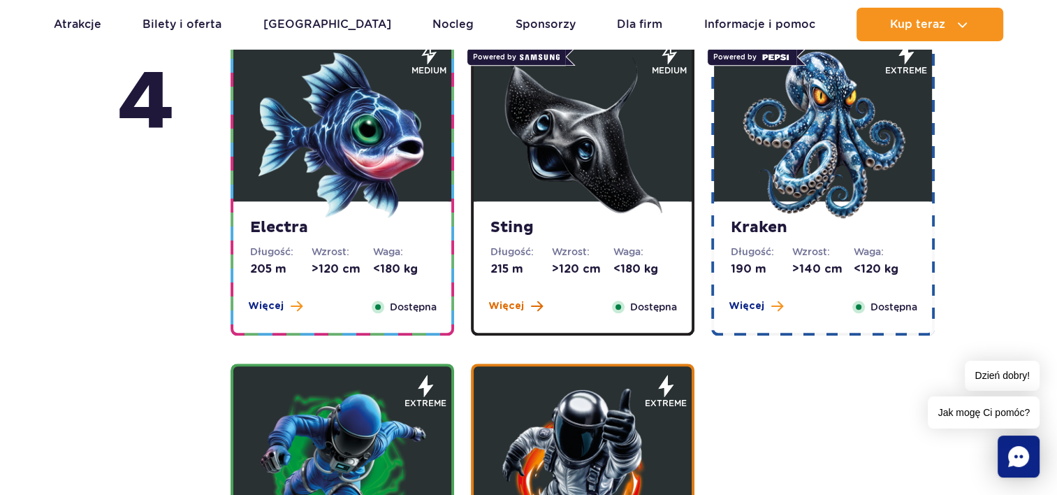
click at [512, 310] on span "Więcej" at bounding box center [507, 306] width 36 height 14
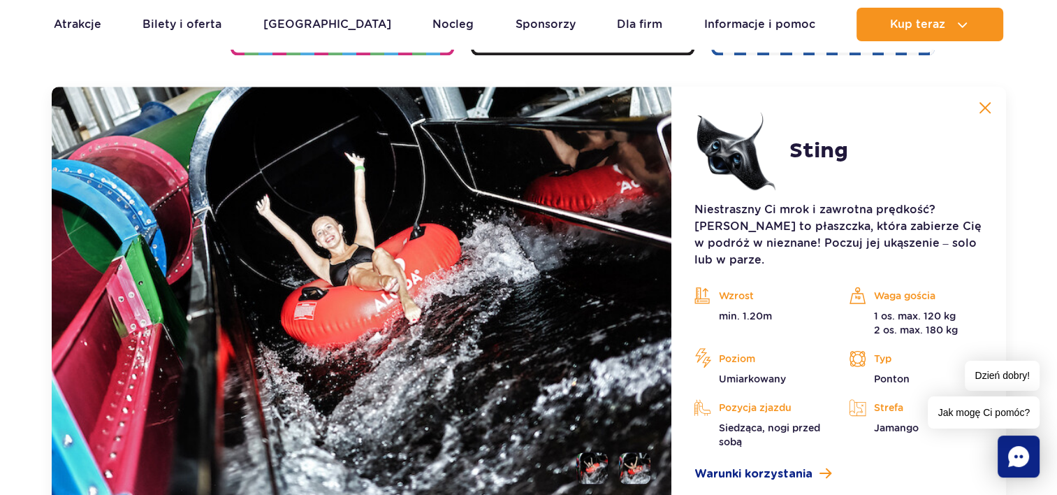
scroll to position [1563, 0]
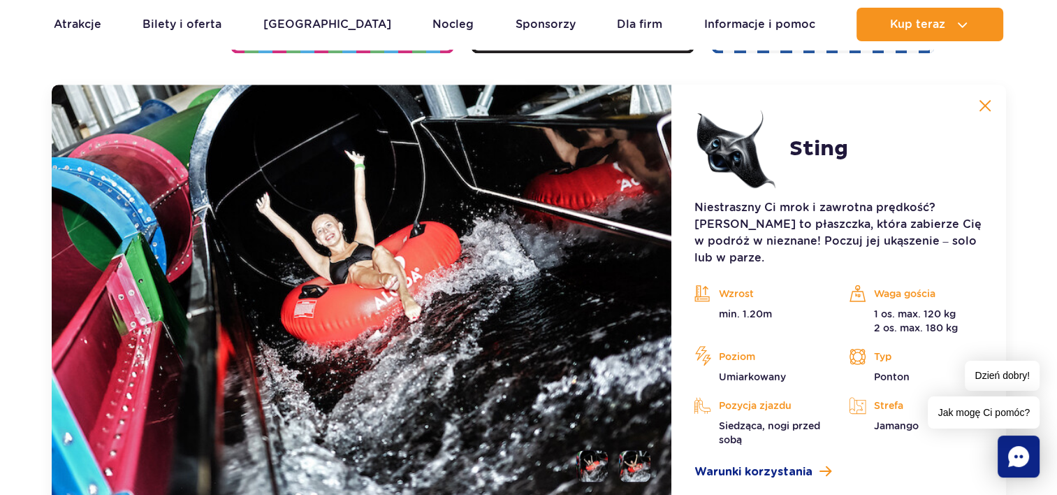
click at [983, 107] on img at bounding box center [985, 105] width 13 height 13
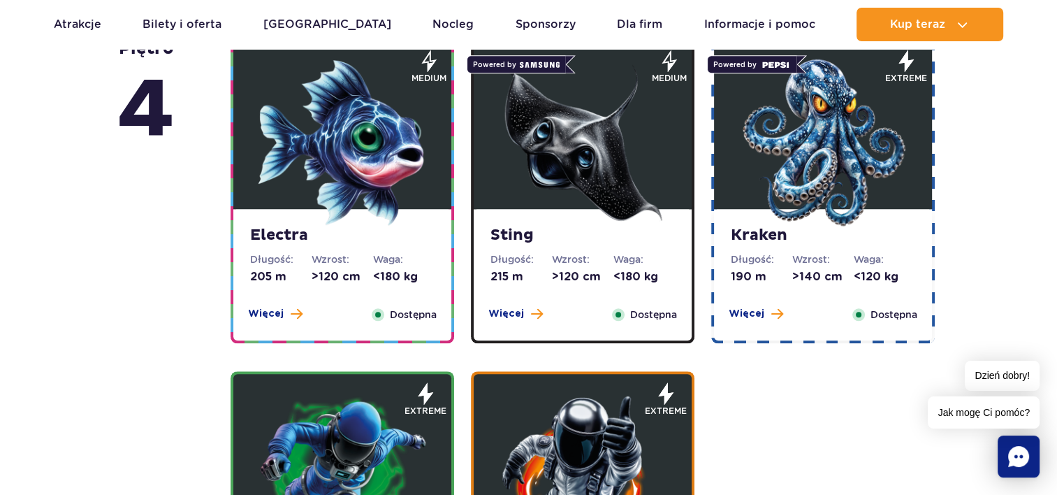
scroll to position [1213, 0]
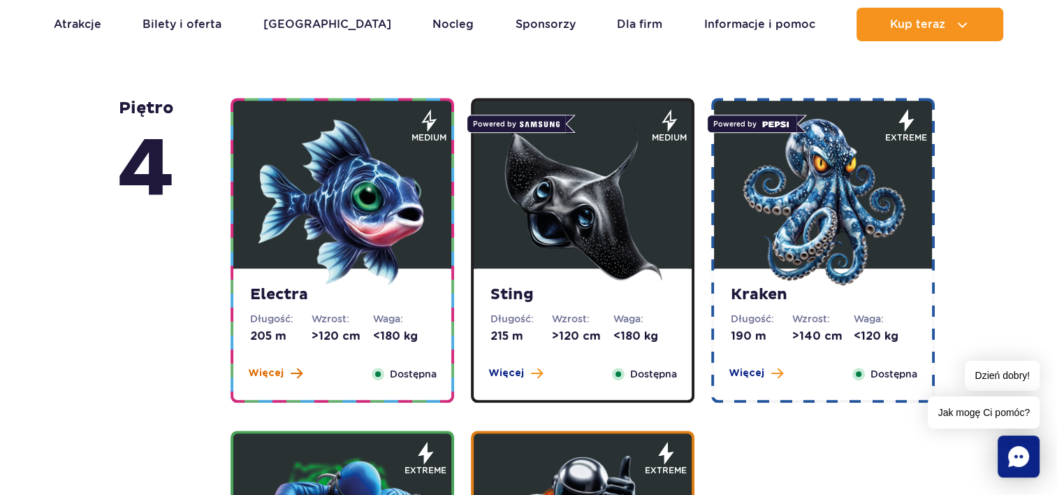
click at [266, 368] on span "Więcej" at bounding box center [266, 373] width 36 height 14
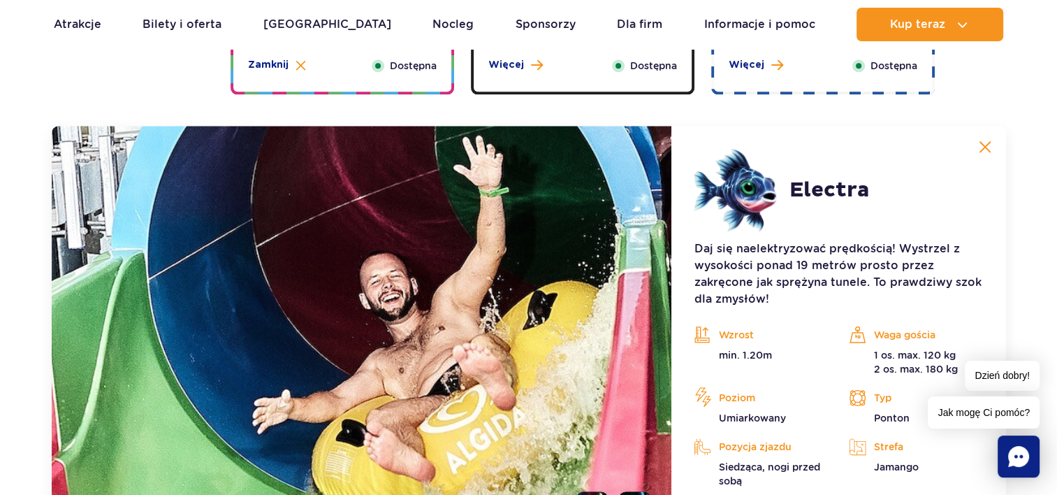
scroll to position [1563, 0]
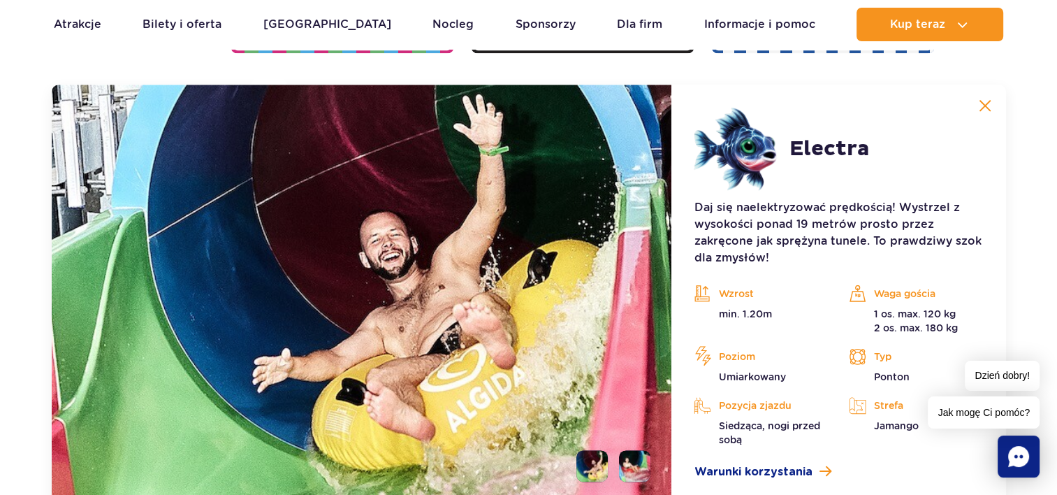
click at [983, 103] on img at bounding box center [985, 105] width 13 height 13
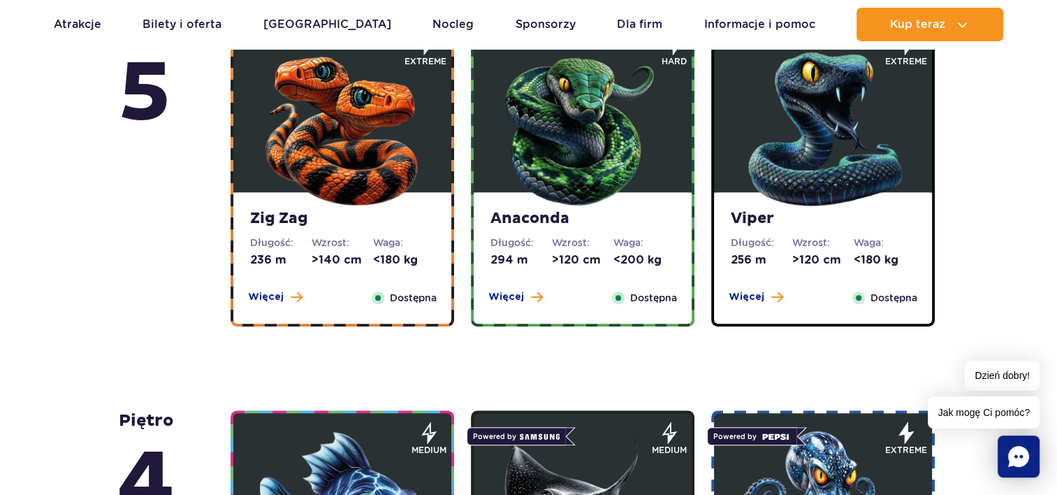
scroll to position [782, 0]
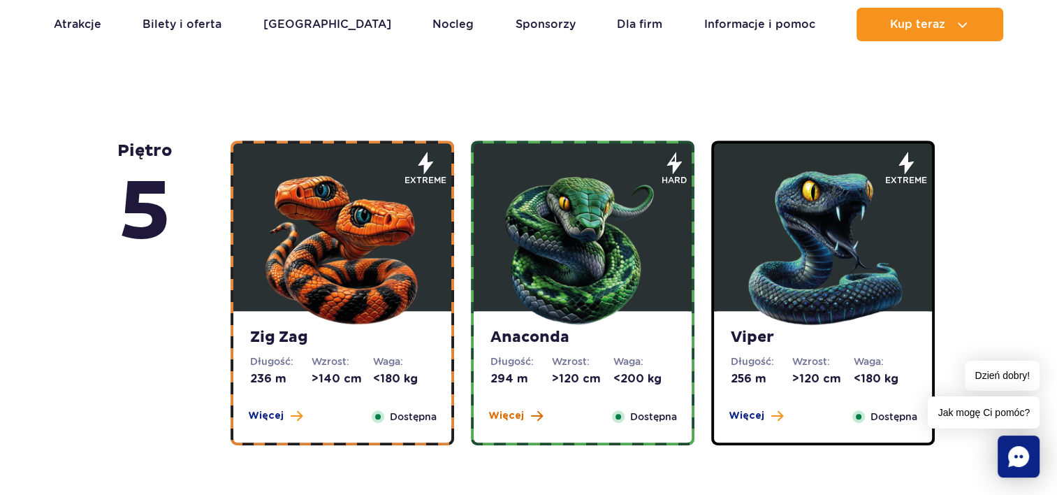
click at [500, 412] on span "Więcej" at bounding box center [507, 416] width 36 height 14
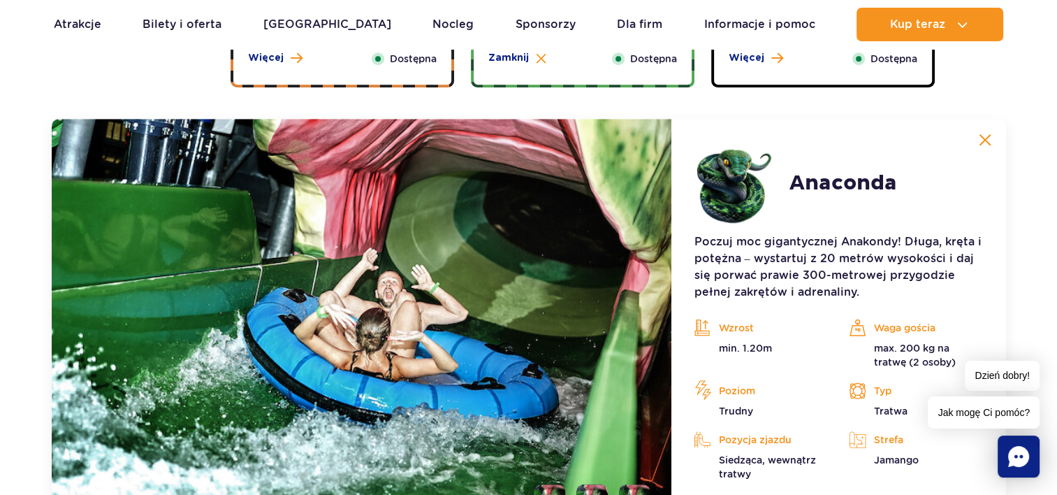
scroll to position [1174, 0]
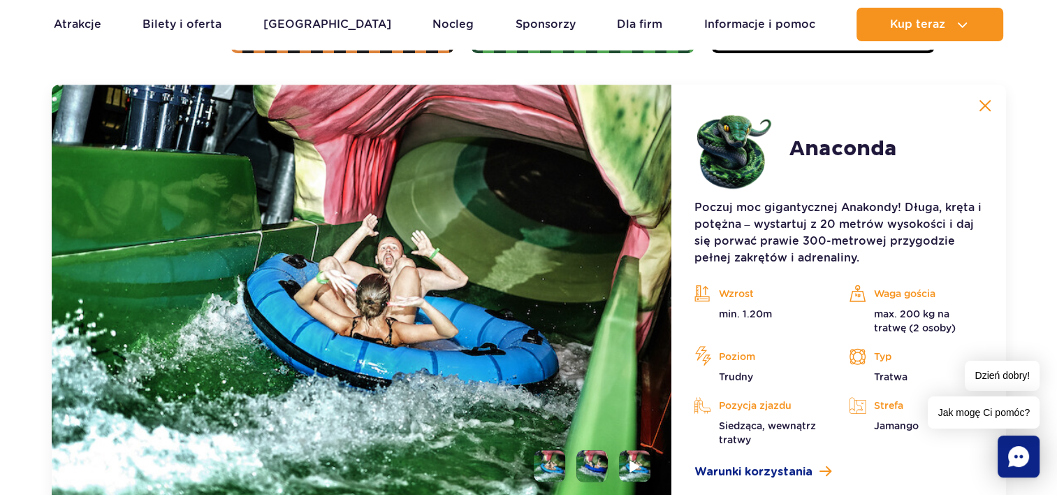
click at [983, 106] on img at bounding box center [985, 105] width 13 height 13
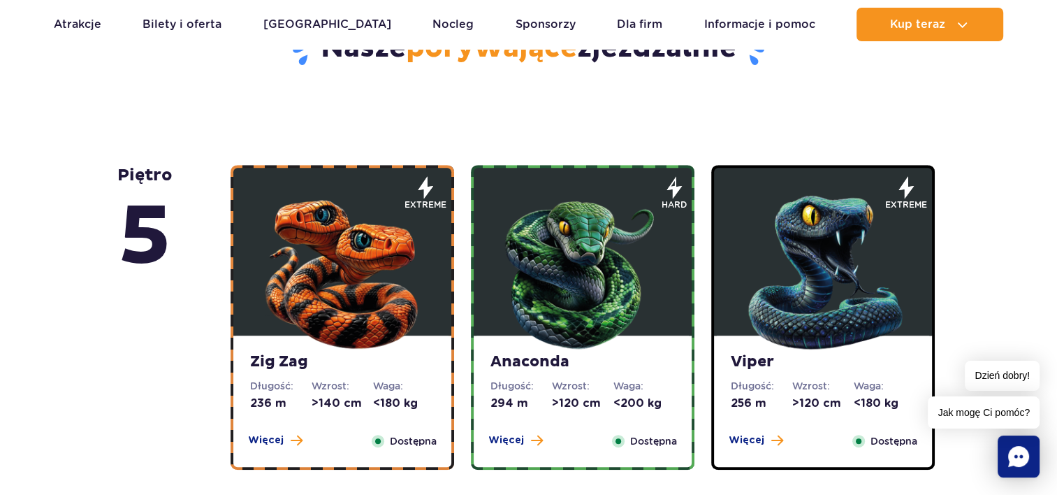
scroll to position [751, 0]
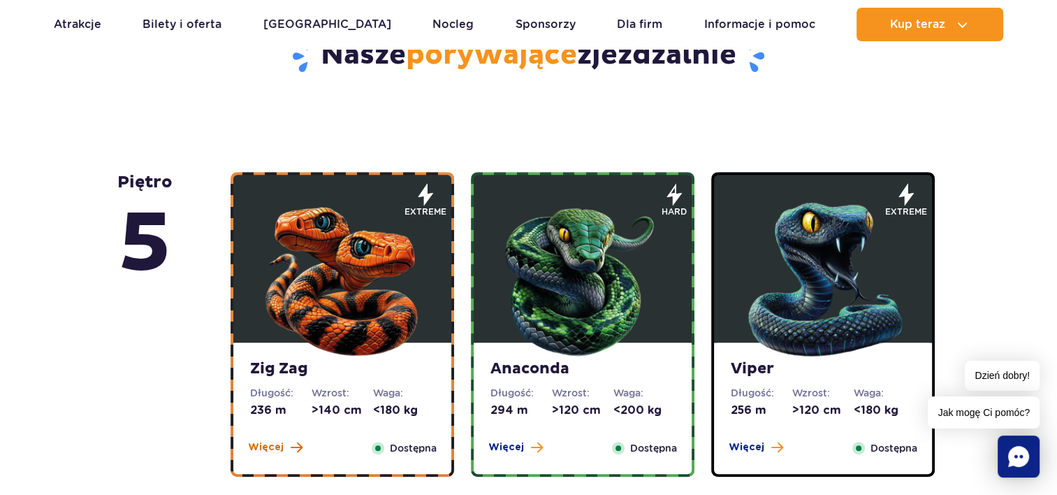
click at [266, 441] on span "Więcej" at bounding box center [266, 447] width 36 height 14
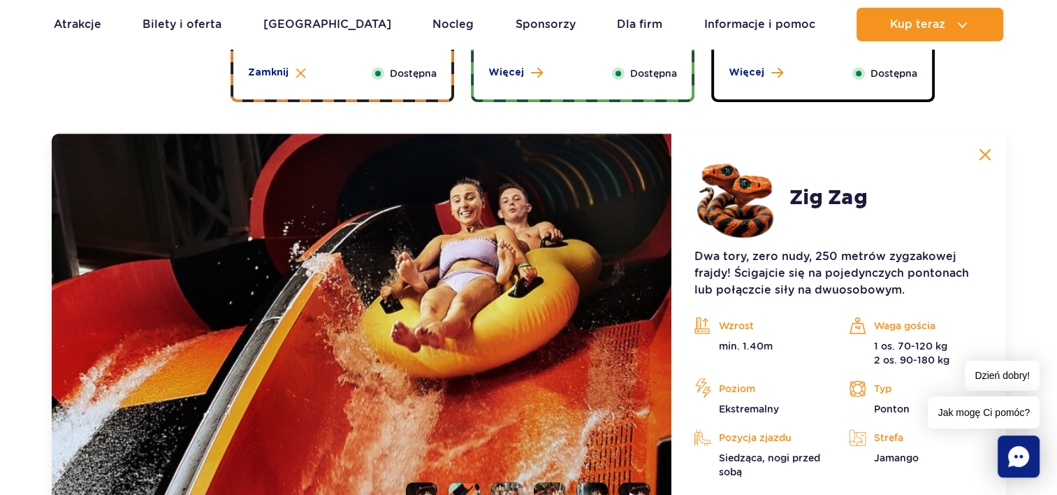
scroll to position [1174, 0]
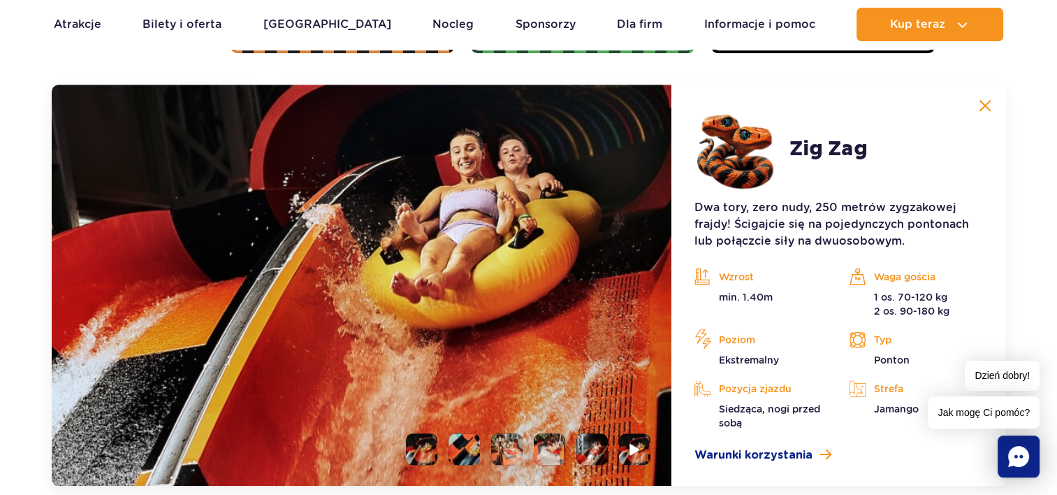
click at [992, 112] on button at bounding box center [985, 106] width 28 height 28
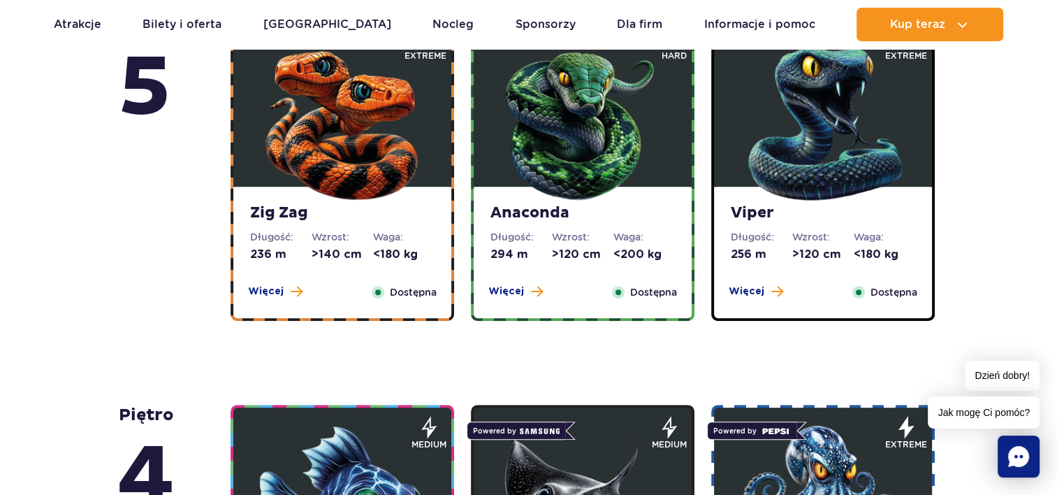
scroll to position [937, 0]
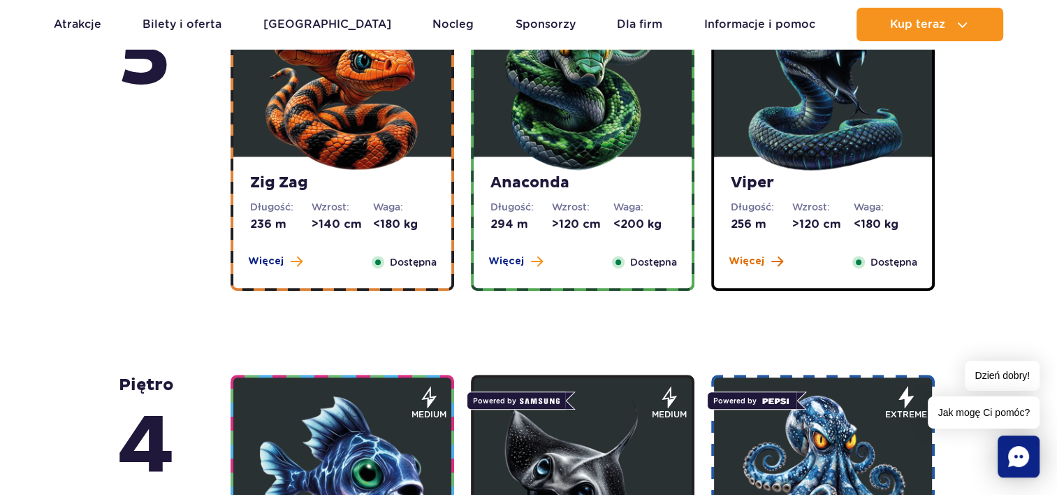
click at [737, 268] on span "Więcej" at bounding box center [747, 261] width 36 height 14
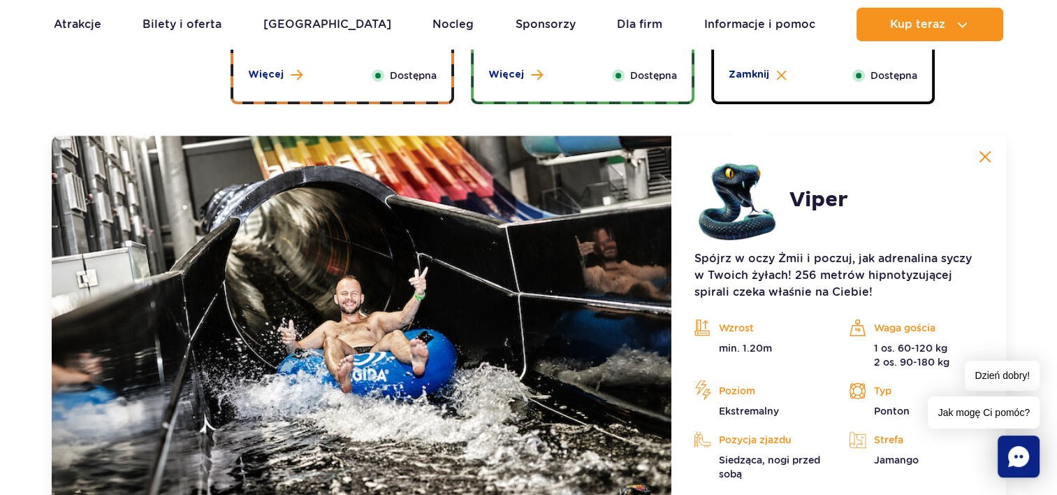
scroll to position [1174, 0]
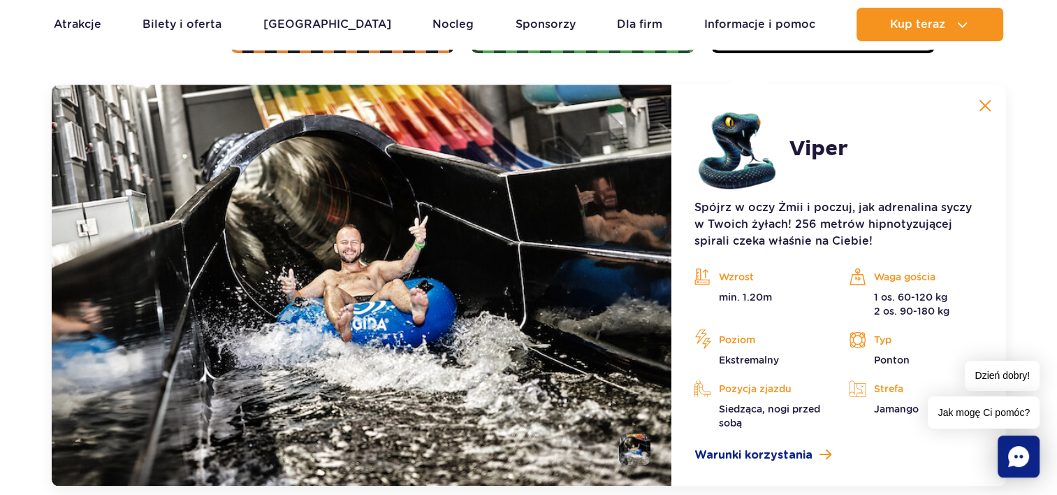
click at [984, 101] on img at bounding box center [985, 105] width 13 height 13
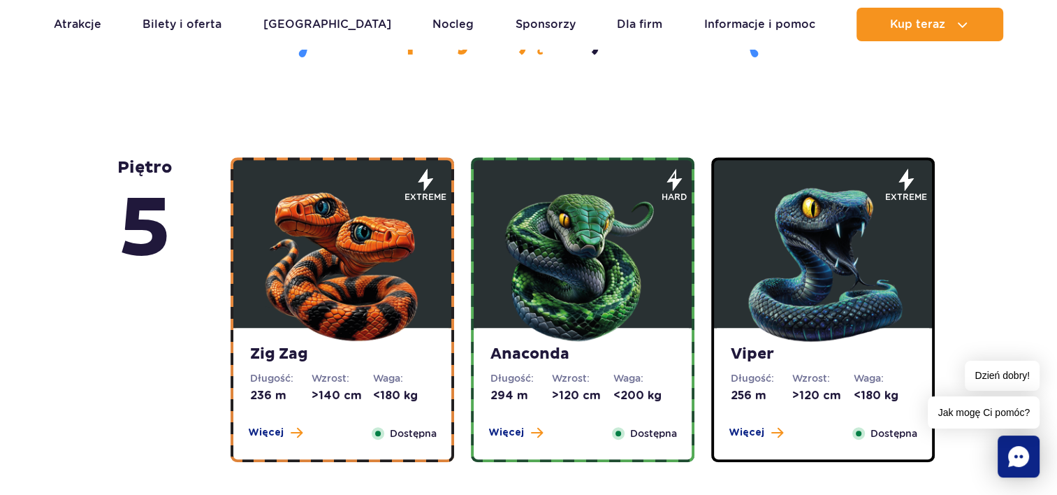
scroll to position [944, 0]
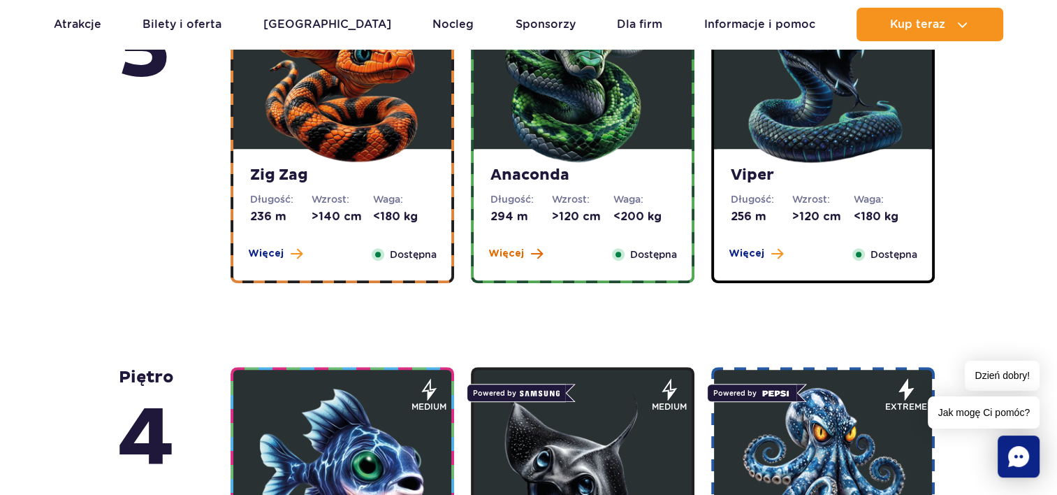
click at [500, 255] on span "Więcej" at bounding box center [507, 254] width 36 height 14
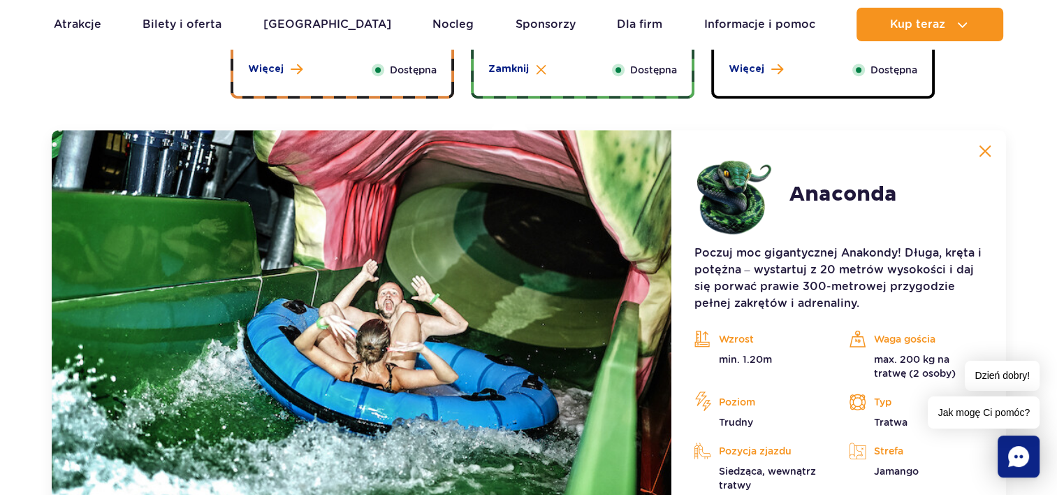
scroll to position [1174, 0]
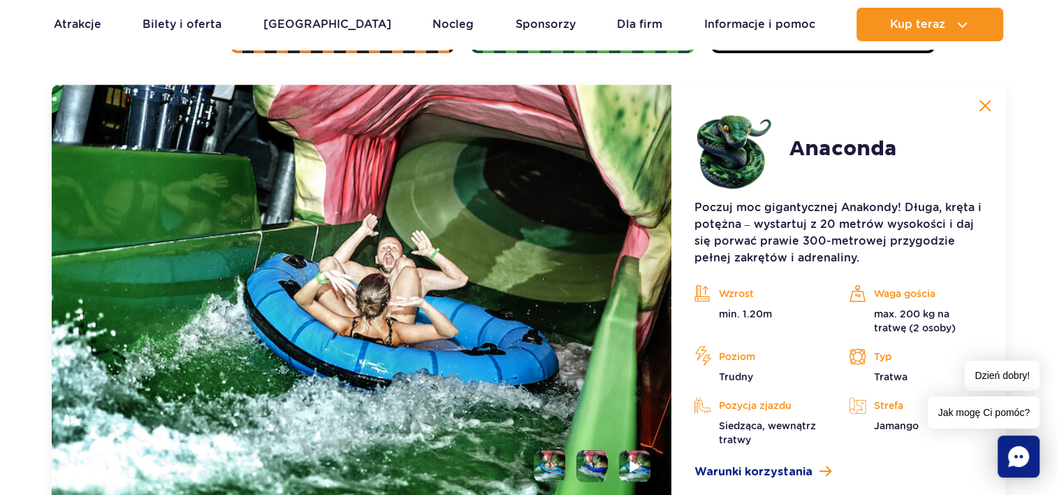
click at [984, 103] on img at bounding box center [985, 105] width 13 height 13
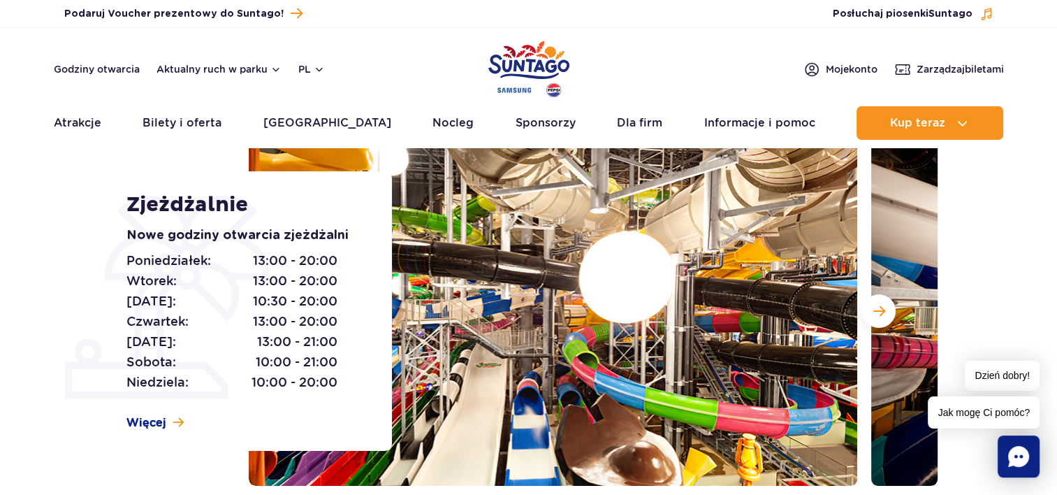
scroll to position [0, 0]
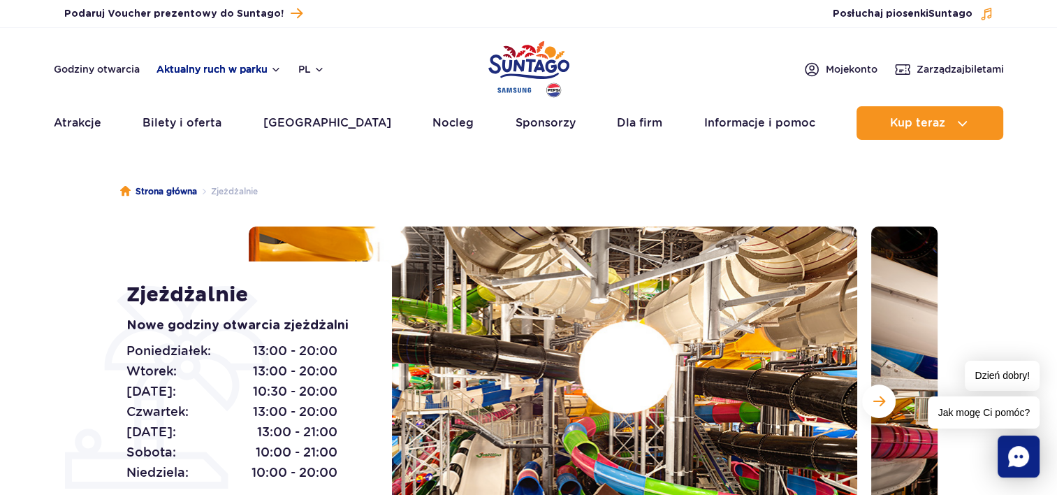
click at [241, 64] on button "Aktualny ruch w parku" at bounding box center [219, 69] width 125 height 11
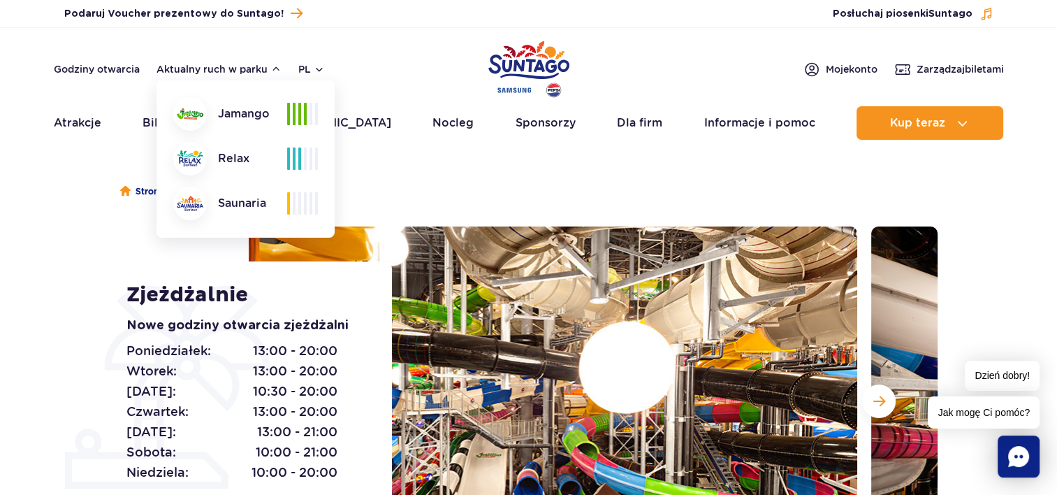
click at [422, 82] on header "Godziny otwarcia Aktualny ruch w parku Aktualny ruch w parku Jamango Relax Saun…" at bounding box center [528, 88] width 1057 height 120
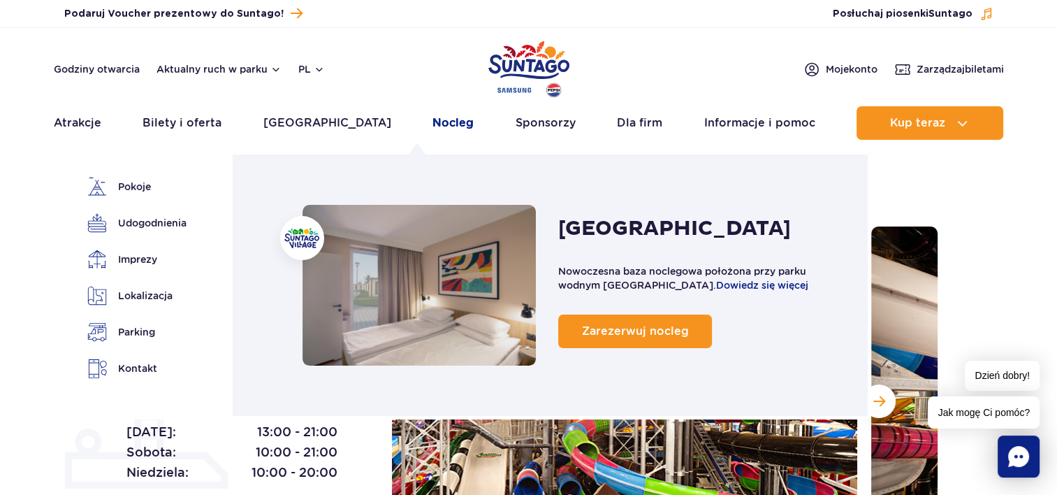
click at [433, 120] on link "Nocleg" at bounding box center [453, 123] width 41 height 34
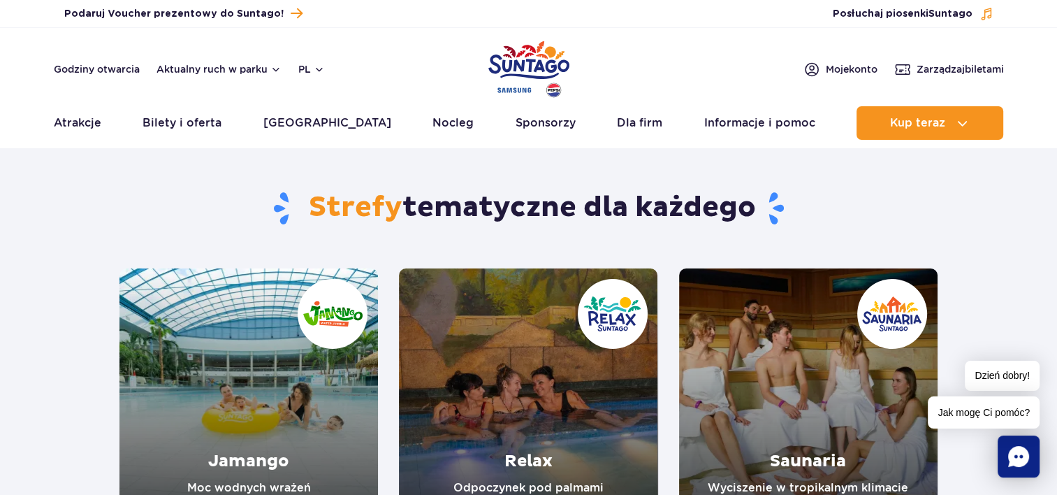
click at [257, 463] on link "Jamango" at bounding box center [249, 397] width 259 height 259
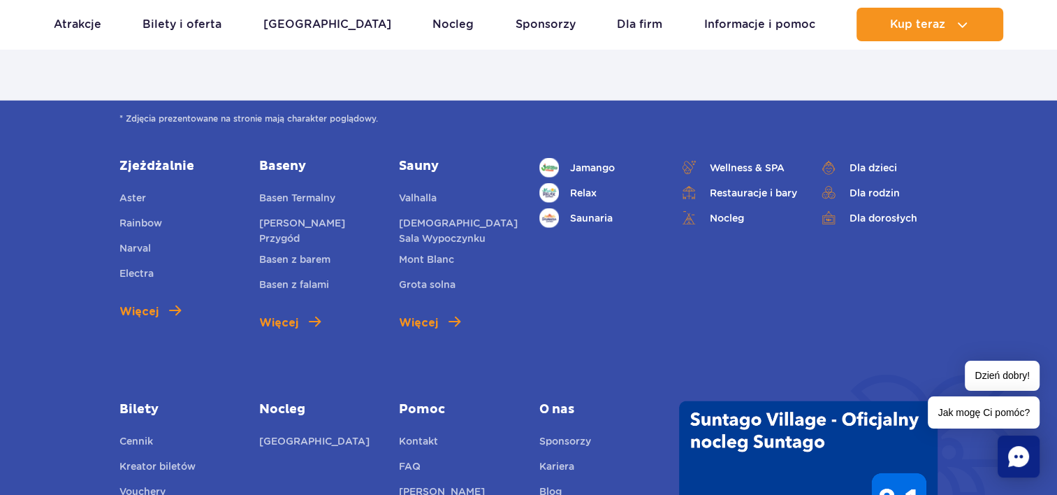
scroll to position [3643, 0]
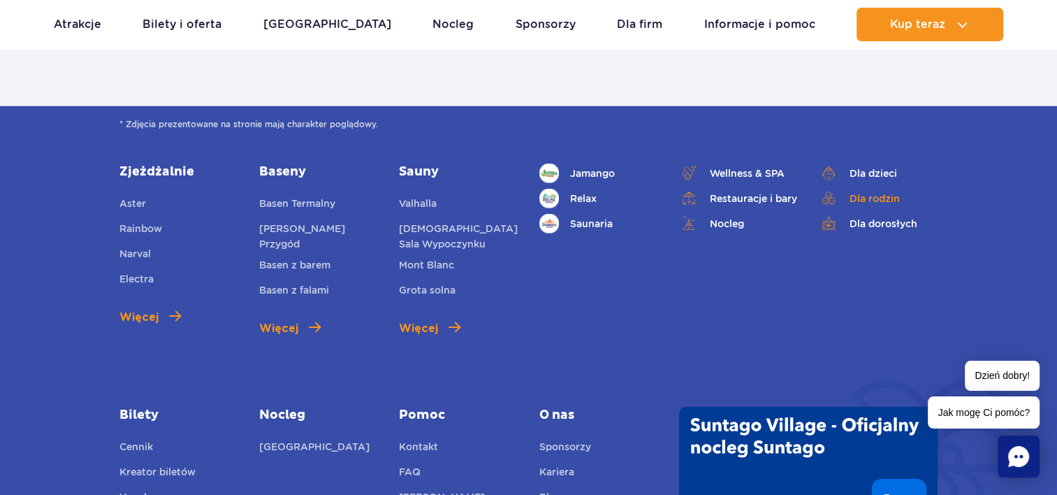
click at [869, 189] on link "Dla rodzin" at bounding box center [878, 199] width 119 height 20
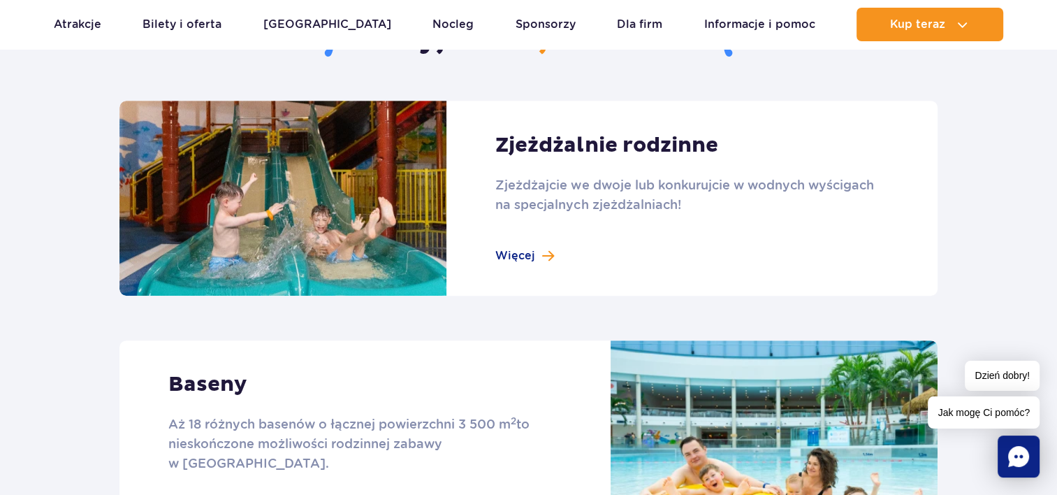
scroll to position [645, 0]
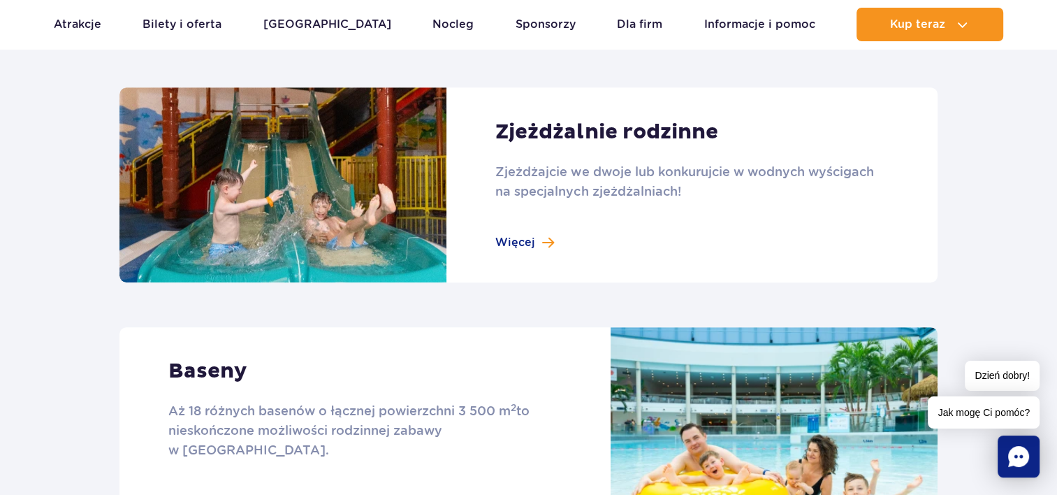
click at [519, 238] on link at bounding box center [529, 184] width 818 height 195
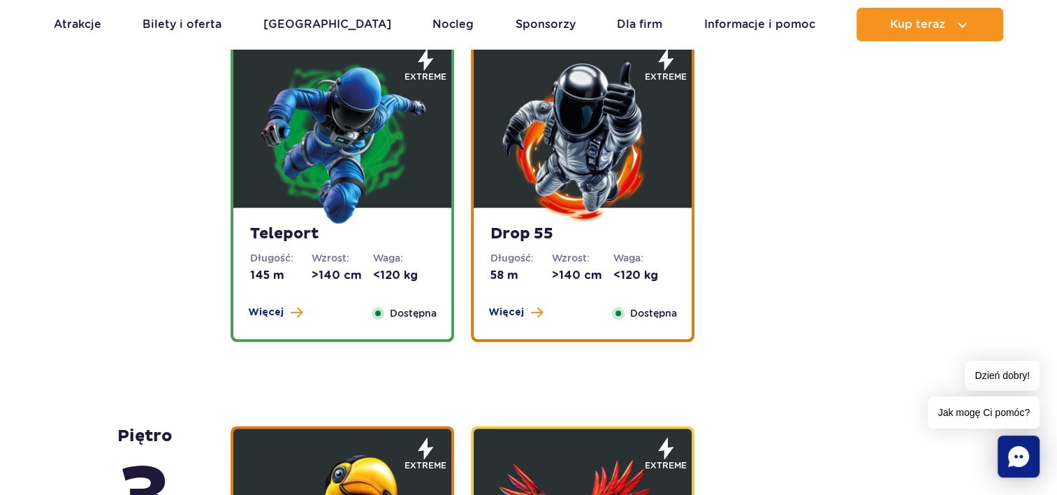
scroll to position [1584, 0]
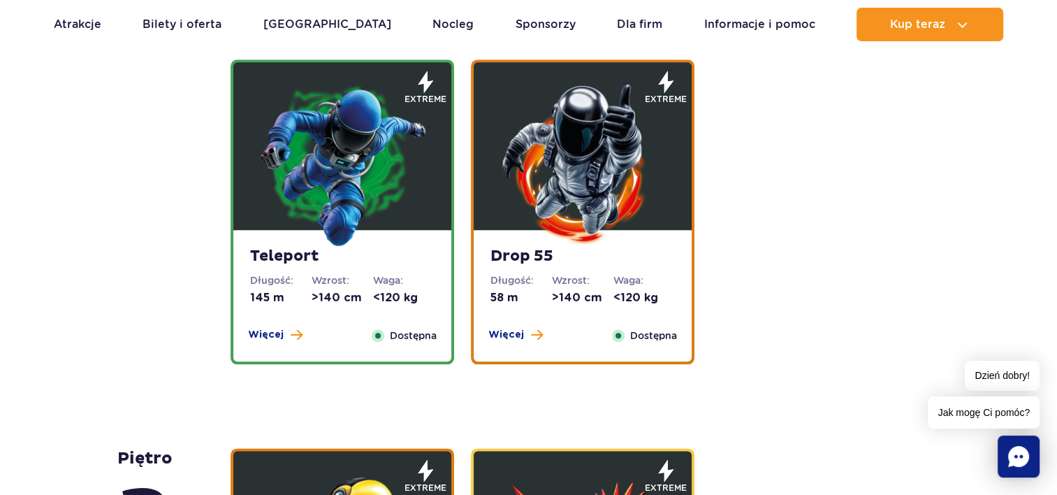
click at [254, 345] on div "Teleport Długość: 145 m Wzrost: >140 cm Waga: <120 kg Więcej Zamknij Dostępna" at bounding box center [342, 295] width 218 height 131
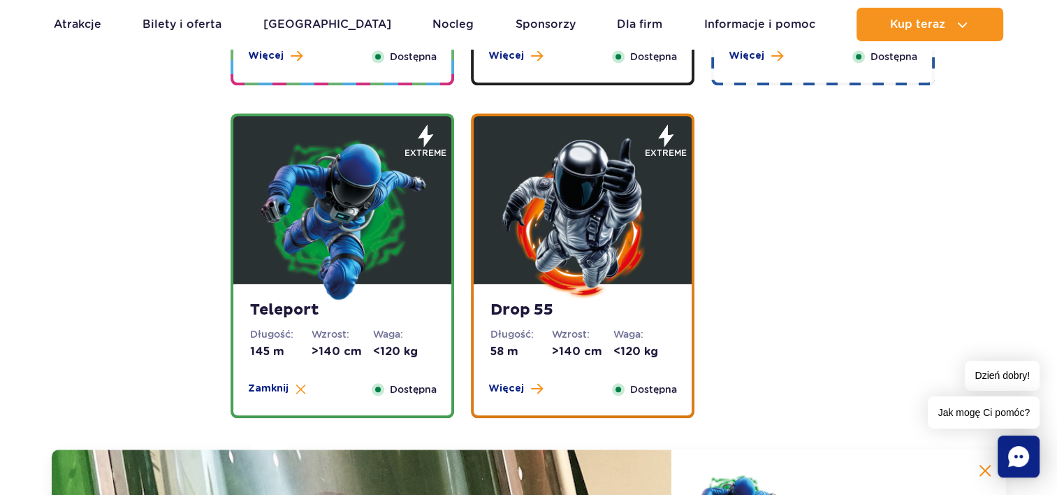
scroll to position [1522, 0]
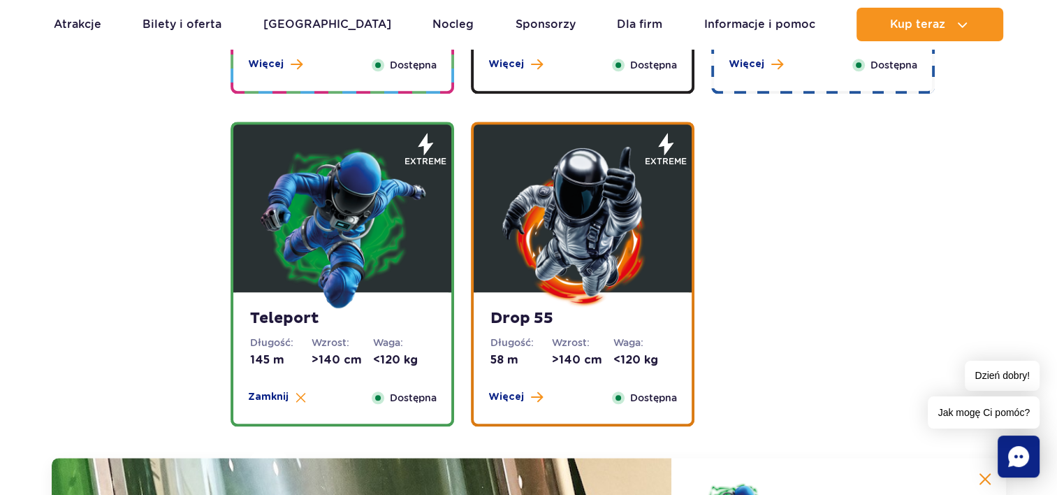
click at [526, 319] on strong "Drop 55" at bounding box center [583, 319] width 185 height 20
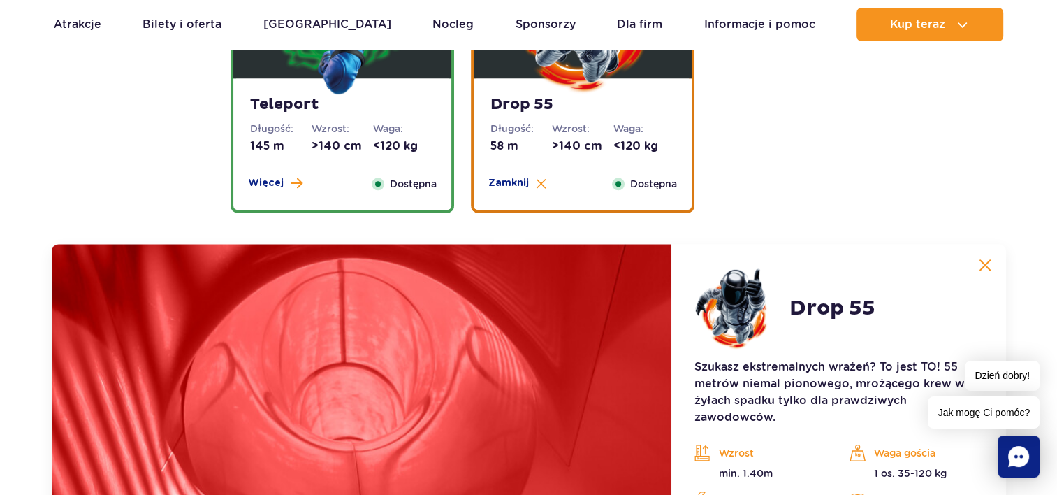
scroll to position [1895, 0]
